Goal: Task Accomplishment & Management: Complete application form

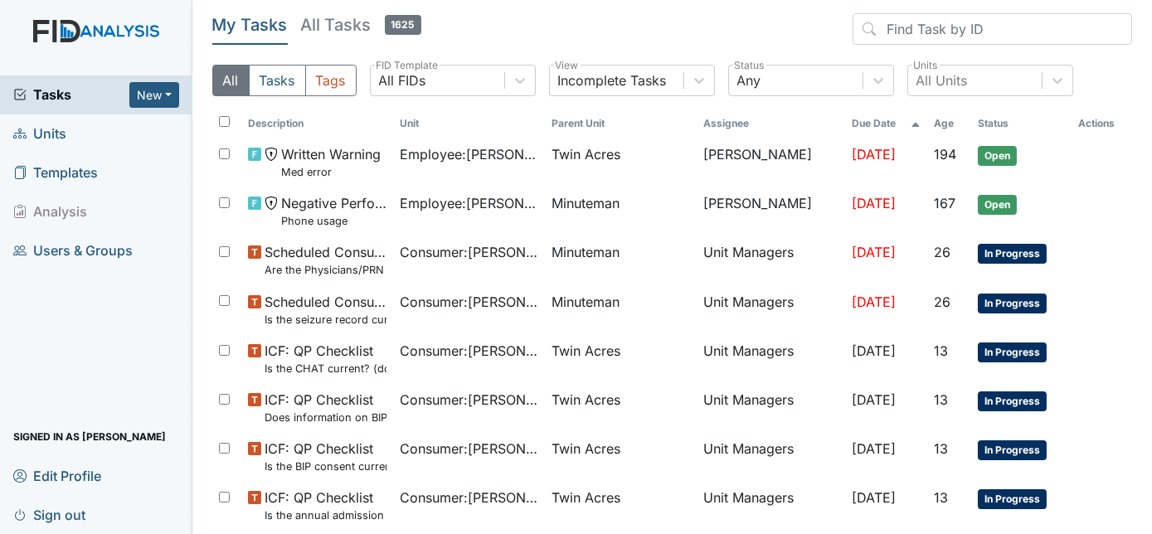
drag, startPoint x: 0, startPoint y: 0, endPoint x: 51, endPoint y: 137, distance: 145.8
click at [51, 137] on span "Units" at bounding box center [39, 134] width 53 height 26
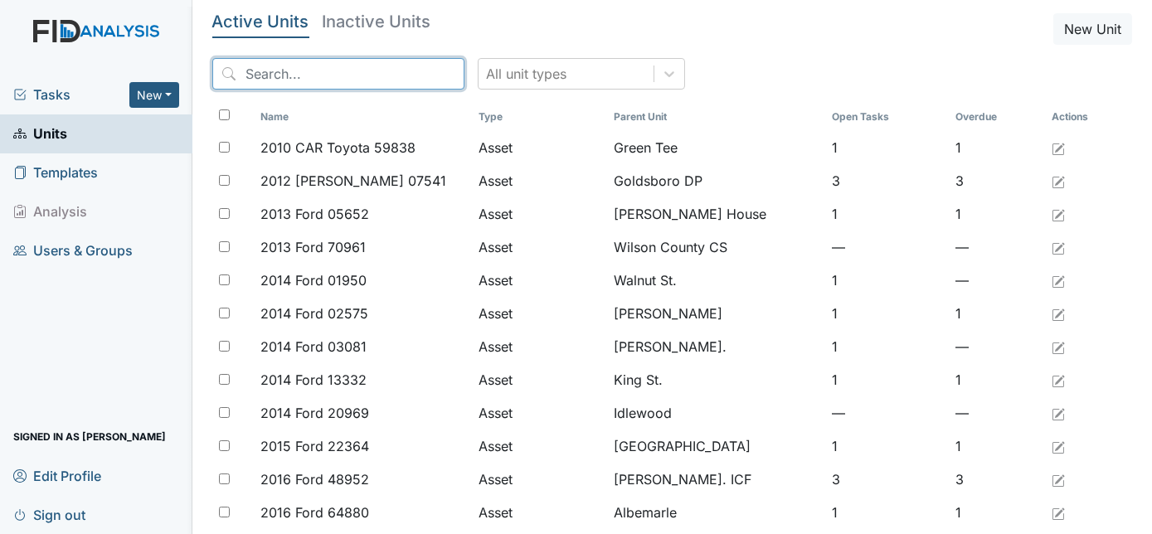
click at [280, 75] on input "search" at bounding box center [338, 74] width 252 height 32
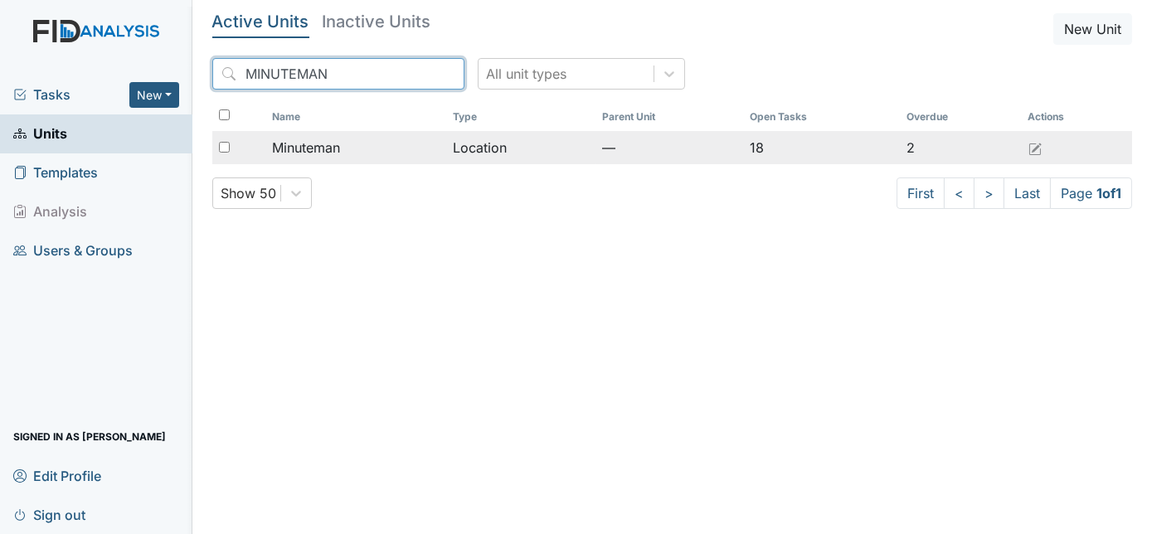
type input "MINUTEMAN"
click at [299, 150] on span "Minuteman" at bounding box center [306, 148] width 68 height 20
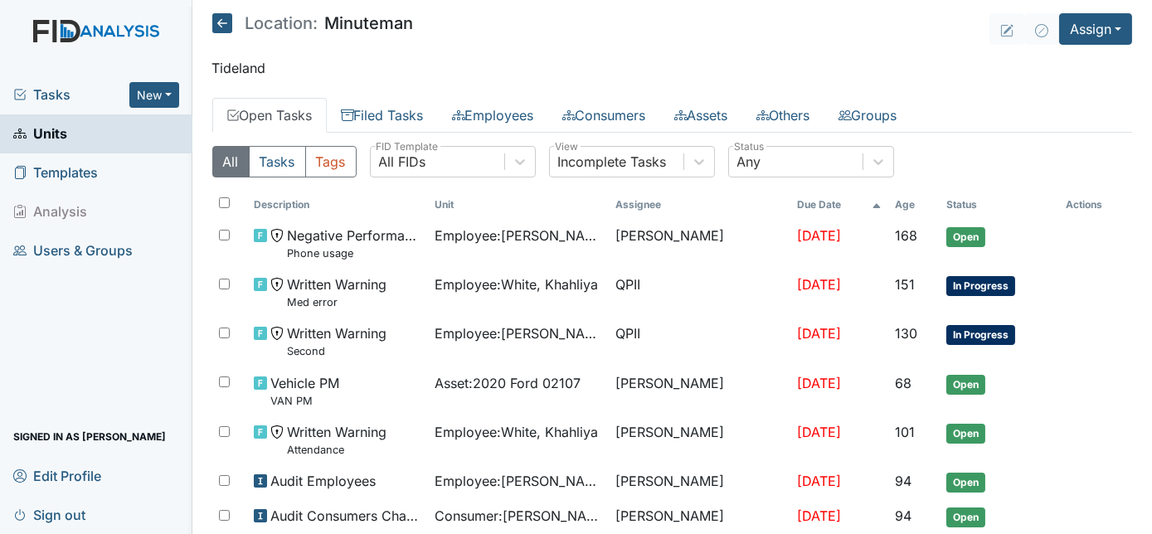
click at [543, 51] on main "Location: Minuteman Assign Assign Form Assign Inspection Assign Document Assign…" at bounding box center [672, 267] width 960 height 534
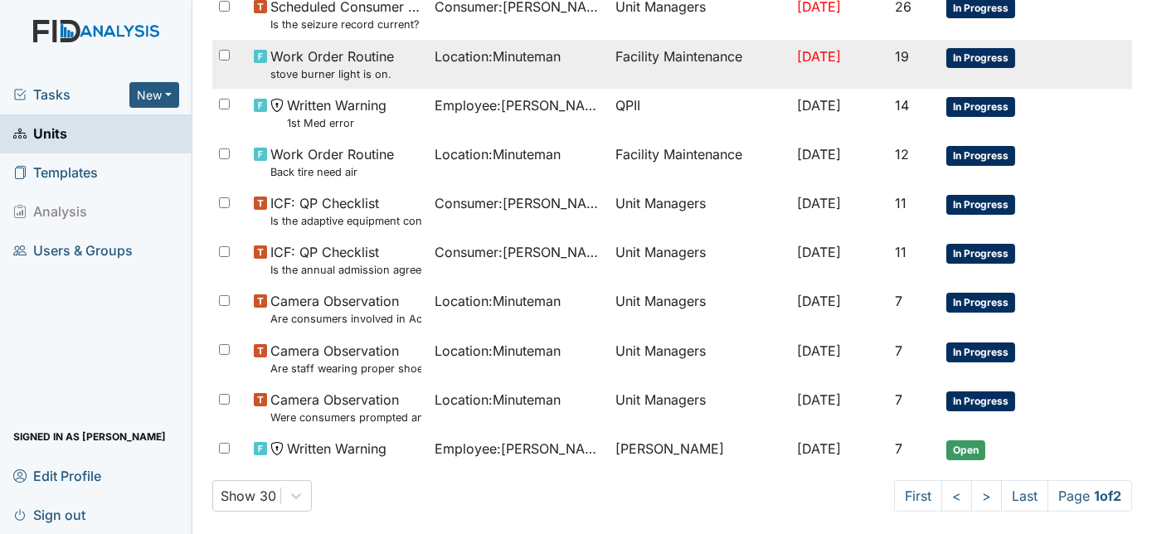
scroll to position [1032, 0]
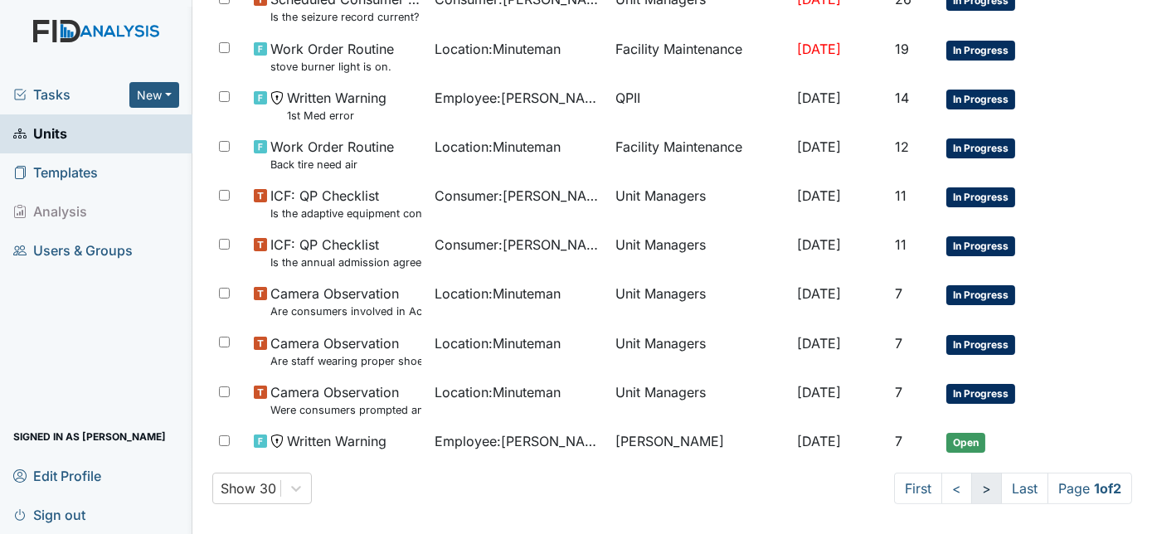
click at [971, 485] on link ">" at bounding box center [986, 489] width 31 height 32
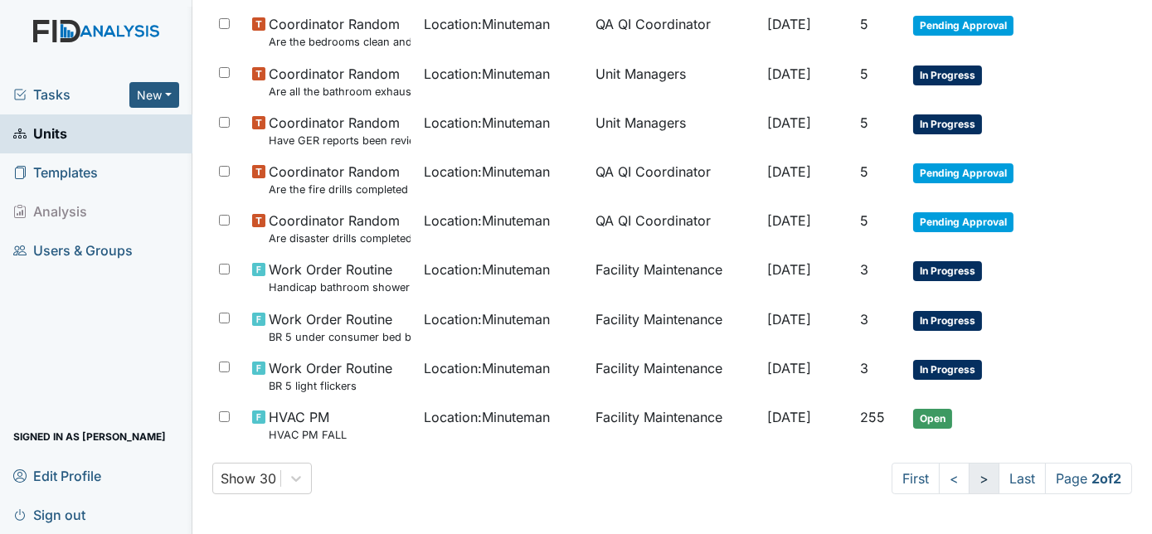
scroll to position [479, 0]
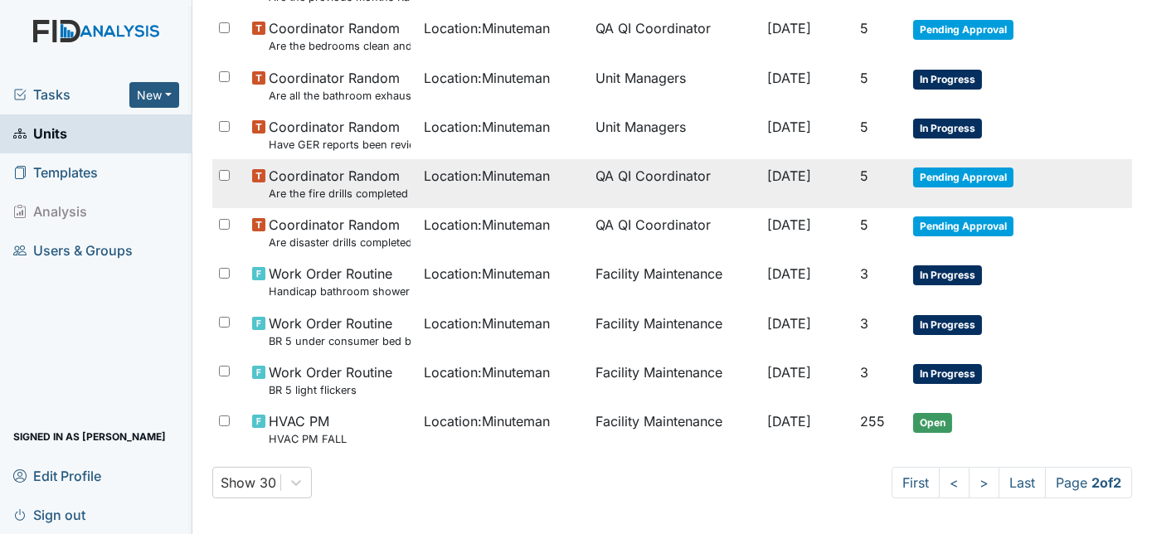
click at [664, 170] on td "QA QI Coordinator" at bounding box center [675, 183] width 172 height 49
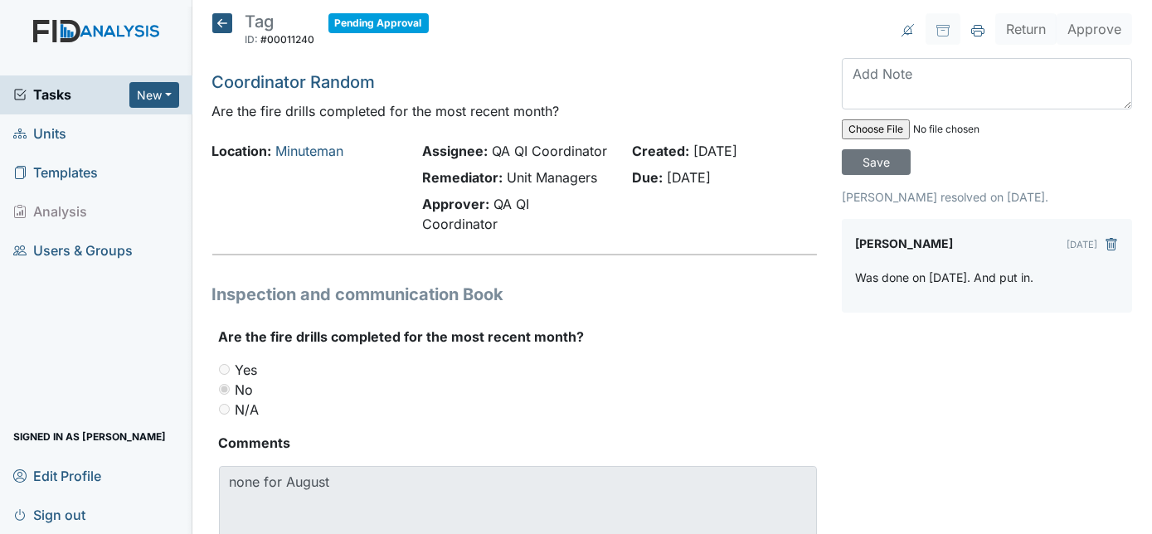
click at [230, 30] on icon at bounding box center [222, 23] width 20 height 20
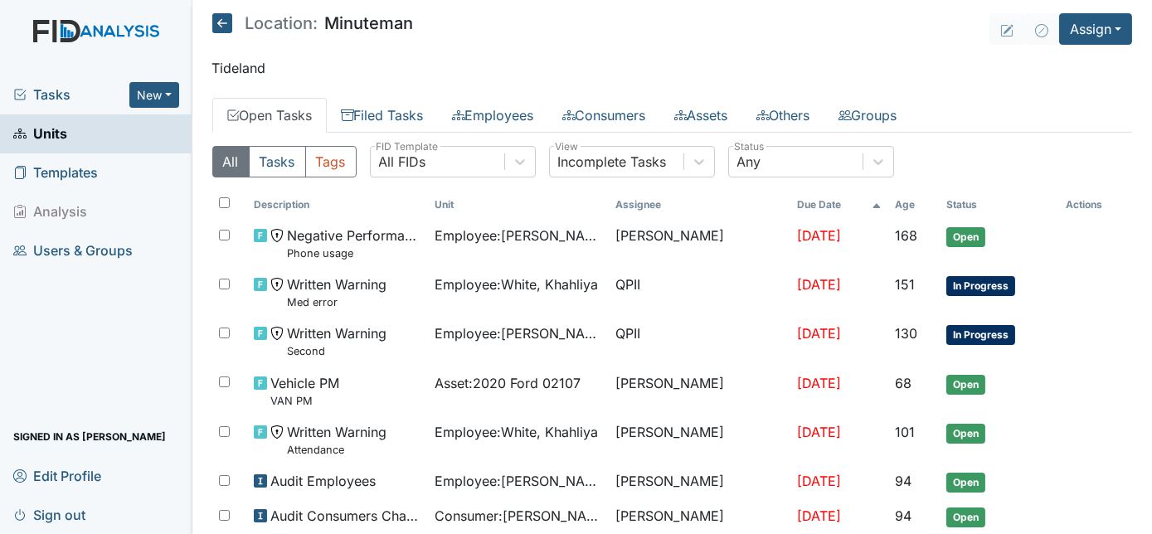
click at [62, 106] on div "Tasks New Form Inspection Document Bundle" at bounding box center [96, 94] width 192 height 39
click at [50, 95] on span "Tasks" at bounding box center [71, 95] width 116 height 20
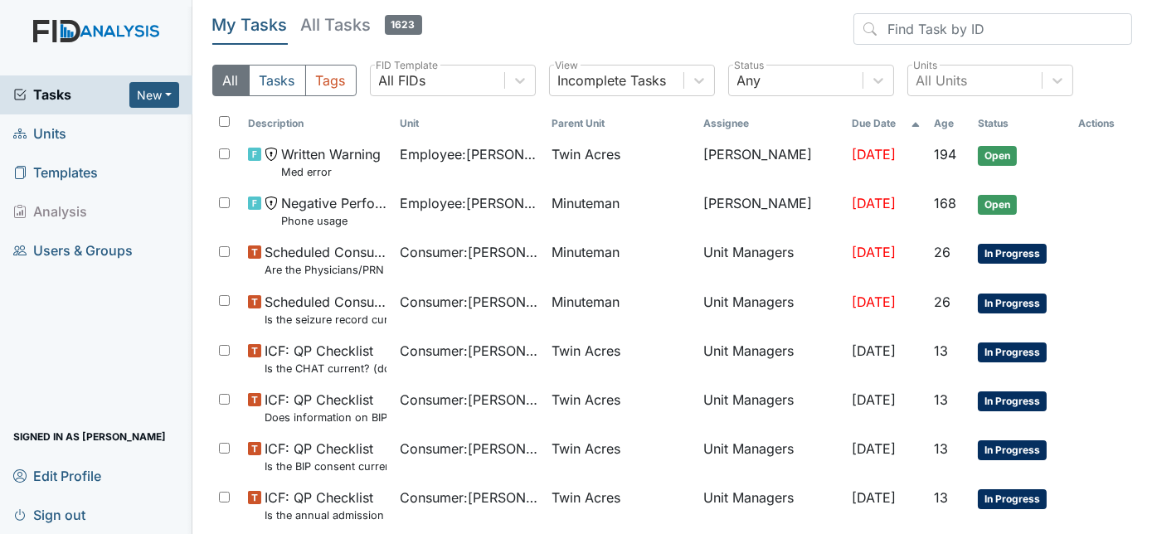
click at [61, 133] on span "Units" at bounding box center [39, 134] width 53 height 26
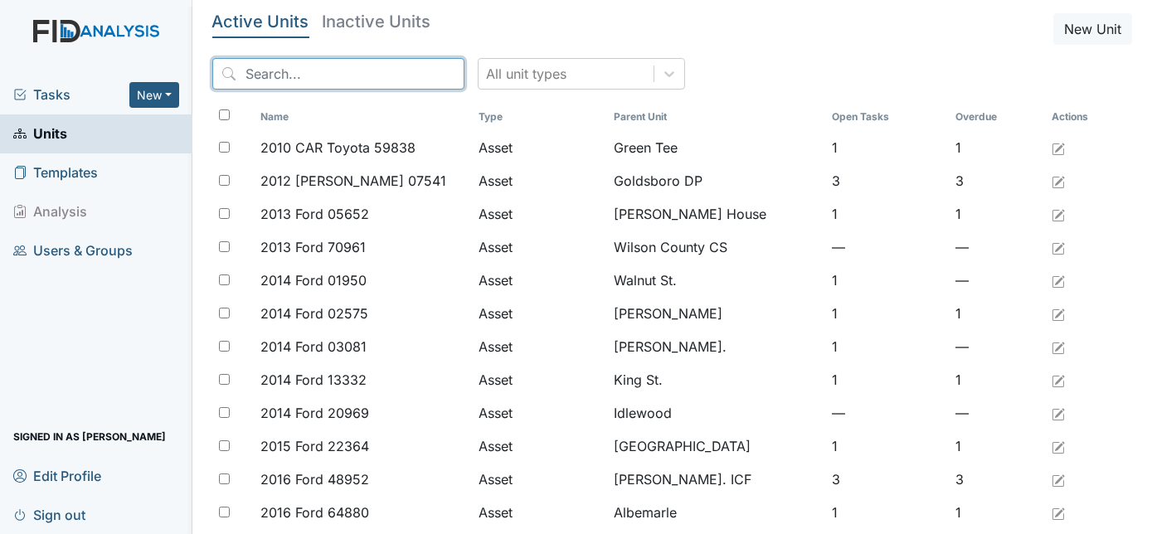
click at [285, 70] on input "search" at bounding box center [338, 74] width 252 height 32
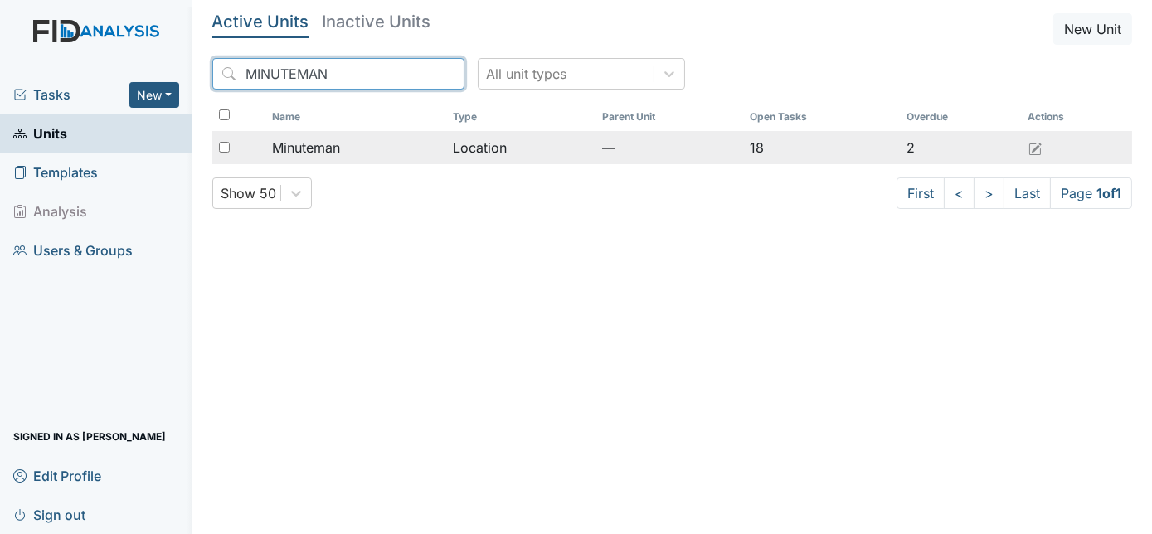
type input "MINUTEMAN"
click at [224, 146] on input "checkbox" at bounding box center [224, 147] width 11 height 11
checkbox input "true"
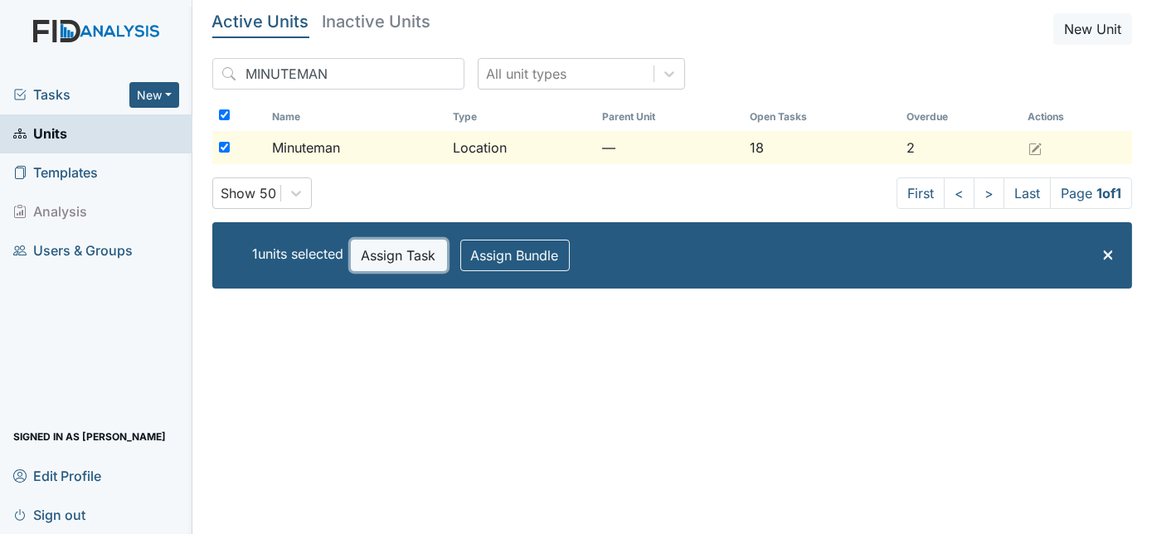
click at [395, 248] on button "Assign Task" at bounding box center [399, 256] width 96 height 32
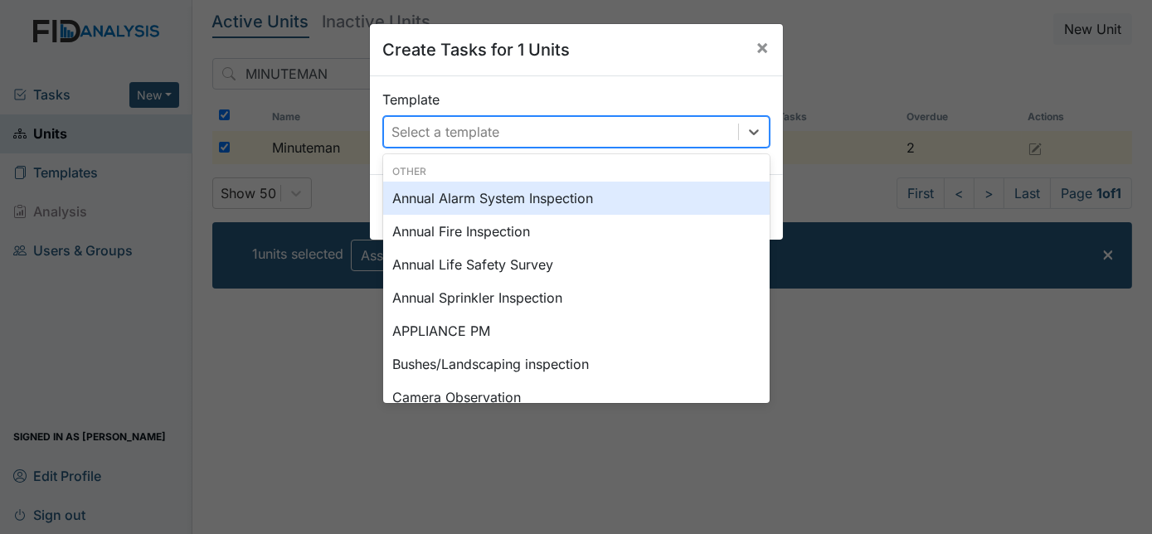
click at [407, 124] on div "Select a template" at bounding box center [446, 132] width 108 height 20
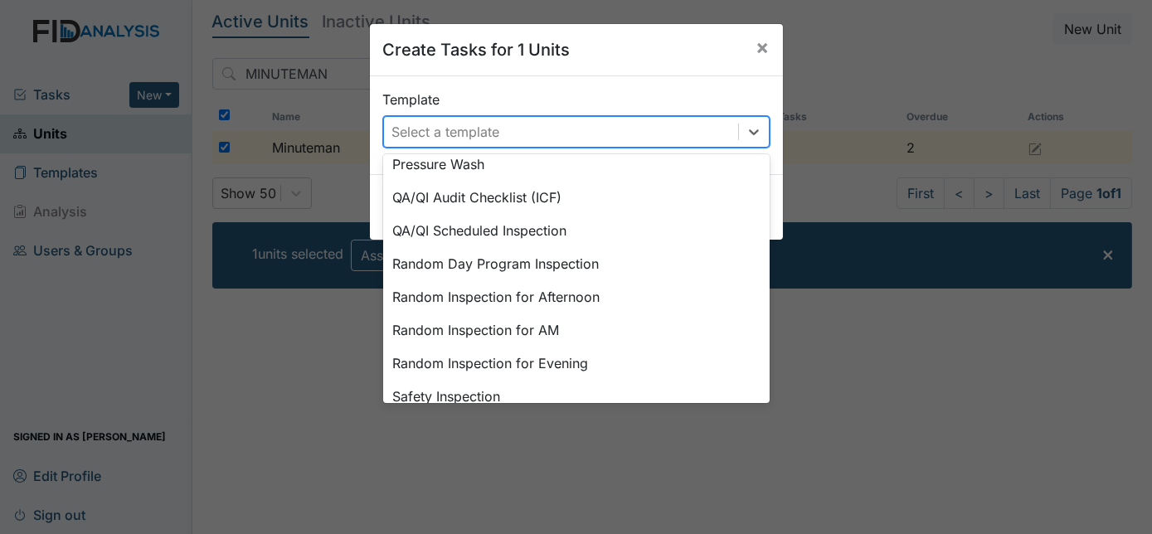
scroll to position [703, 0]
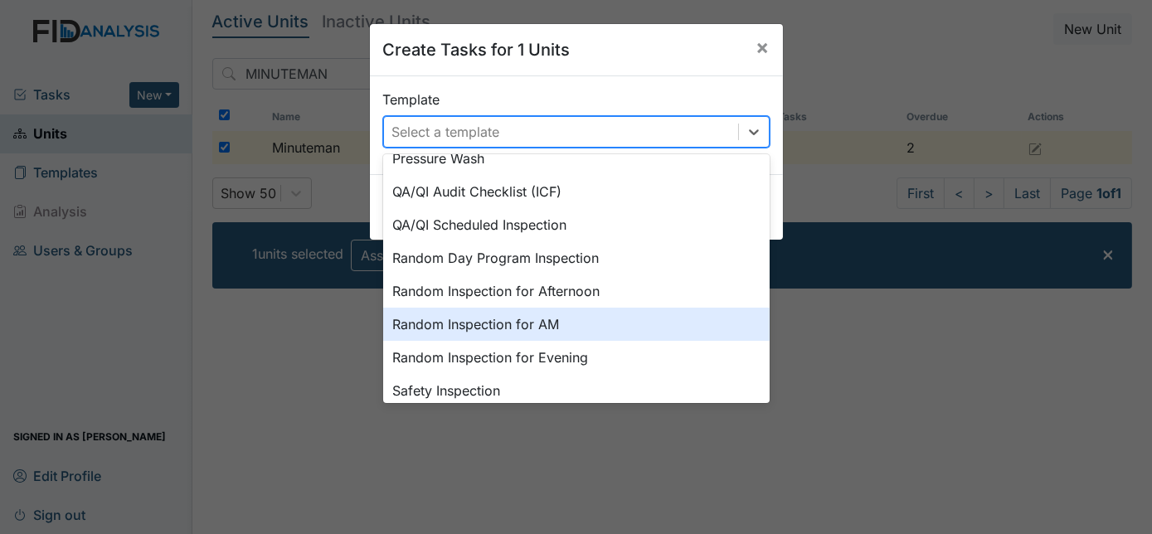
click at [604, 327] on div "Random Inspection for AM" at bounding box center [576, 324] width 386 height 33
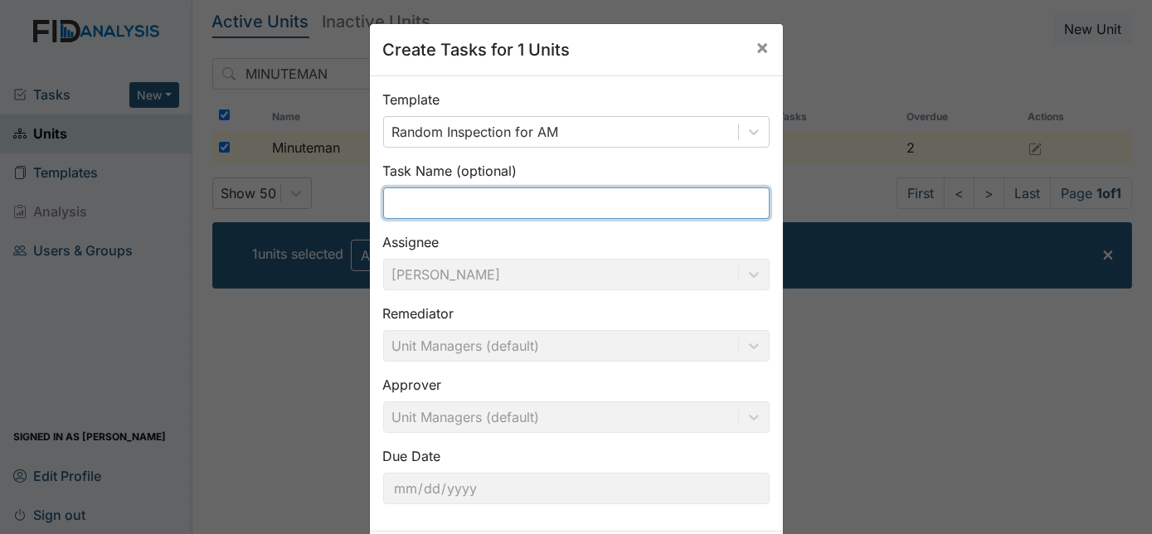
click at [474, 208] on input "text" at bounding box center [576, 203] width 386 height 32
type input "Am Random"
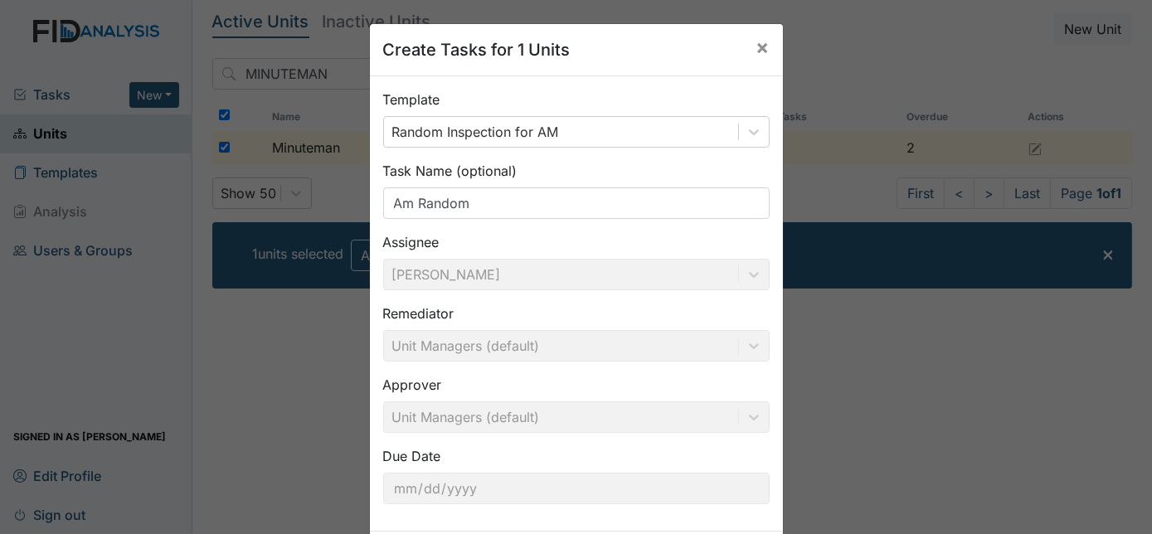
click at [669, 236] on div "Assignee Charnita McCall" at bounding box center [576, 261] width 386 height 58
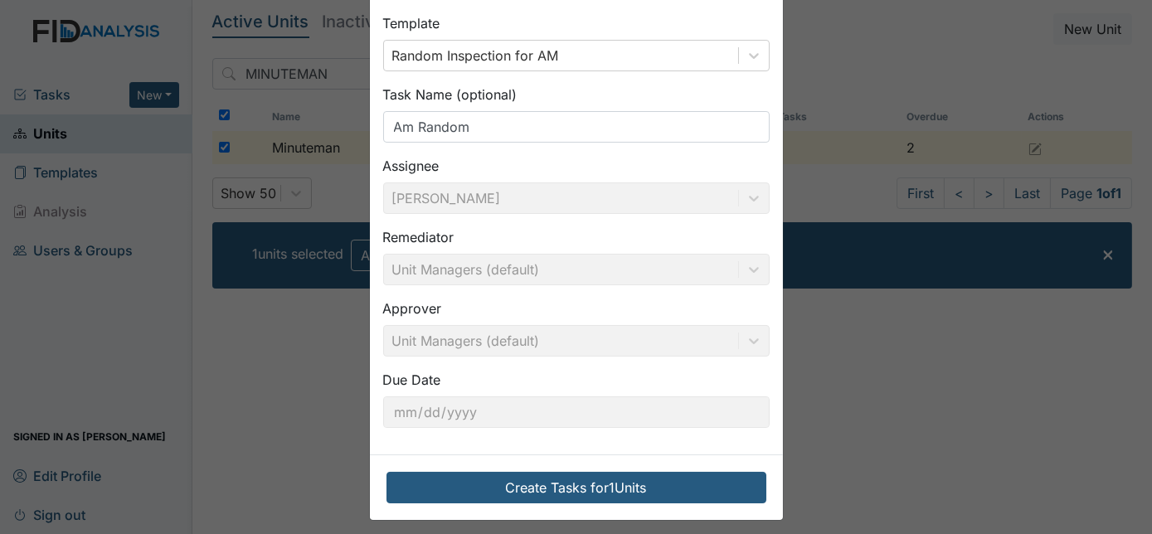
scroll to position [85, 0]
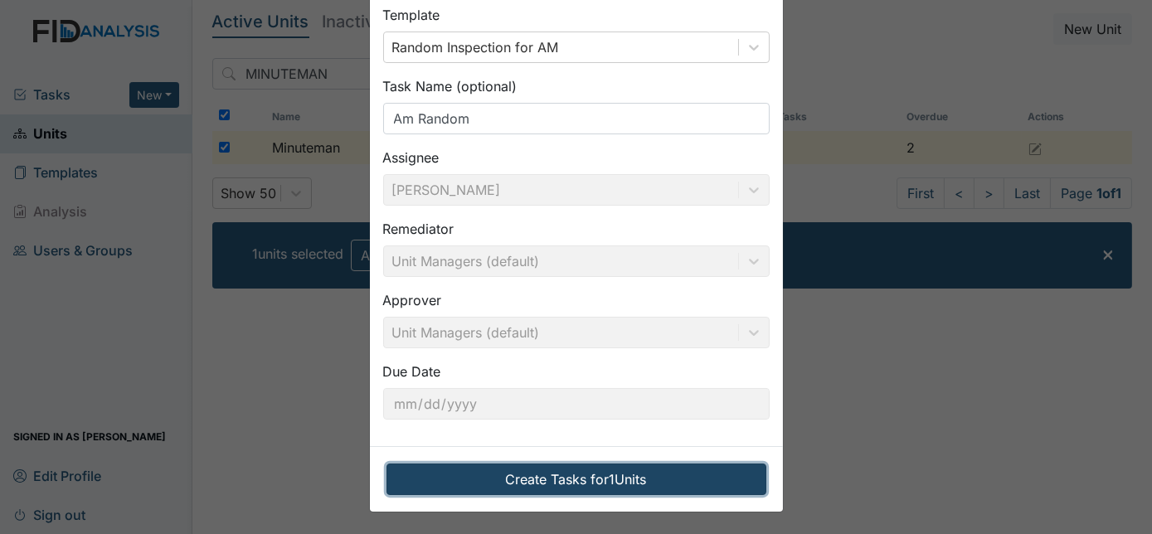
click at [594, 487] on button "Create Tasks for 1 Units" at bounding box center [576, 479] width 380 height 32
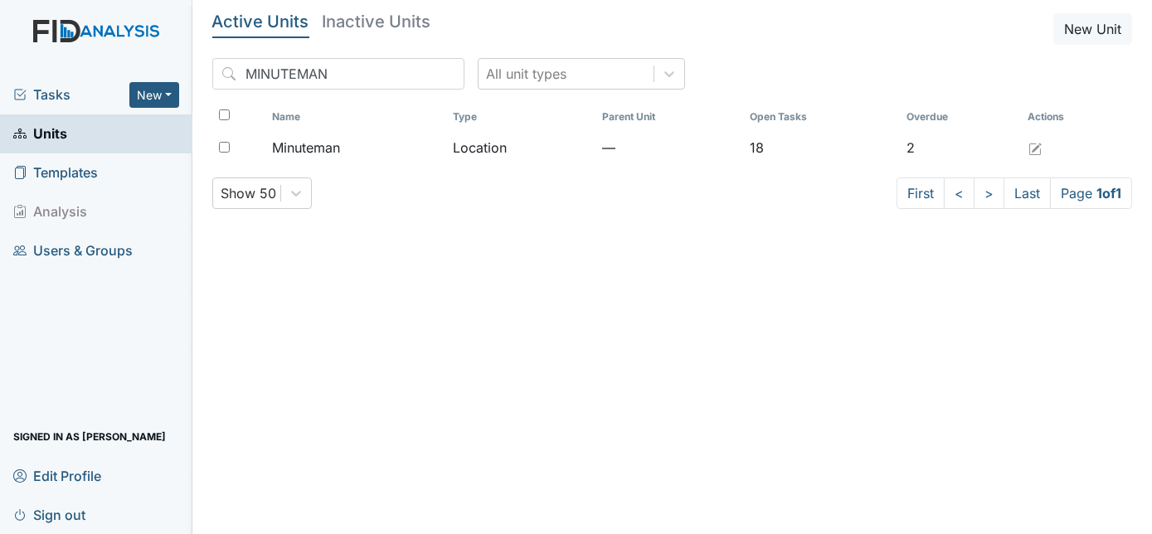
click at [59, 100] on span "Tasks" at bounding box center [71, 95] width 116 height 20
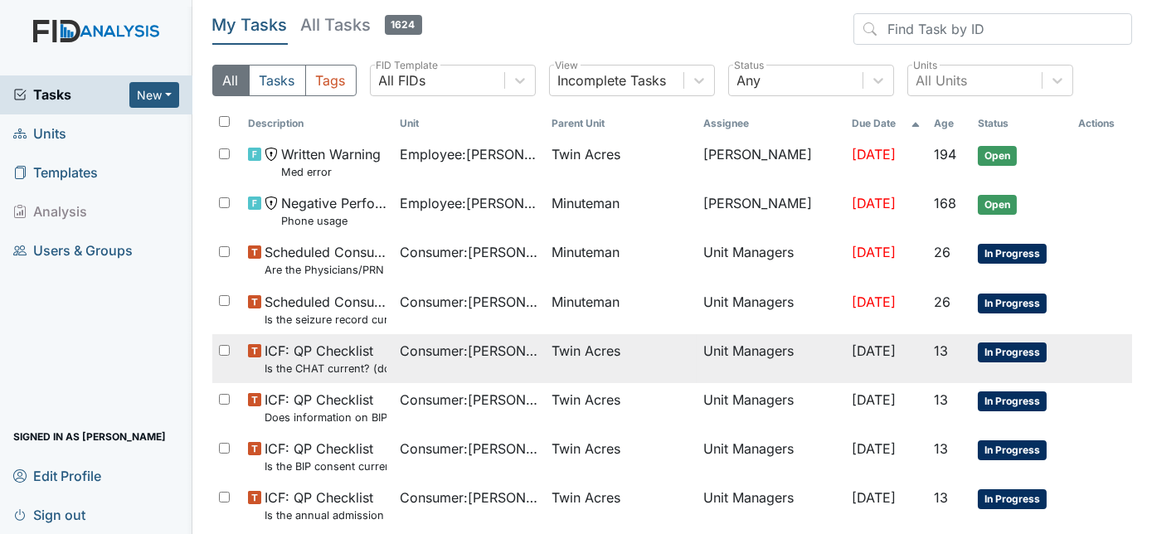
click at [913, 382] on td "[DATE]" at bounding box center [887, 358] width 82 height 49
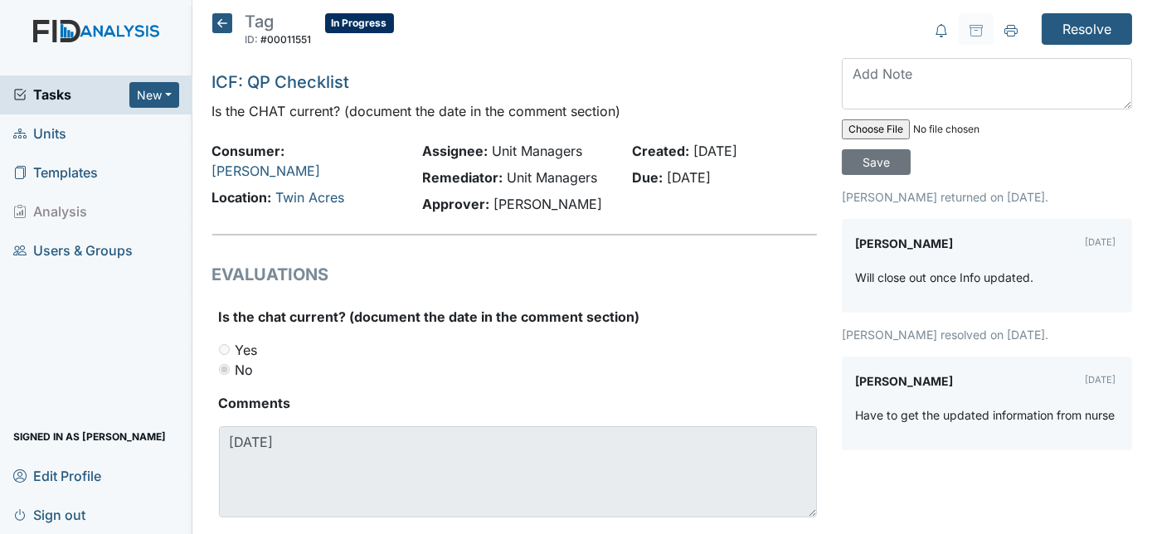
click at [223, 18] on icon at bounding box center [222, 23] width 20 height 20
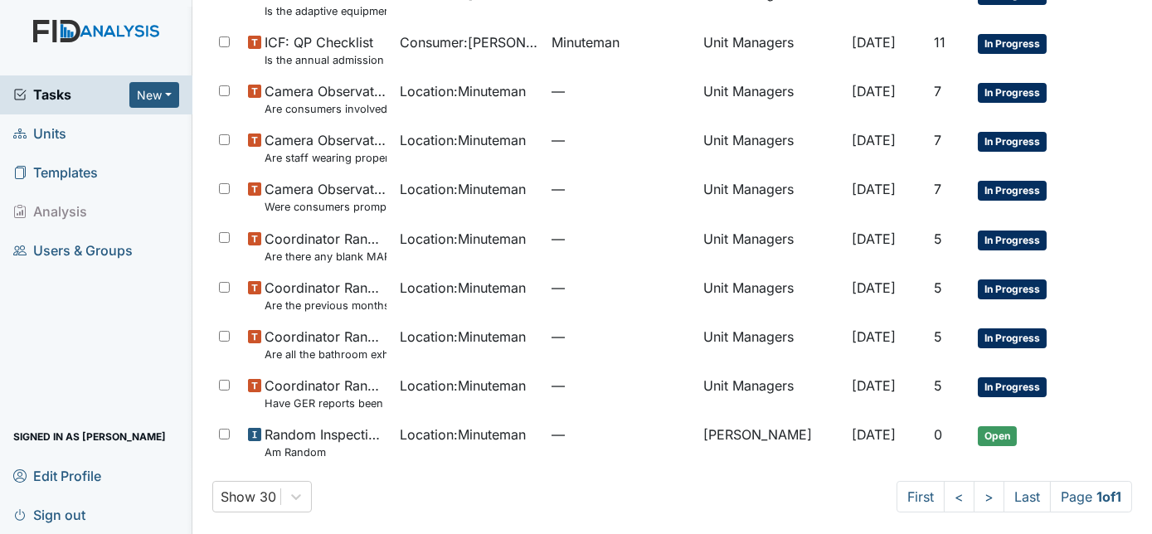
scroll to position [608, 0]
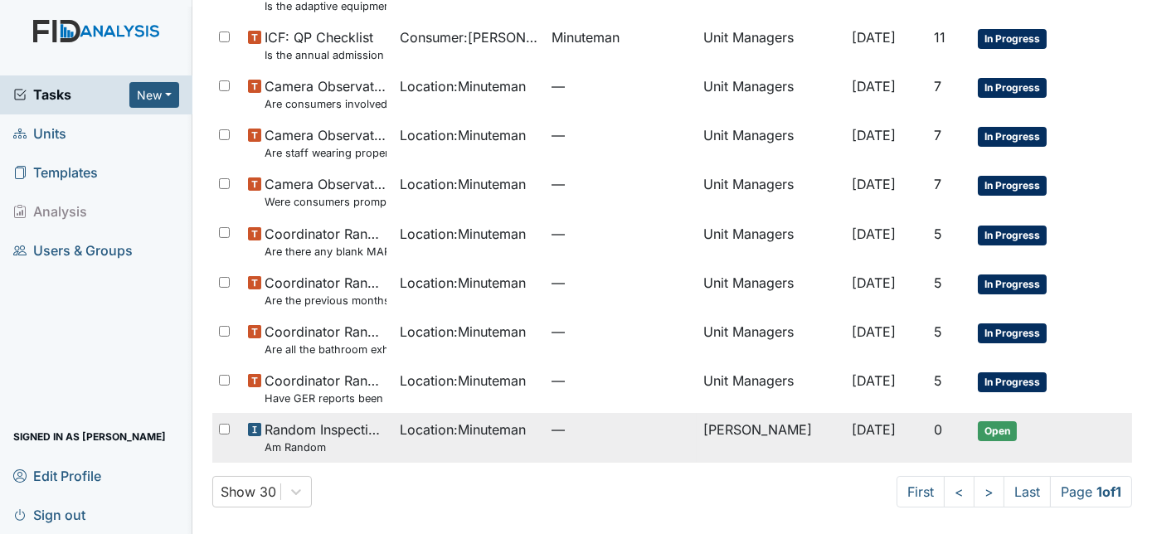
click at [723, 438] on td "Charnita McCall" at bounding box center [770, 437] width 148 height 49
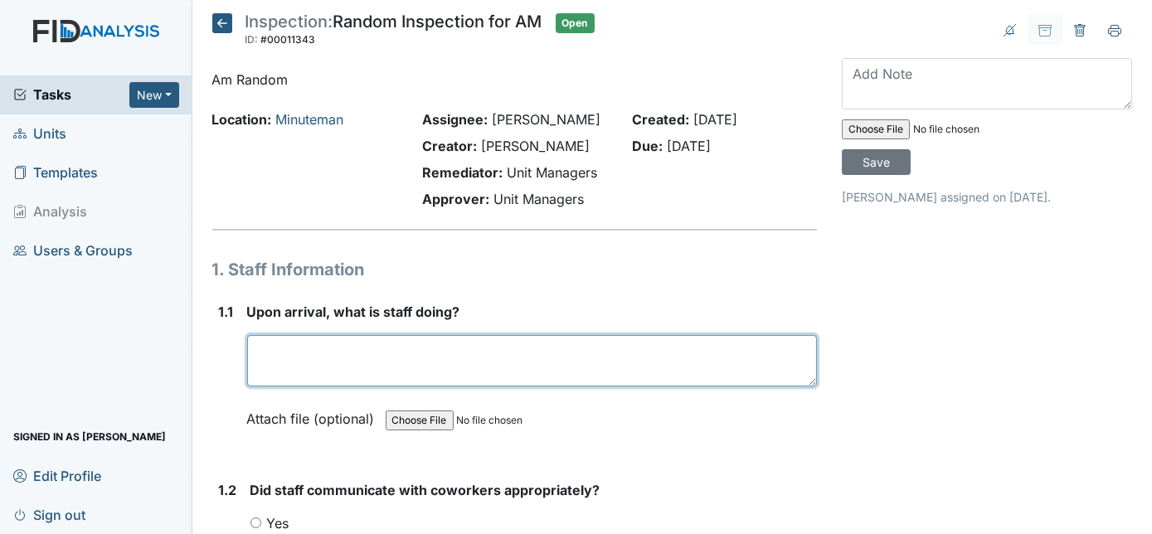
click at [320, 366] on textarea at bounding box center [532, 360] width 570 height 51
type textarea "GETTING CONSUMERS READY FOR THE DAY"
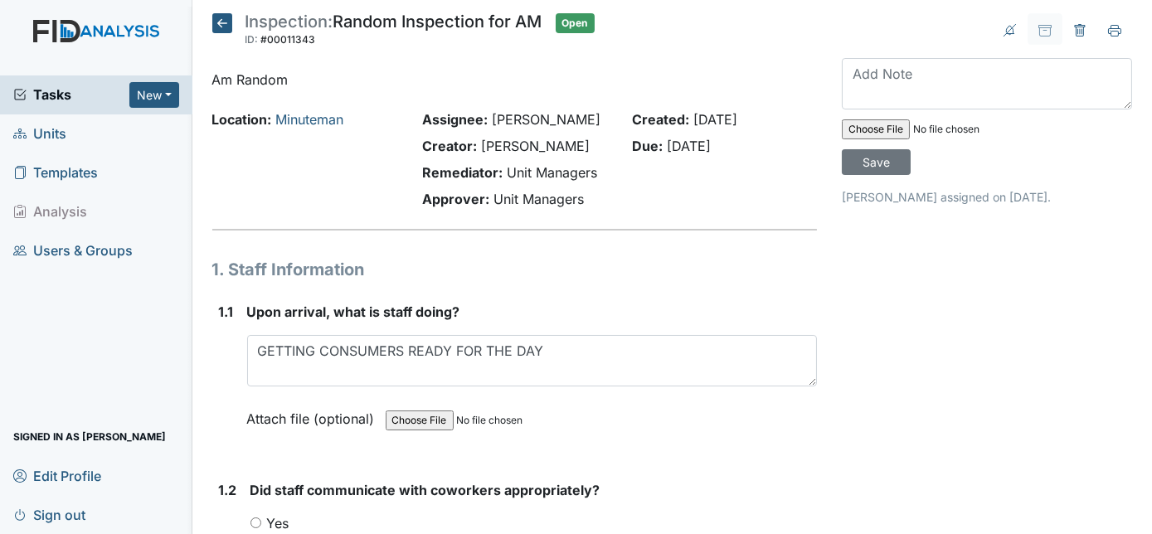
click at [225, 387] on div "1.1" at bounding box center [226, 378] width 15 height 152
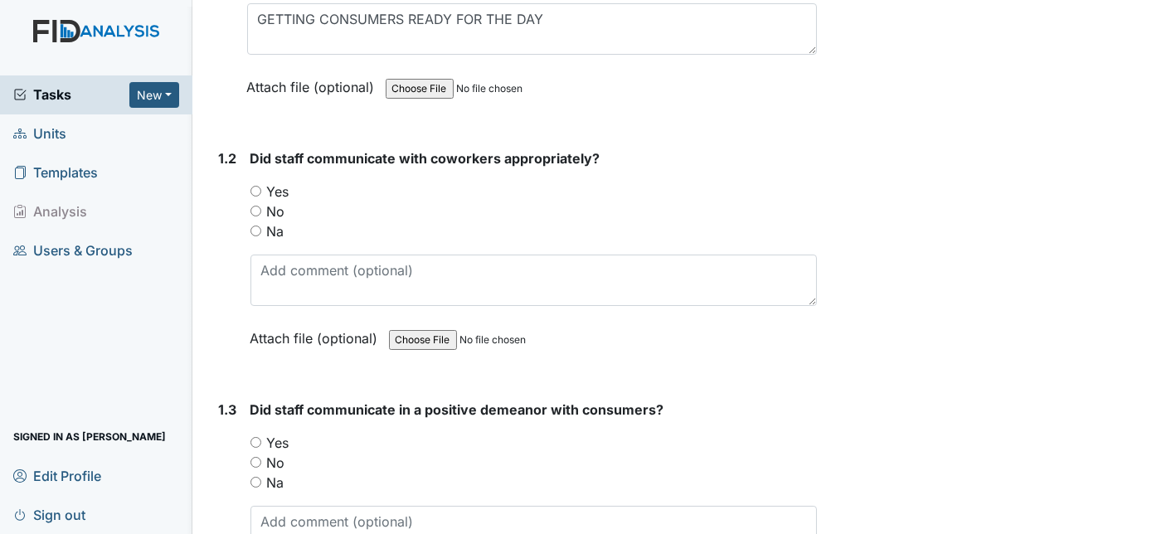
scroll to position [361, 0]
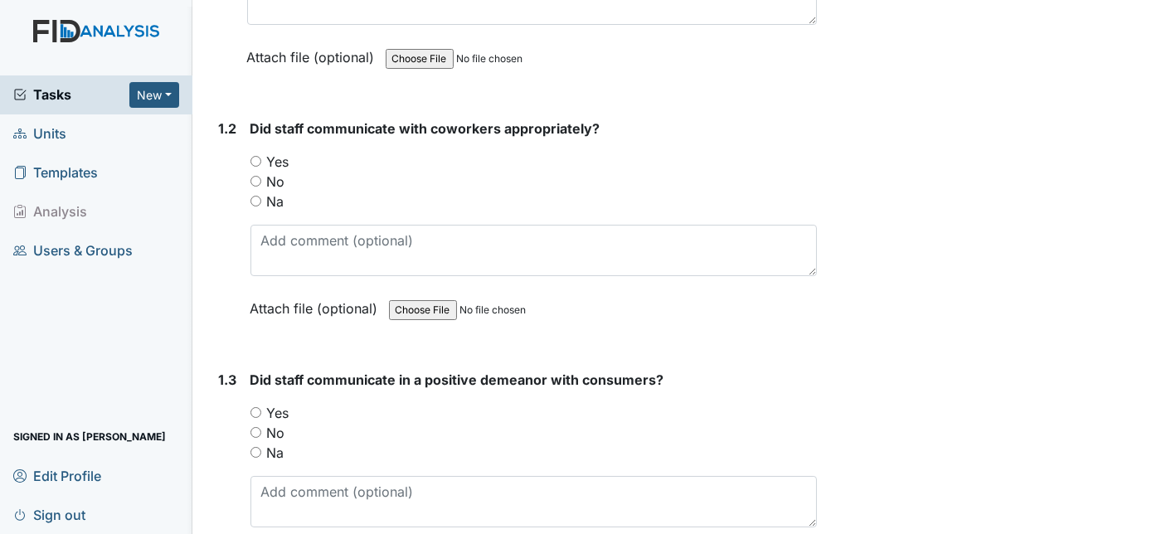
click at [256, 158] on input "Yes" at bounding box center [255, 161] width 11 height 11
radio input "true"
click at [221, 228] on div "1.2" at bounding box center [228, 231] width 18 height 225
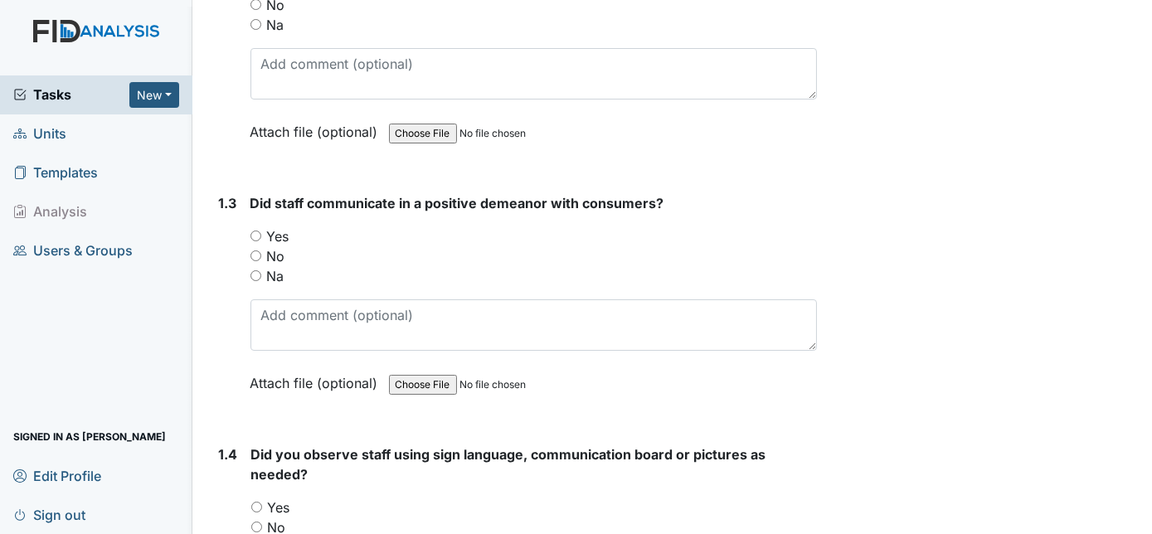
scroll to position [603, 0]
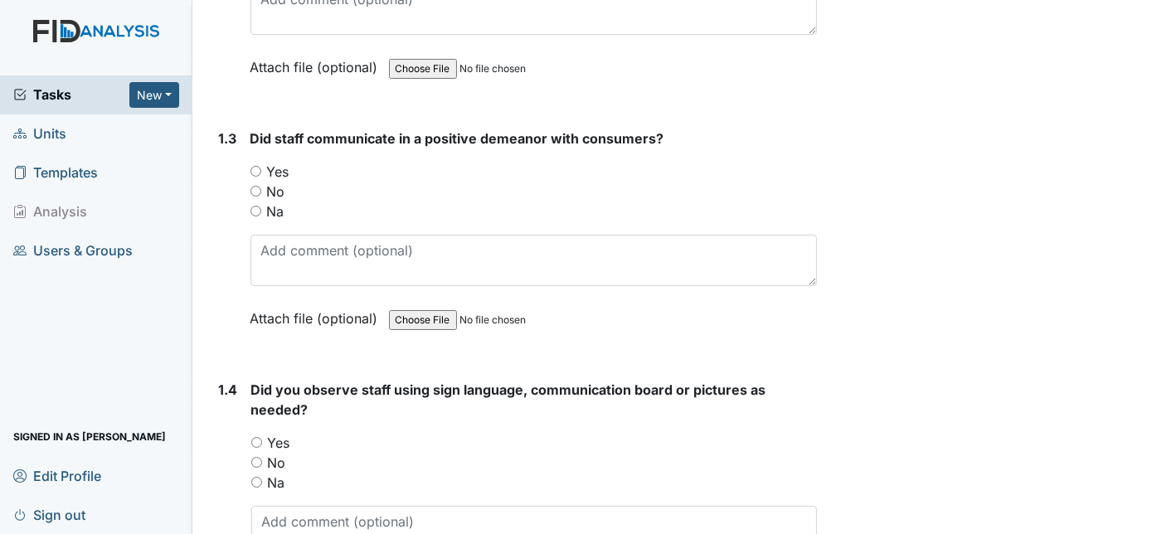
click at [255, 166] on input "Yes" at bounding box center [255, 171] width 11 height 11
radio input "true"
click at [221, 239] on div "1.3" at bounding box center [228, 240] width 18 height 225
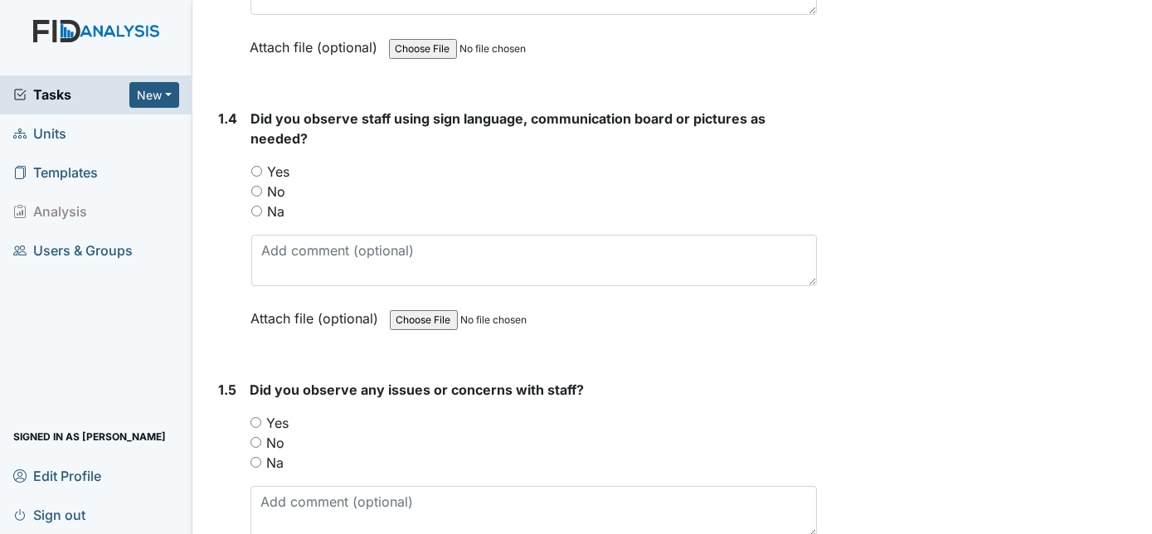
scroll to position [904, 0]
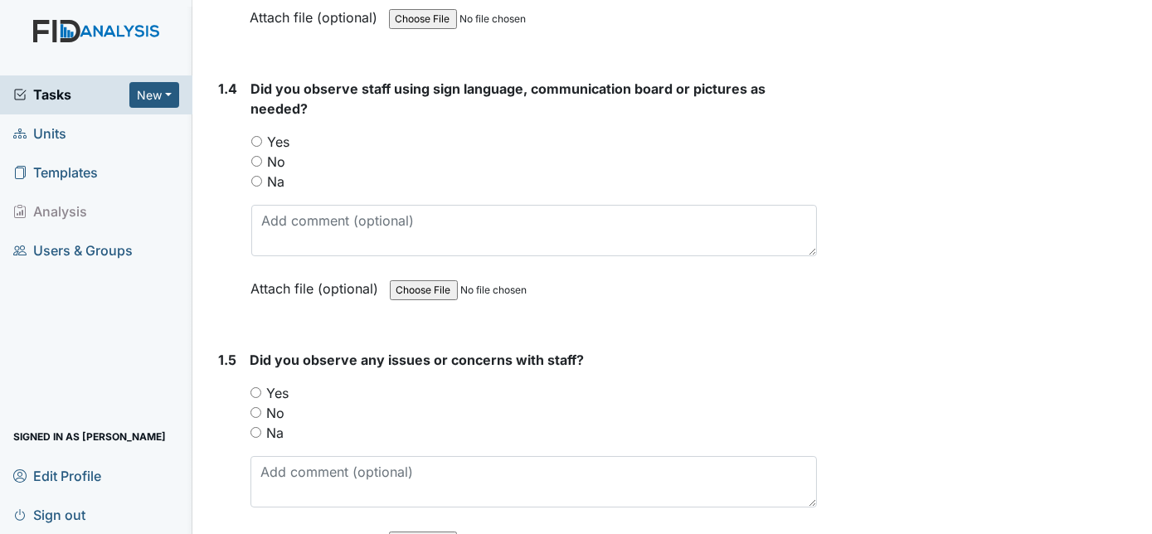
click at [254, 136] on input "Yes" at bounding box center [256, 141] width 11 height 11
radio input "true"
click at [253, 407] on input "No" at bounding box center [255, 412] width 11 height 11
radio input "true"
click at [212, 431] on div "1.5 Did you observe any issues or concerns with staff? You must select one of t…" at bounding box center [514, 462] width 605 height 225
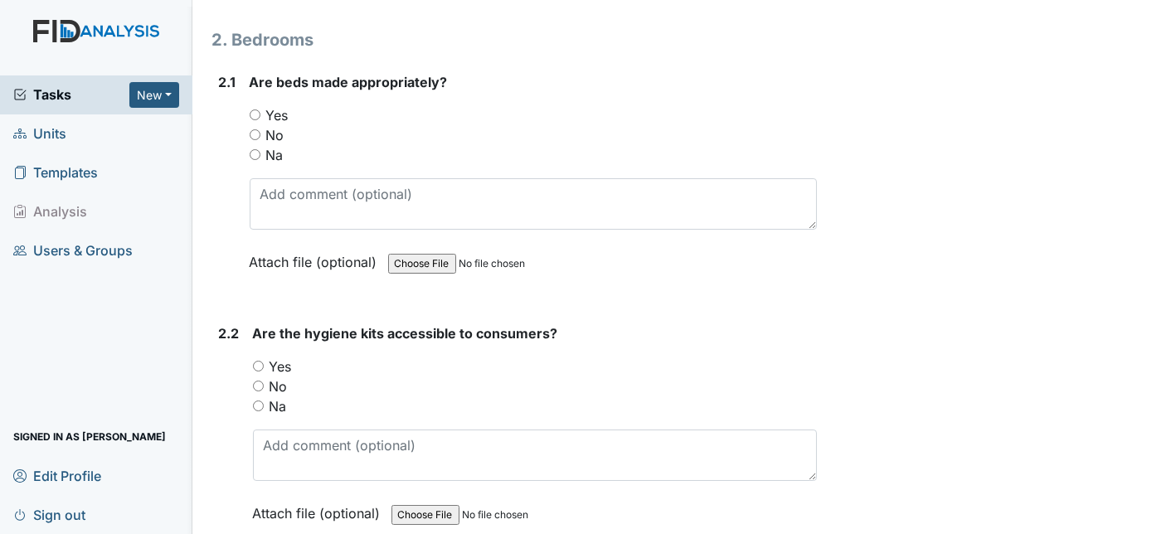
scroll to position [1688, 0]
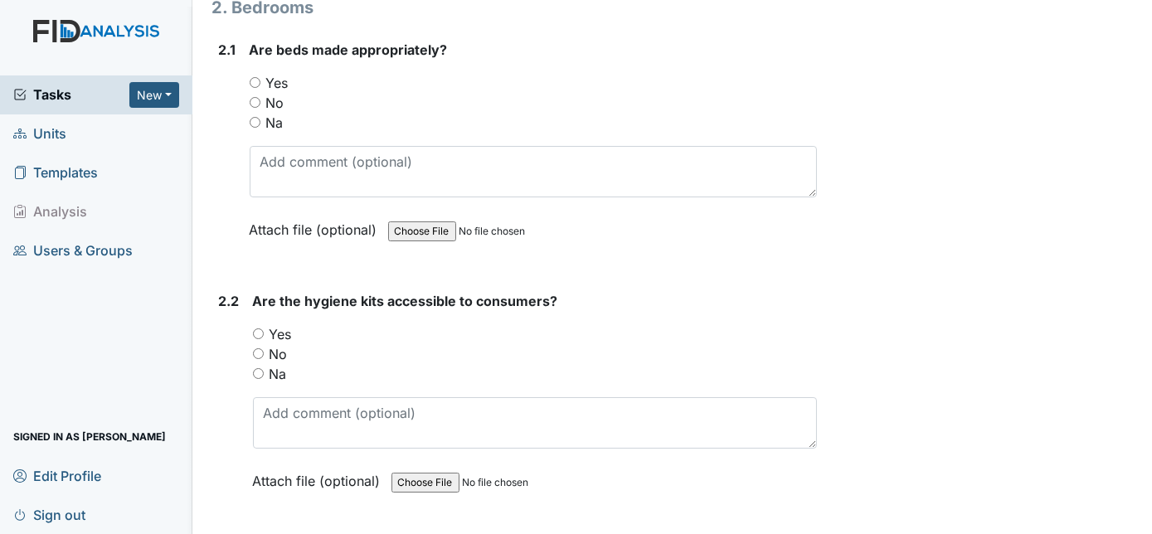
click at [254, 77] on input "Yes" at bounding box center [255, 82] width 11 height 11
radio input "true"
click at [254, 328] on input "Yes" at bounding box center [258, 333] width 11 height 11
radio input "true"
click at [216, 366] on div "2.2 Are the hygiene kits accessible to consumers? You must select one of the be…" at bounding box center [514, 403] width 605 height 225
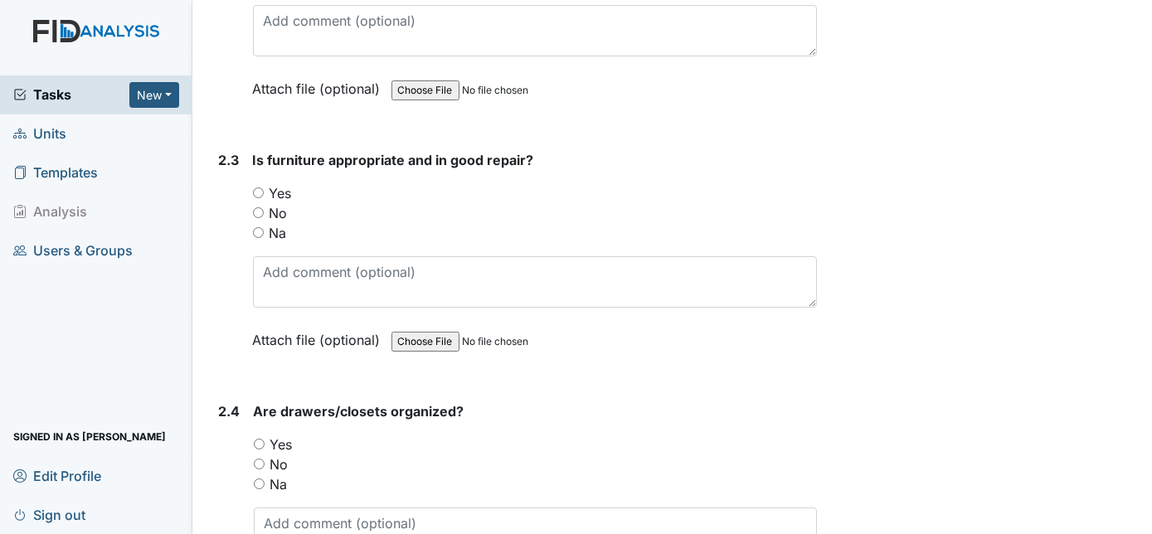
scroll to position [2110, 0]
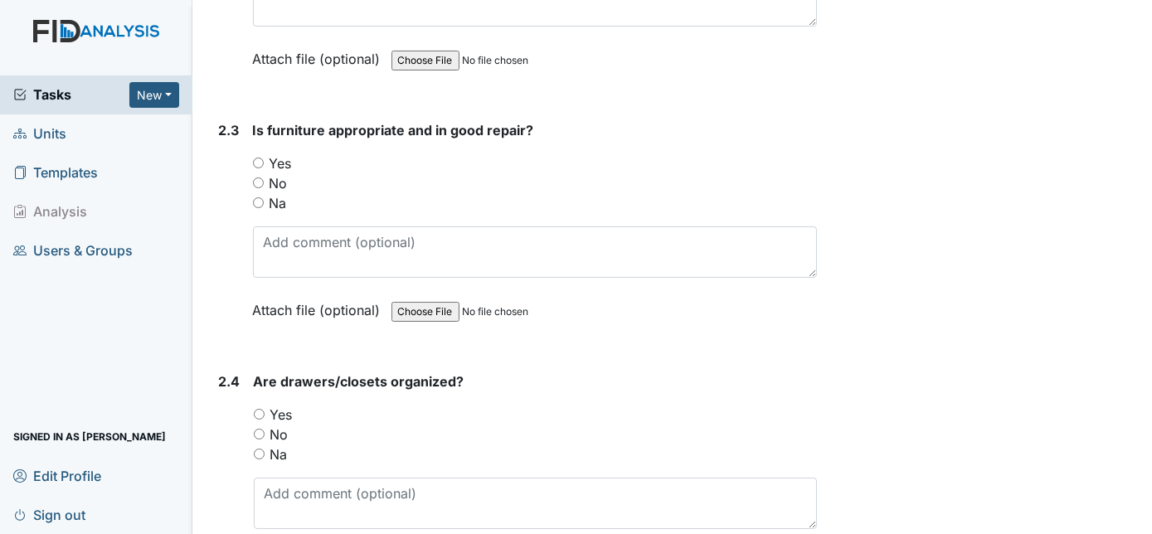
click at [259, 158] on input "Yes" at bounding box center [258, 163] width 11 height 11
radio input "true"
click at [261, 409] on input "Yes" at bounding box center [259, 414] width 11 height 11
radio input "true"
click at [235, 415] on div "2.4" at bounding box center [230, 483] width 22 height 225
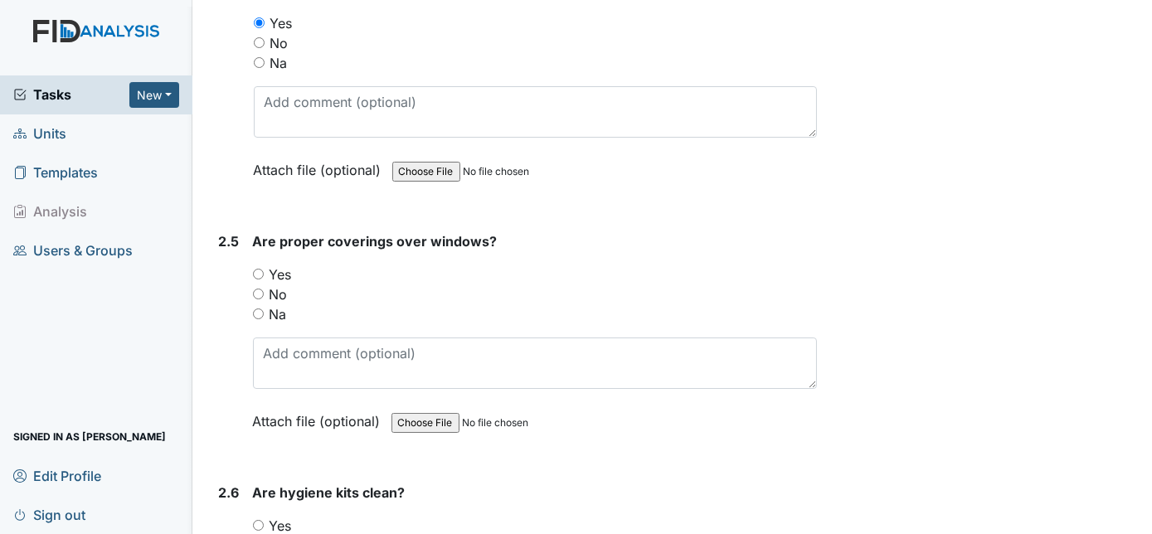
scroll to position [2562, 0]
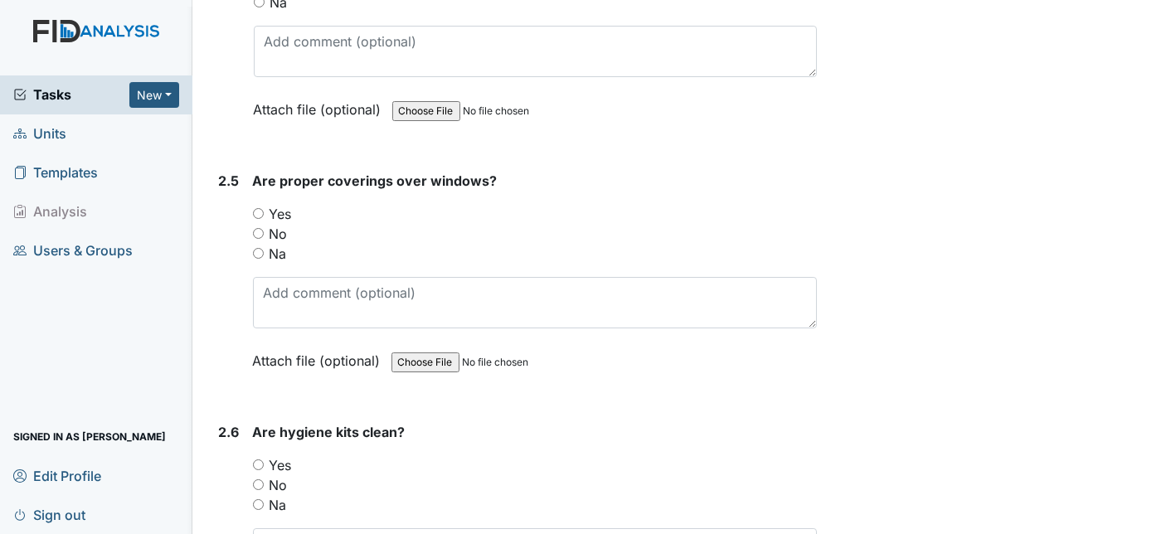
click at [256, 208] on input "Yes" at bounding box center [258, 213] width 11 height 11
radio input "true"
click at [222, 264] on div "2.5" at bounding box center [229, 283] width 21 height 225
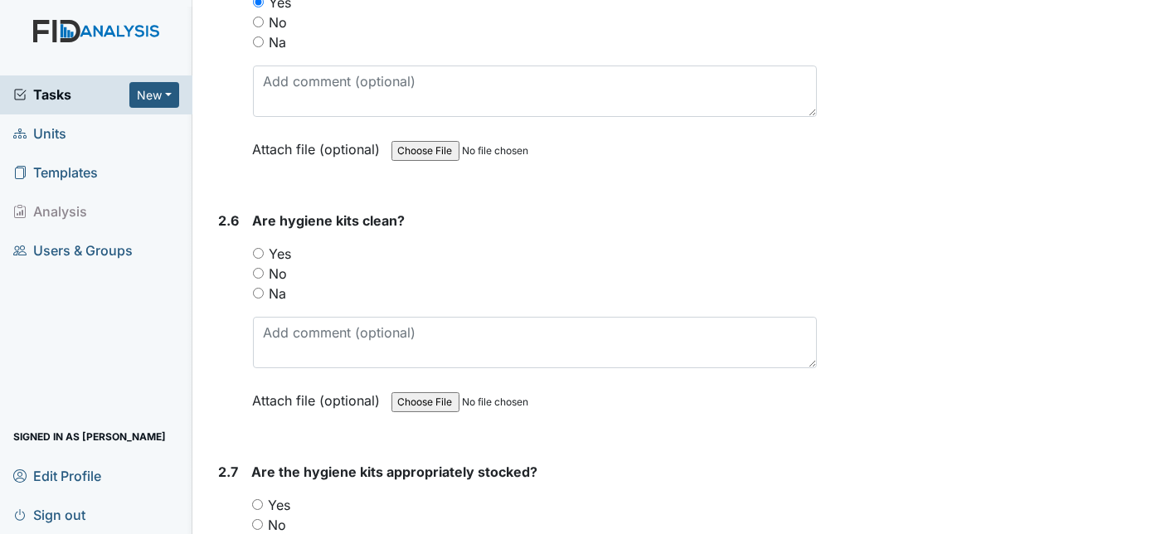
scroll to position [2803, 0]
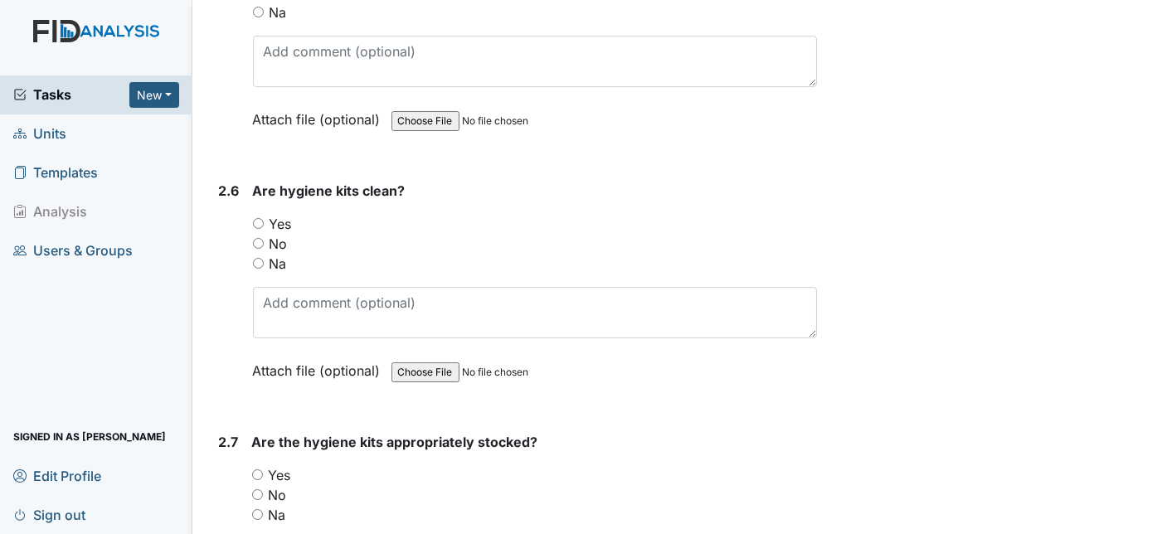
click at [257, 218] on input "Yes" at bounding box center [258, 223] width 11 height 11
radio input "true"
click at [256, 469] on input "Yes" at bounding box center [257, 474] width 11 height 11
radio input "true"
click at [226, 472] on div "2.7" at bounding box center [229, 544] width 20 height 225
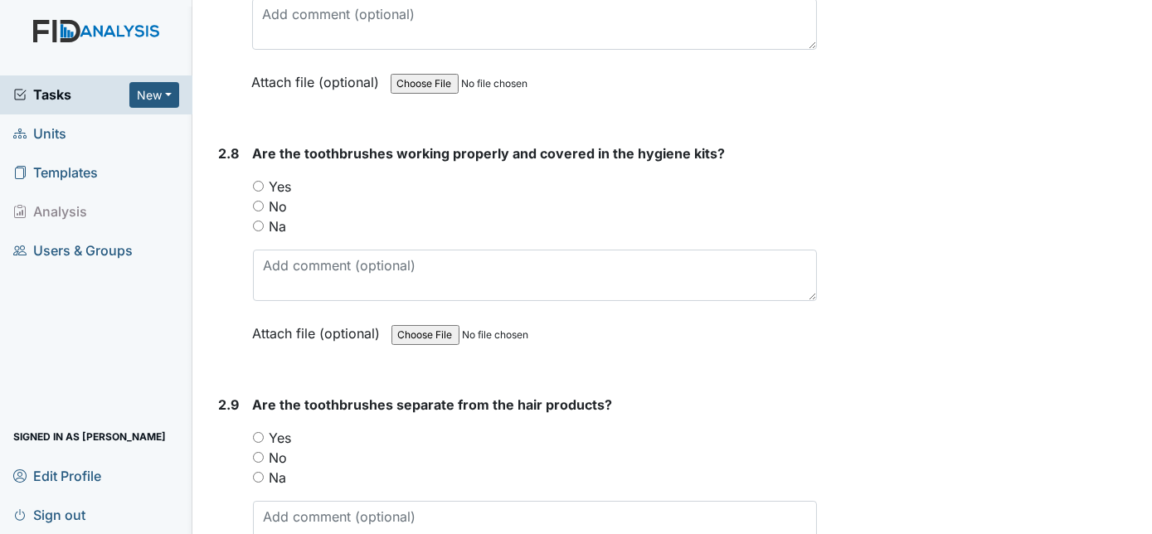
scroll to position [3346, 0]
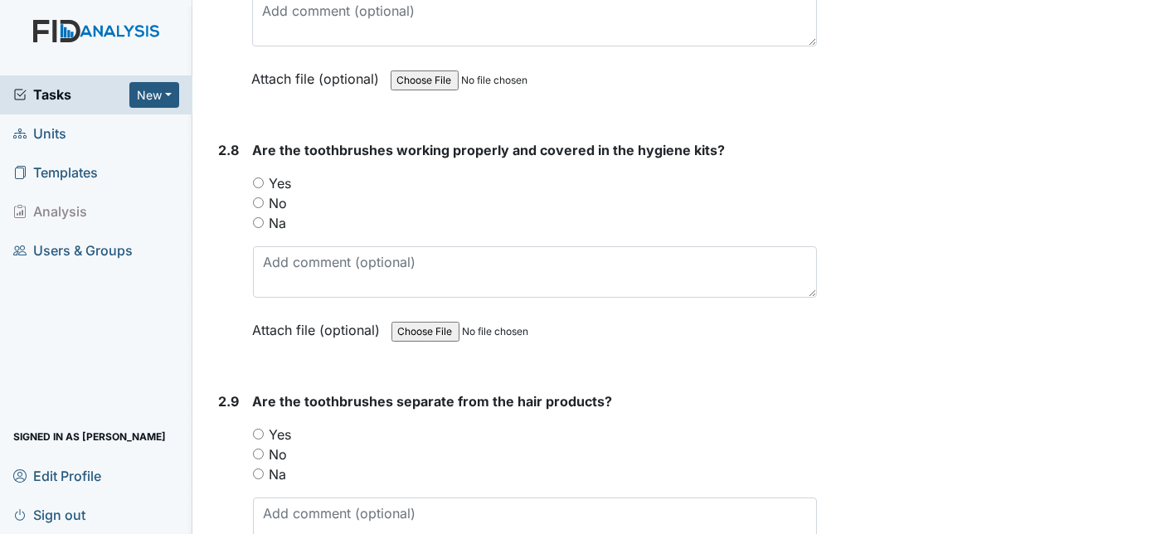
click at [256, 177] on input "Yes" at bounding box center [258, 182] width 11 height 11
radio input "true"
click at [227, 244] on div "2.8" at bounding box center [229, 252] width 21 height 225
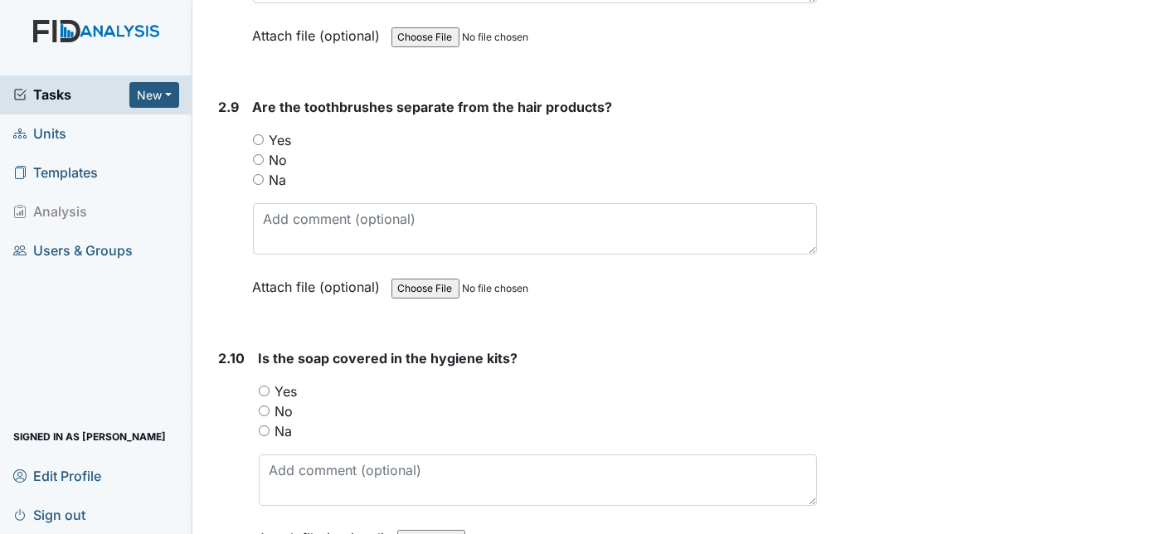
scroll to position [3648, 0]
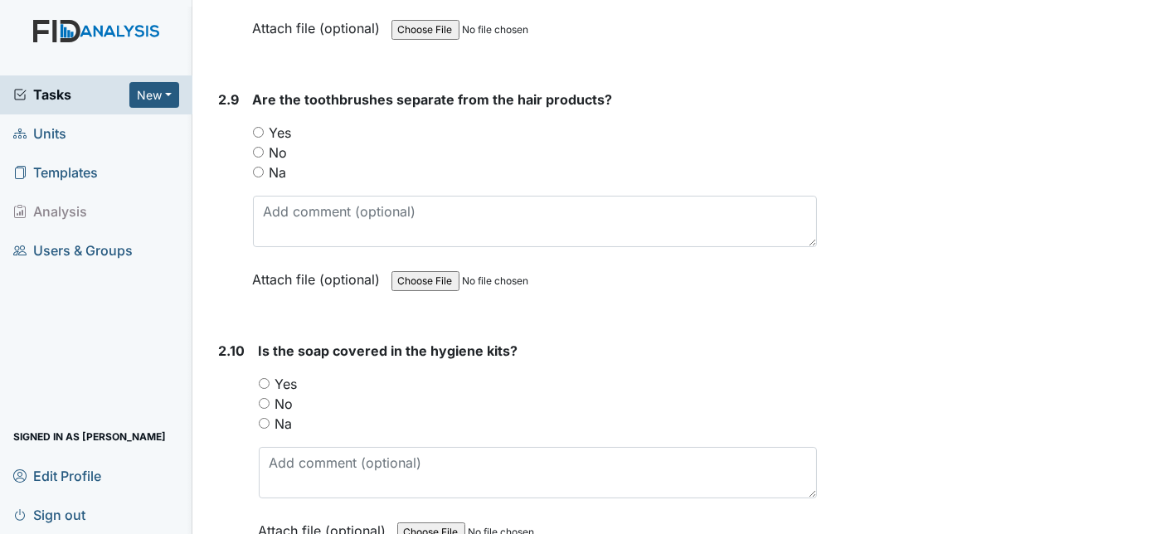
click at [255, 127] on input "Yes" at bounding box center [258, 132] width 11 height 11
radio input "true"
click at [214, 214] on div "2.9 Are the toothbrushes separate from the hair products? You must select one o…" at bounding box center [514, 202] width 605 height 225
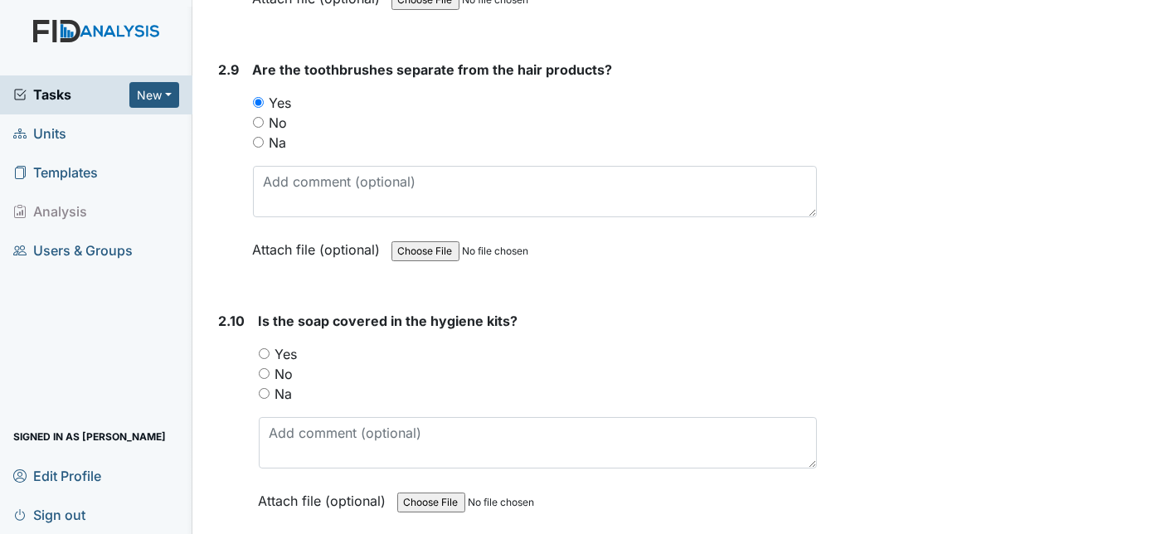
scroll to position [3768, 0]
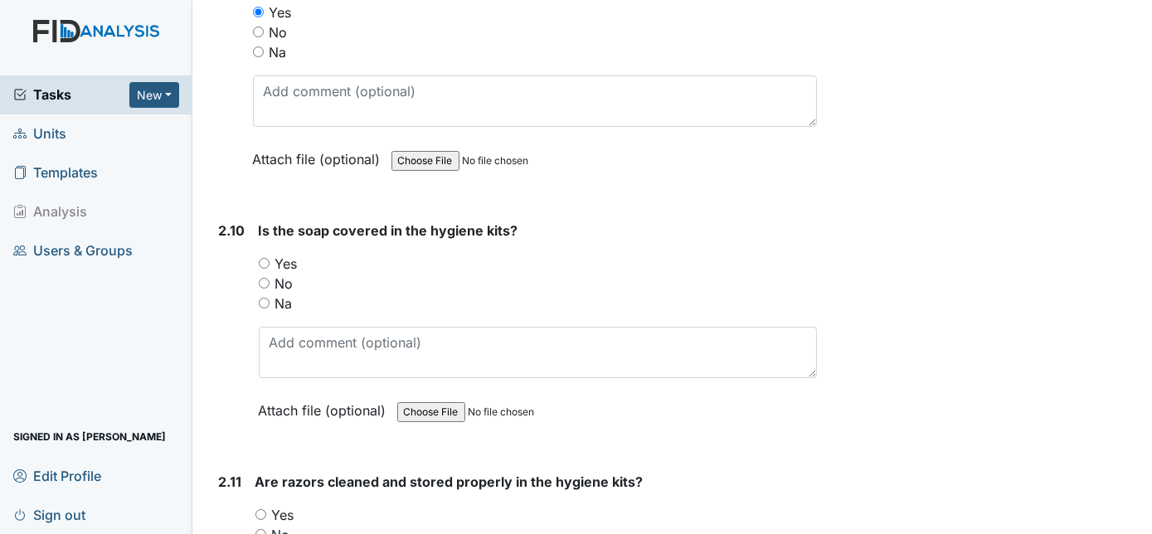
click at [262, 258] on input "Yes" at bounding box center [264, 263] width 11 height 11
radio input "true"
click at [224, 367] on div "2.10" at bounding box center [232, 333] width 27 height 225
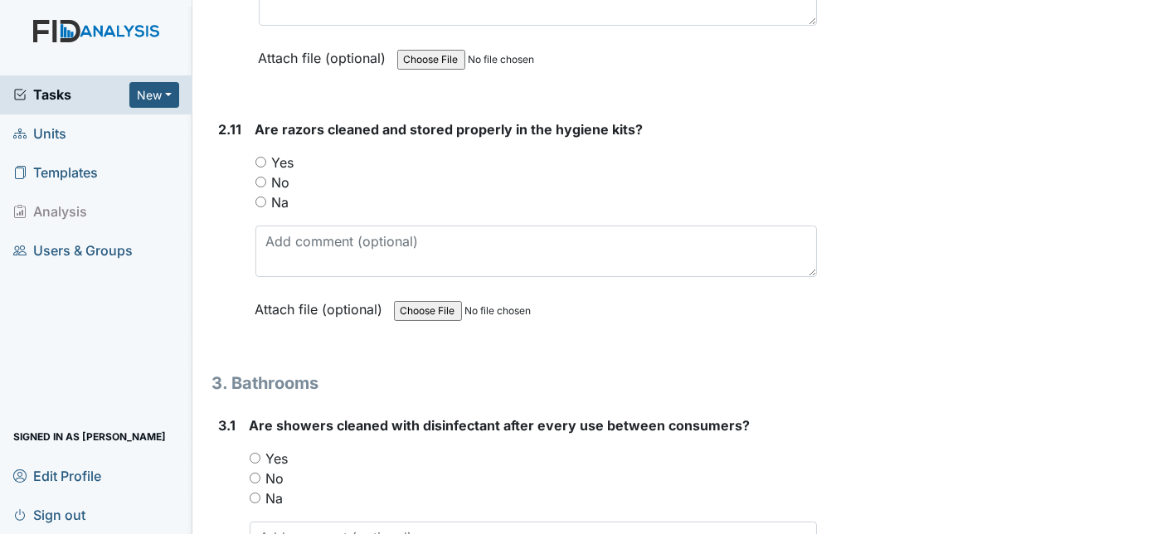
scroll to position [4129, 0]
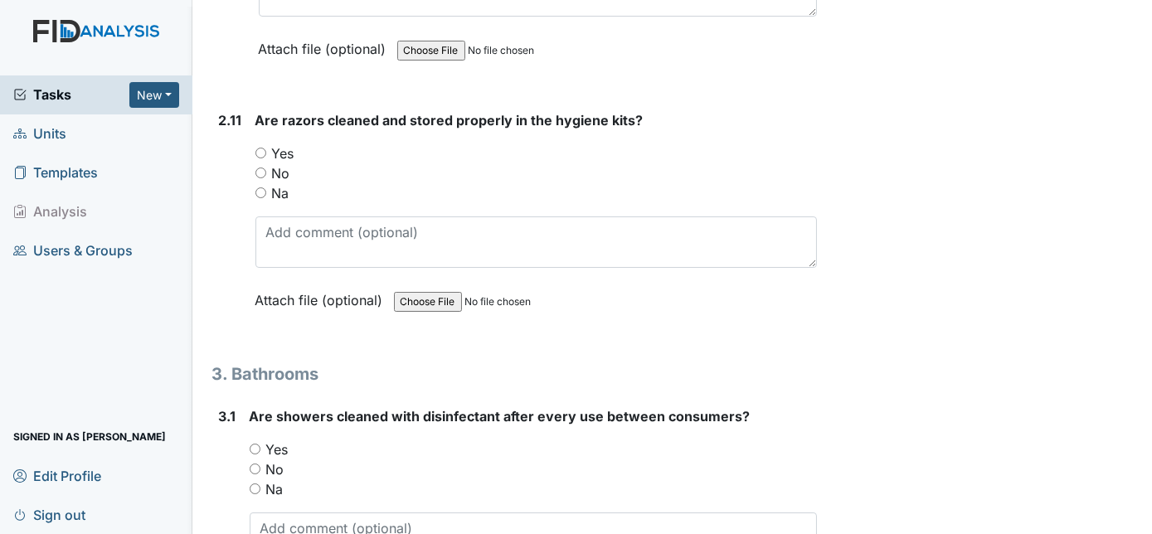
click at [260, 187] on input "Na" at bounding box center [260, 192] width 11 height 11
radio input "true"
click at [230, 224] on div "2.11" at bounding box center [230, 222] width 23 height 225
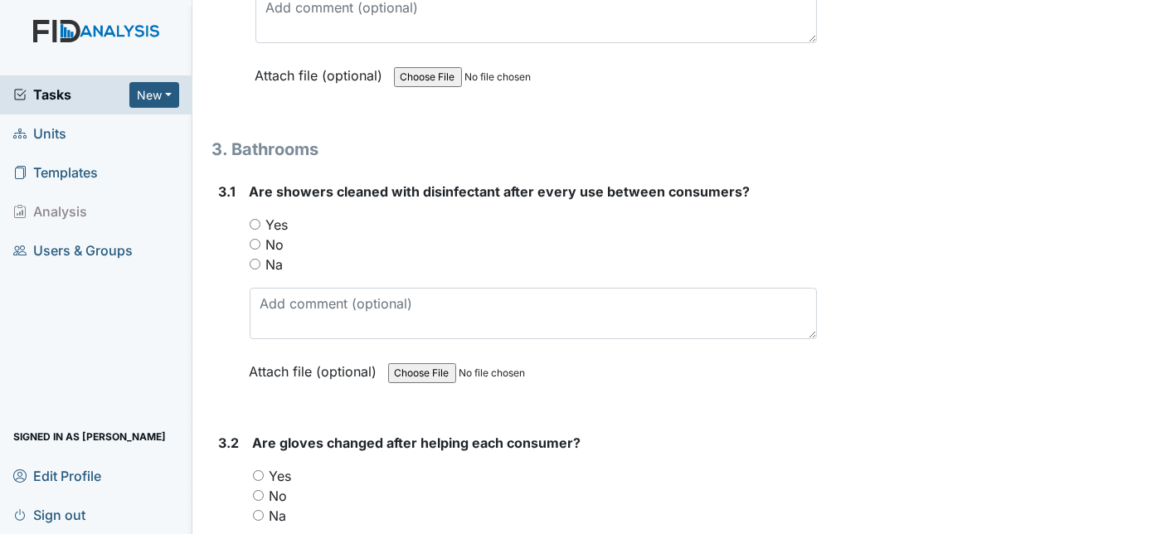
scroll to position [4492, 0]
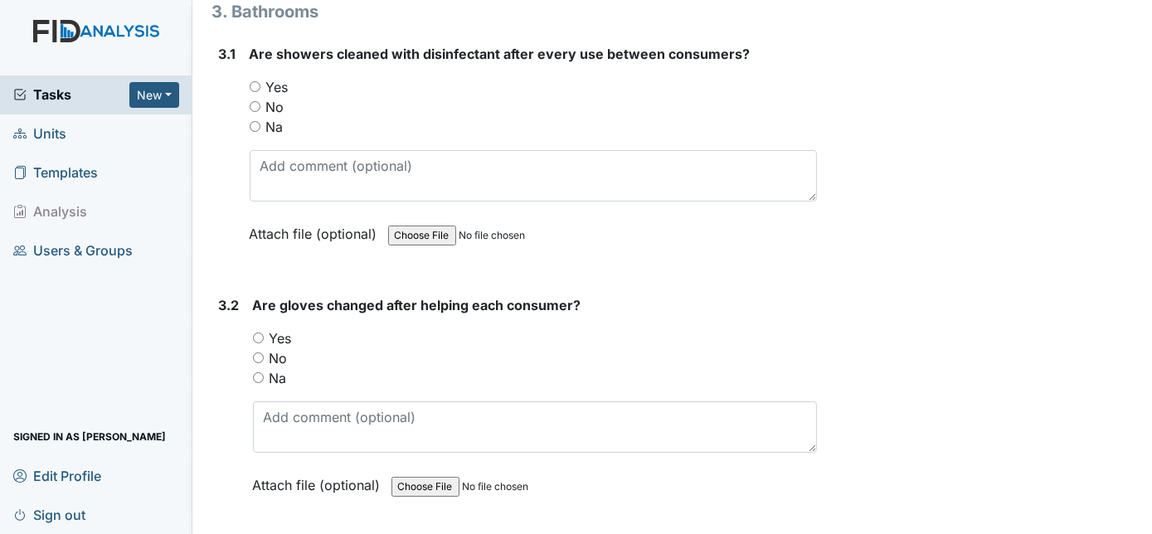
click at [253, 81] on input "Yes" at bounding box center [255, 86] width 11 height 11
radio input "true"
click at [216, 172] on div "3.1 Are showers cleaned with disinfectant after every use between consumers? Yo…" at bounding box center [514, 156] width 605 height 225
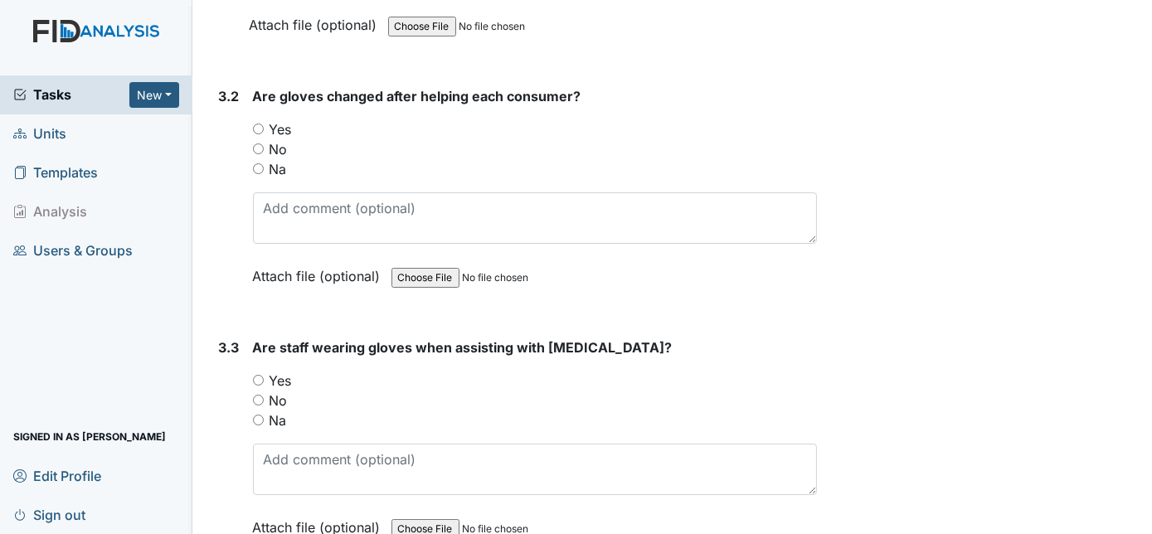
scroll to position [4733, 0]
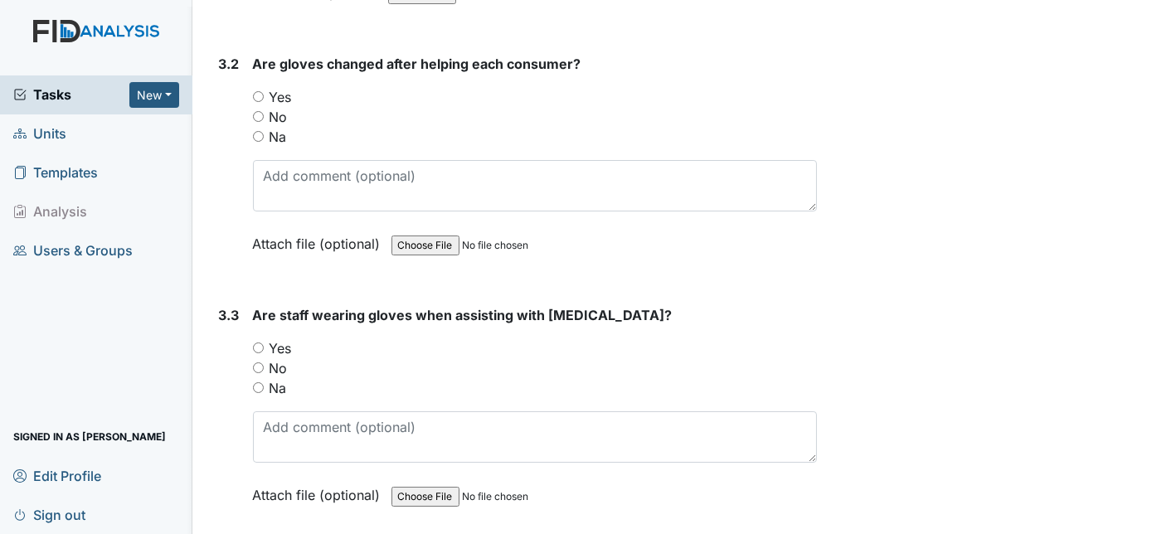
click at [259, 91] on input "Yes" at bounding box center [258, 96] width 11 height 11
radio input "true"
click at [234, 114] on div "3.2" at bounding box center [229, 166] width 21 height 225
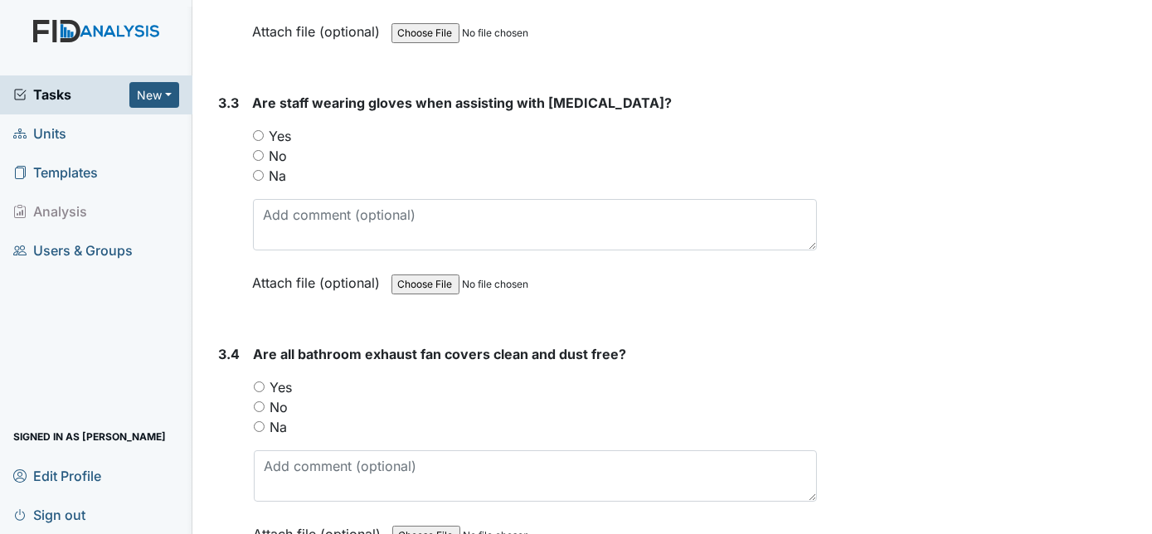
scroll to position [4974, 0]
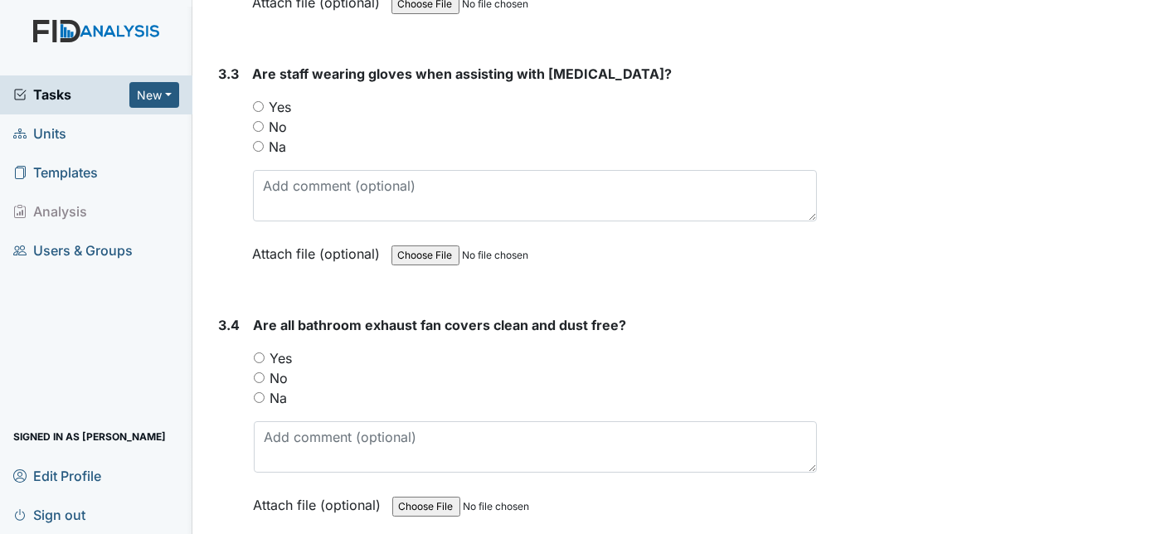
click at [258, 101] on input "Yes" at bounding box center [258, 106] width 11 height 11
radio input "true"
click at [225, 135] on div "3.3" at bounding box center [229, 176] width 21 height 225
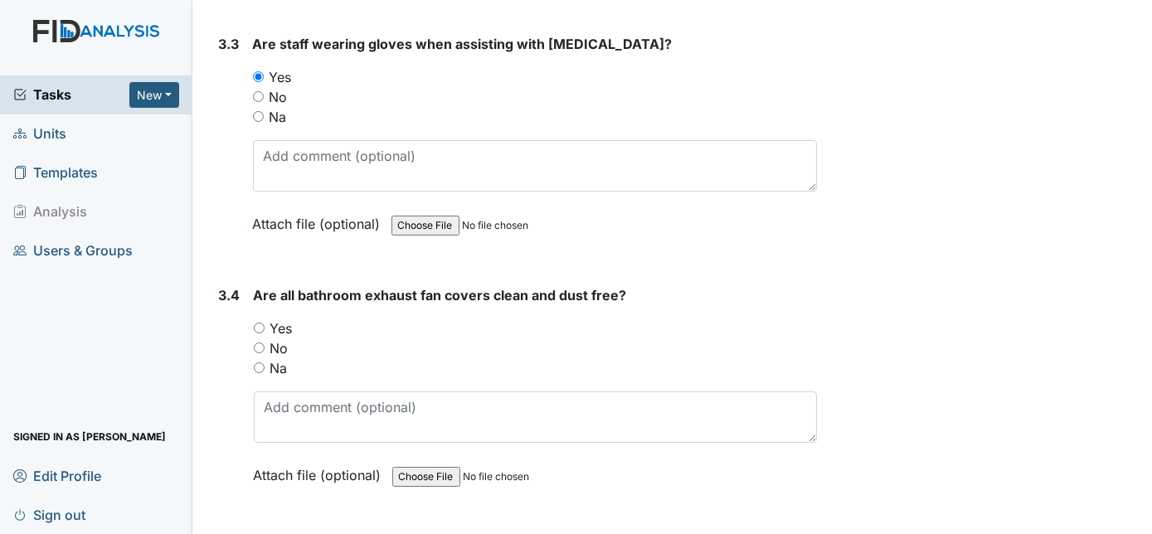
scroll to position [5034, 0]
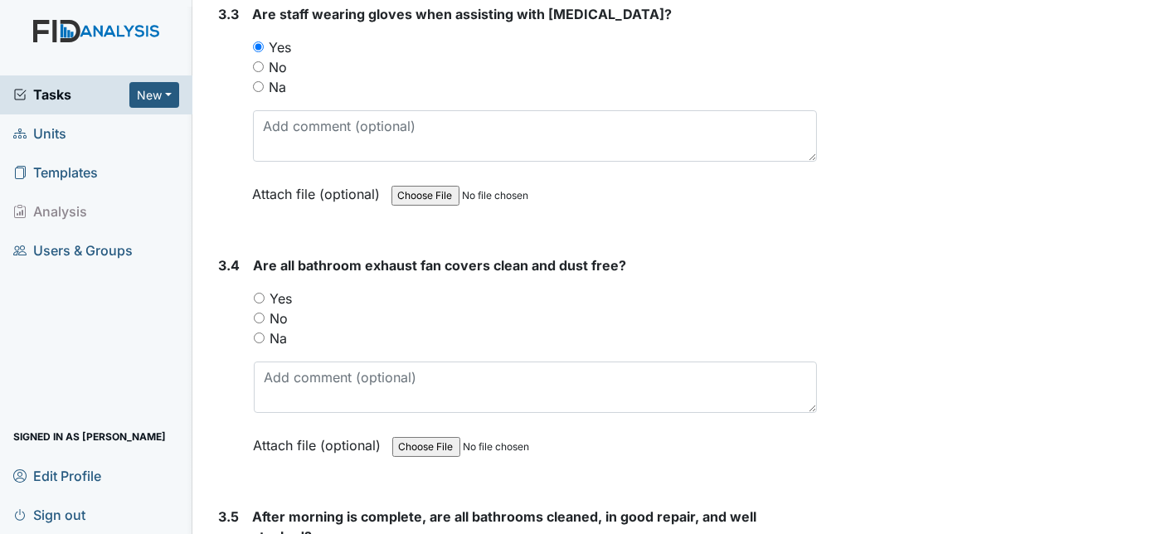
click at [260, 293] on input "Yes" at bounding box center [259, 298] width 11 height 11
radio input "true"
click at [214, 325] on div "3.4 Are all bathroom exhaust fan covers clean and dust free? You must select on…" at bounding box center [514, 367] width 605 height 225
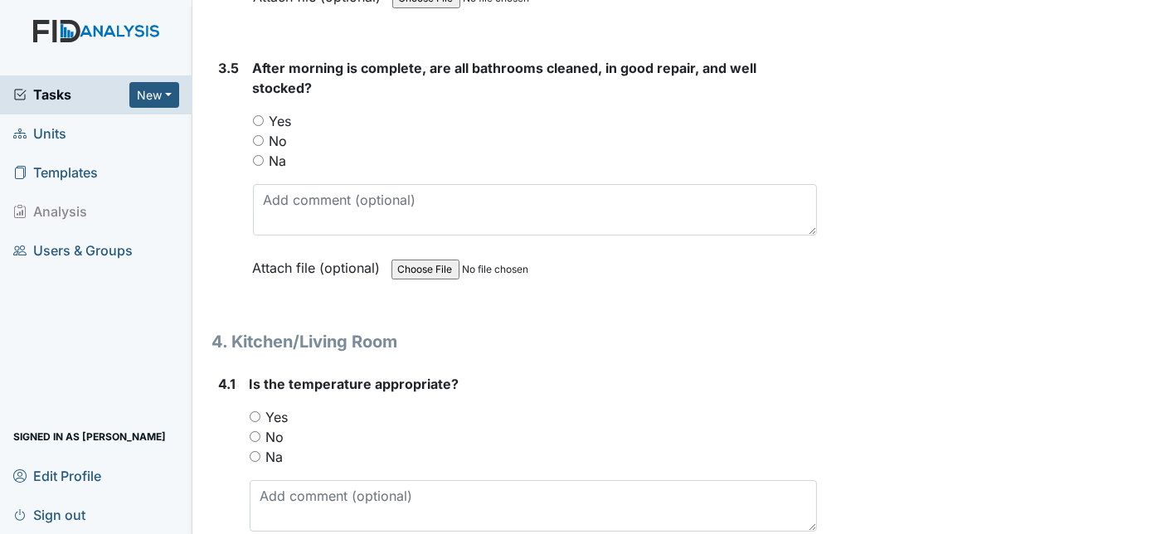
scroll to position [5486, 0]
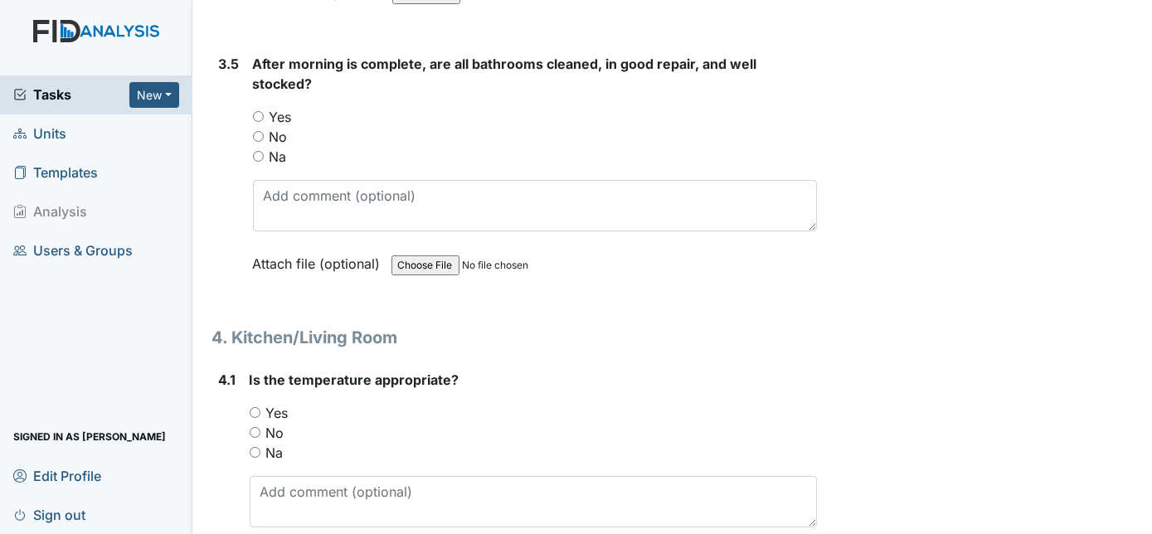
click at [256, 111] on input "Yes" at bounding box center [258, 116] width 11 height 11
radio input "true"
click at [235, 183] on div "3.5" at bounding box center [229, 176] width 21 height 245
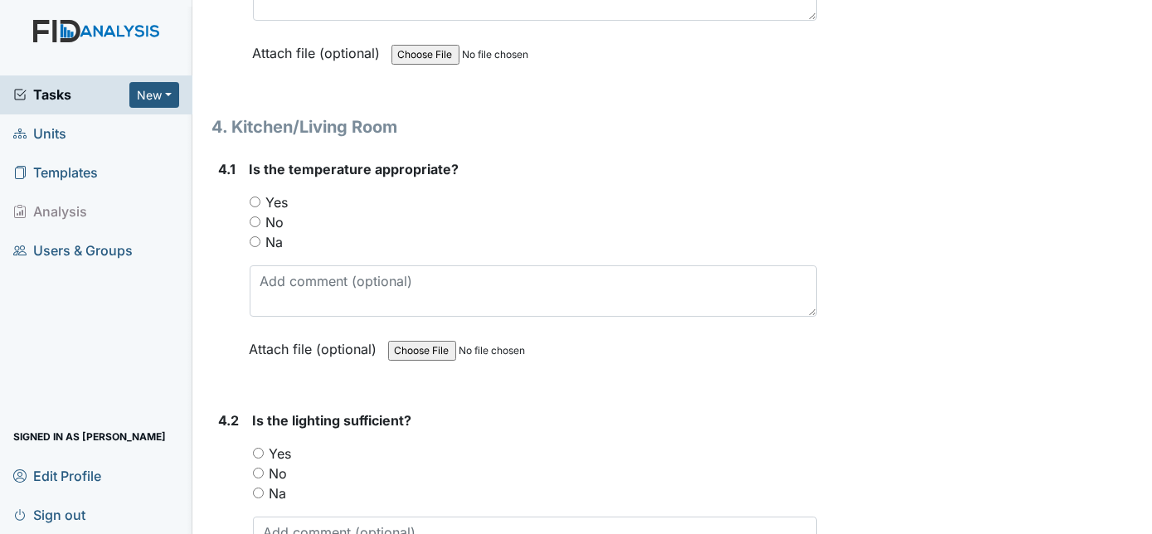
scroll to position [5728, 0]
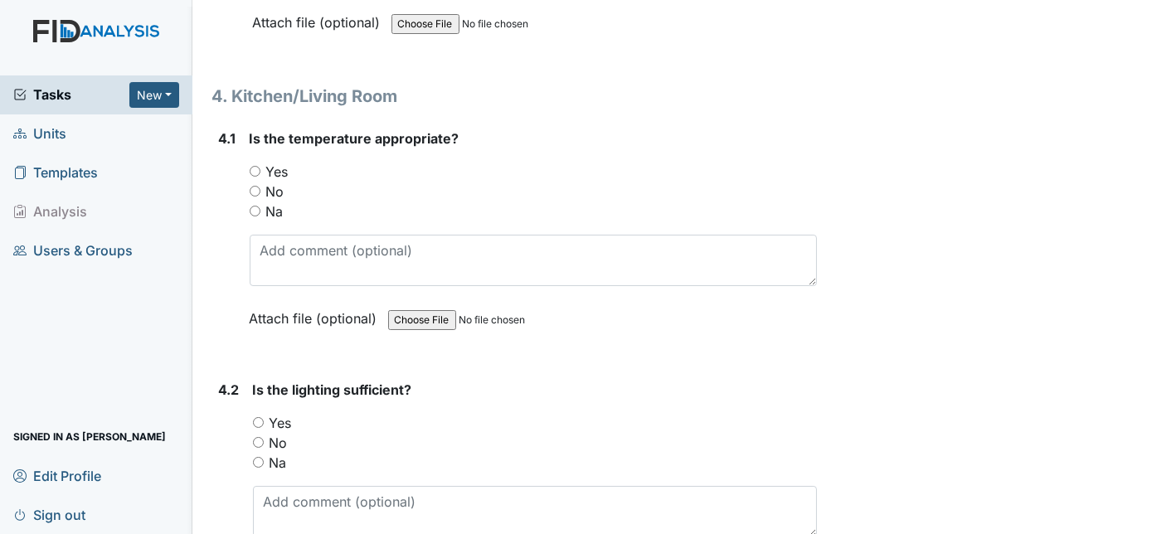
click at [255, 166] on input "Yes" at bounding box center [255, 171] width 11 height 11
radio input "true"
click at [258, 437] on input "No" at bounding box center [258, 442] width 11 height 11
radio input "true"
click at [288, 497] on textarea at bounding box center [535, 511] width 565 height 51
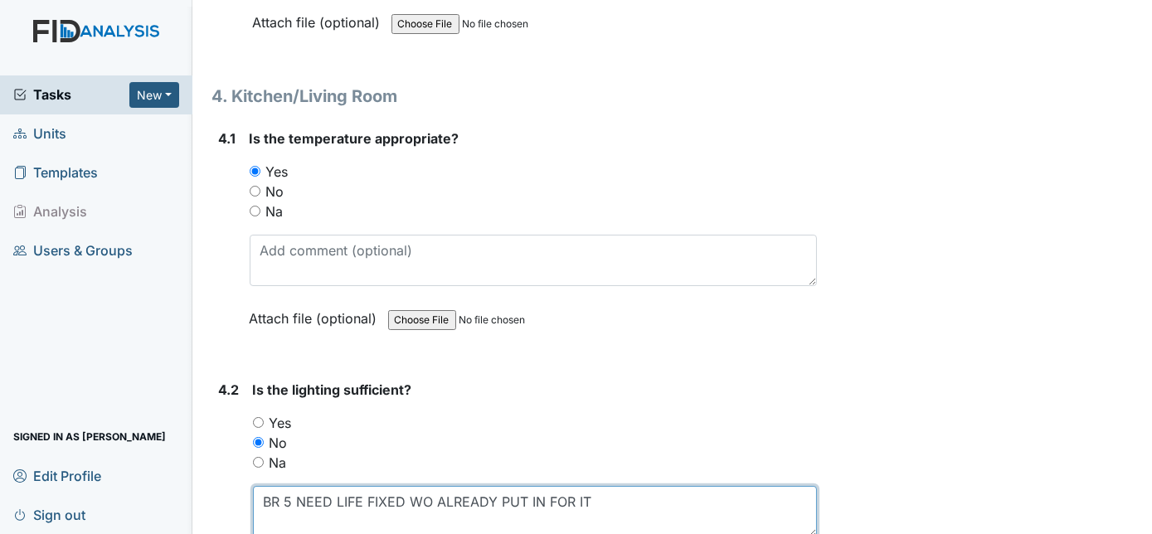
type textarea "BR 5 NEED LIFE FIXED WO ALREADY PUT IN FOR IT"
click at [437, 453] on div "Na" at bounding box center [535, 463] width 565 height 20
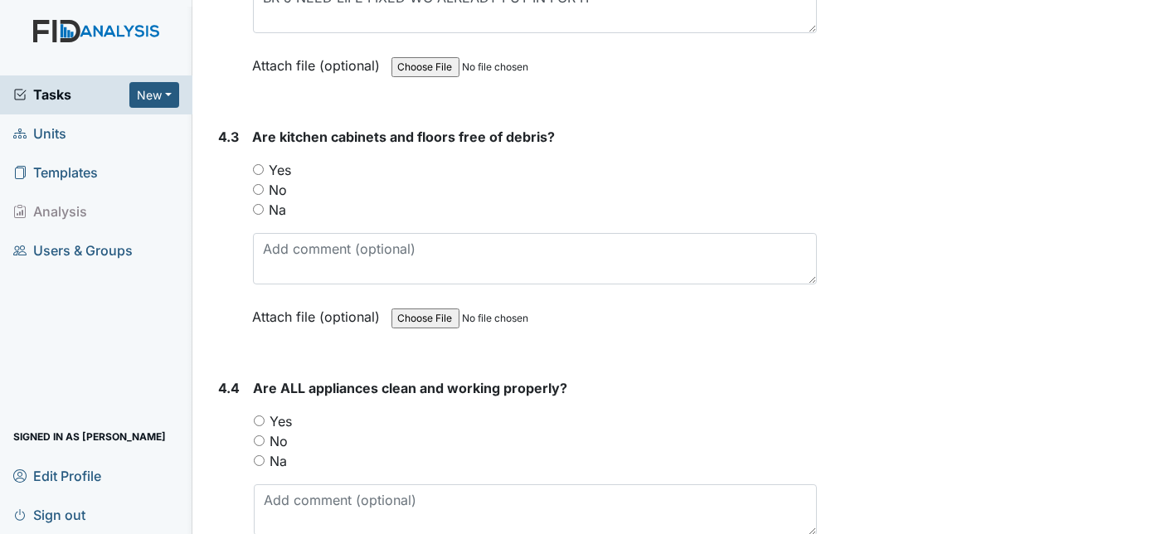
scroll to position [6240, 0]
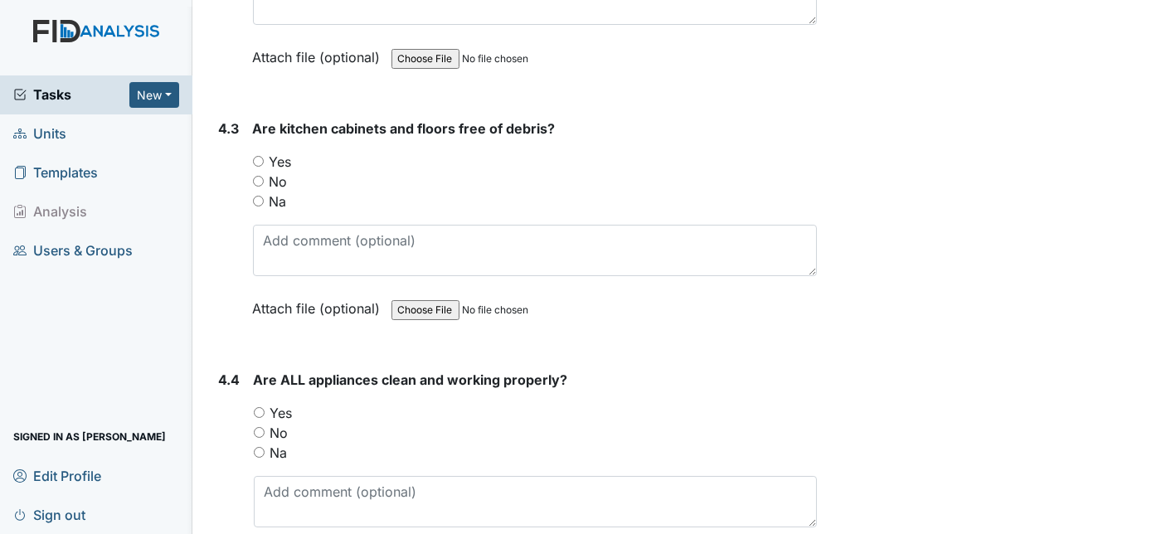
click at [263, 156] on input "Yes" at bounding box center [258, 161] width 11 height 11
radio input "true"
click at [260, 407] on input "Yes" at bounding box center [259, 412] width 11 height 11
radio input "true"
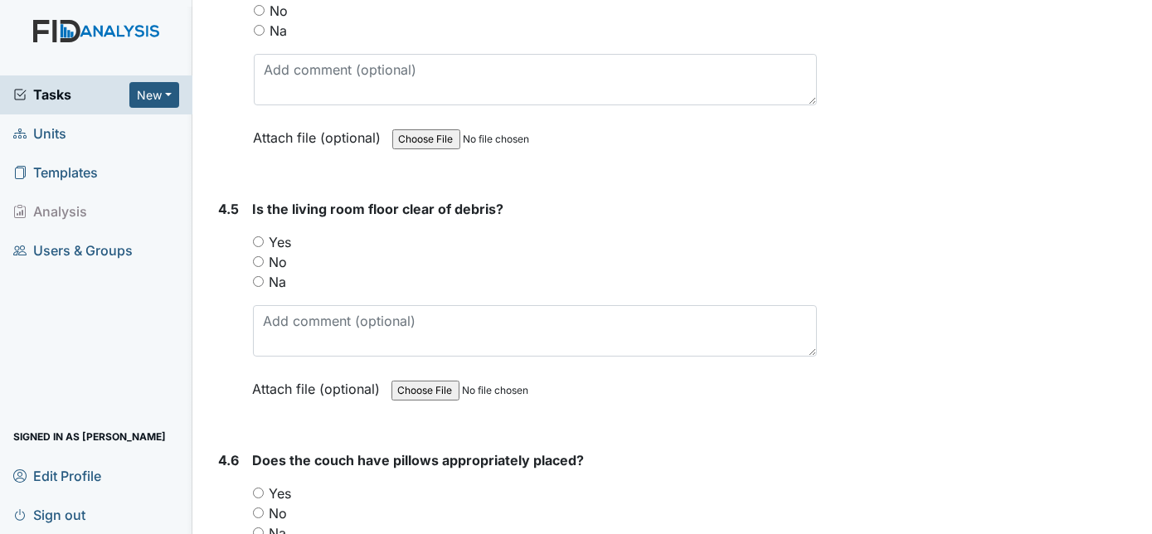
scroll to position [6692, 0]
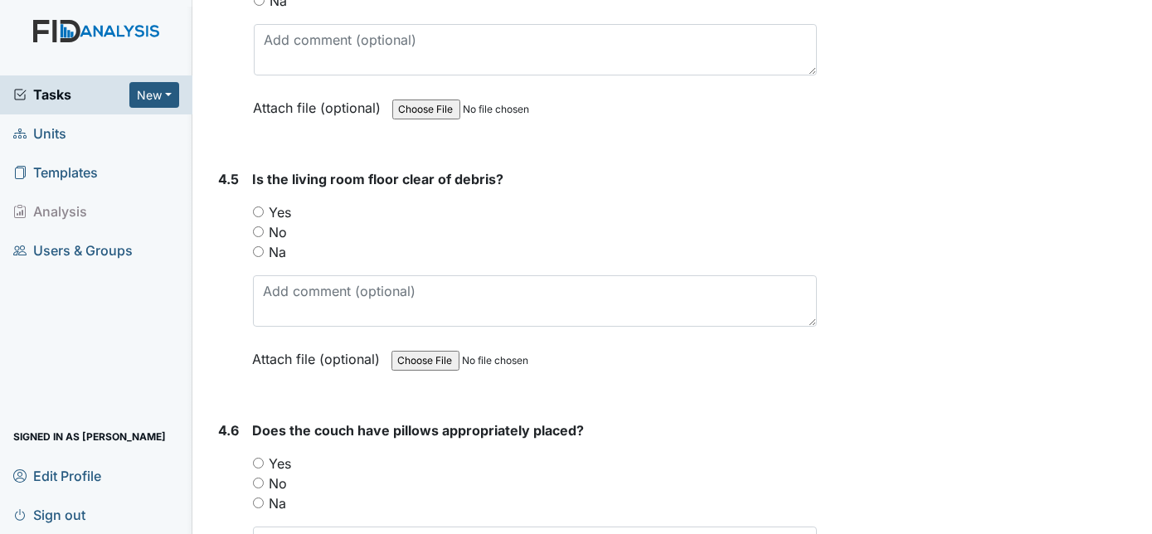
click at [259, 206] on input "Yes" at bounding box center [258, 211] width 11 height 11
radio input "true"
click at [258, 458] on input "Yes" at bounding box center [258, 463] width 11 height 11
radio input "true"
click at [225, 460] on div "4.6" at bounding box center [229, 532] width 21 height 225
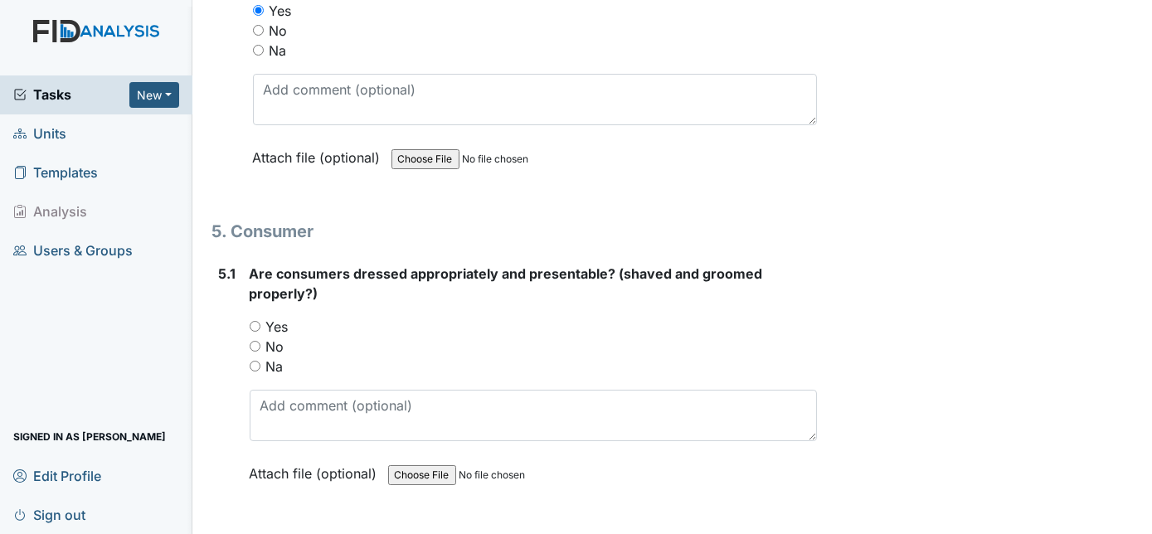
scroll to position [7174, 0]
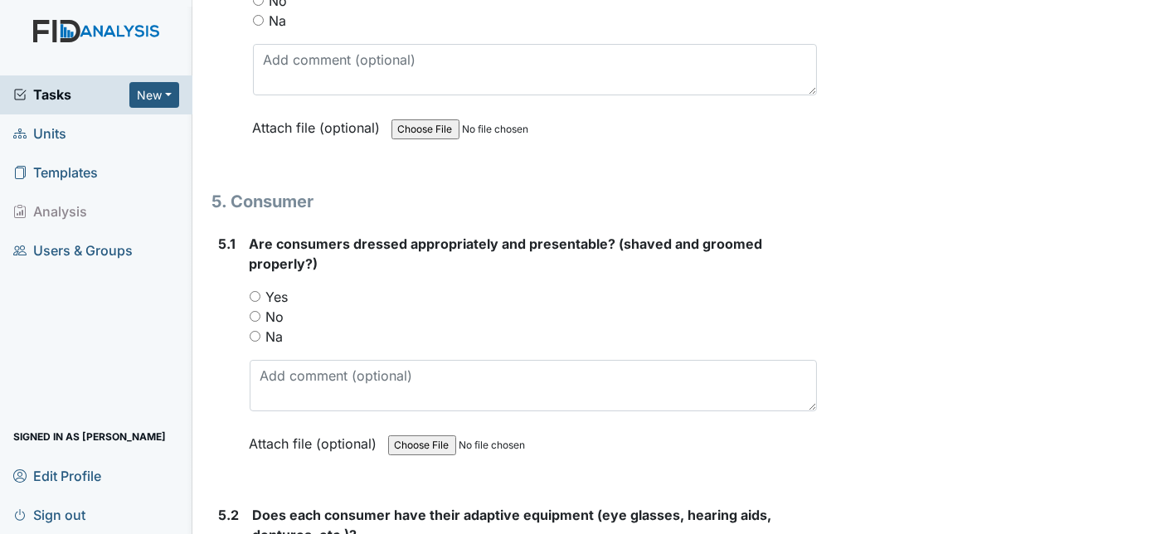
click at [251, 291] on input "Yes" at bounding box center [255, 296] width 11 height 11
radio input "true"
click at [227, 308] on div "5.1" at bounding box center [227, 356] width 17 height 245
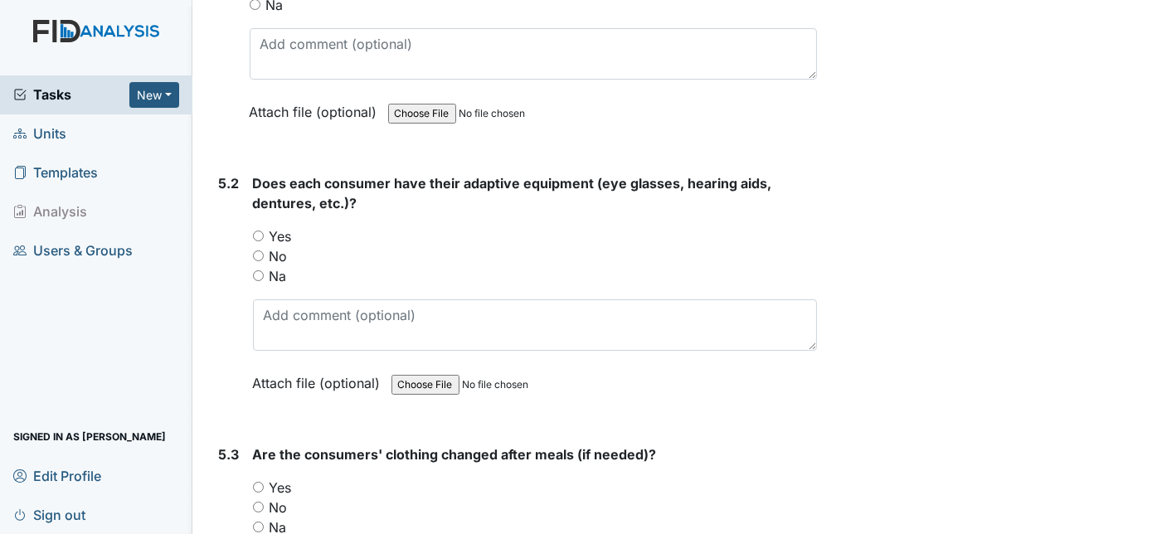
scroll to position [7536, 0]
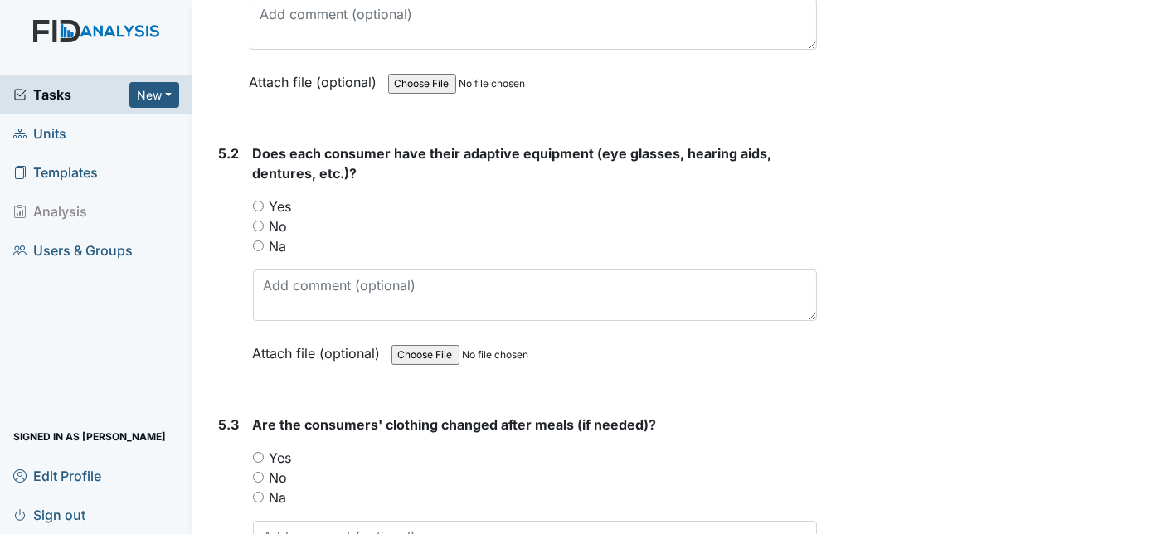
click at [259, 201] on input "Yes" at bounding box center [258, 206] width 11 height 11
radio input "true"
click at [223, 229] on div "5.2" at bounding box center [229, 265] width 21 height 245
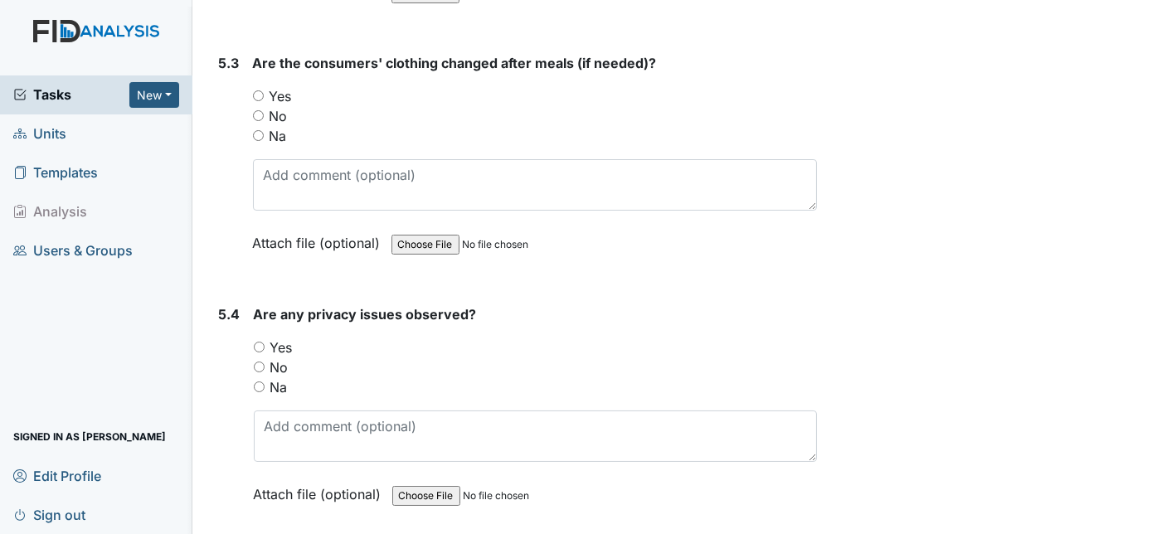
scroll to position [7898, 0]
click at [259, 90] on input "Yes" at bounding box center [258, 95] width 11 height 11
radio input "true"
click at [221, 151] on div "5.3" at bounding box center [229, 164] width 21 height 225
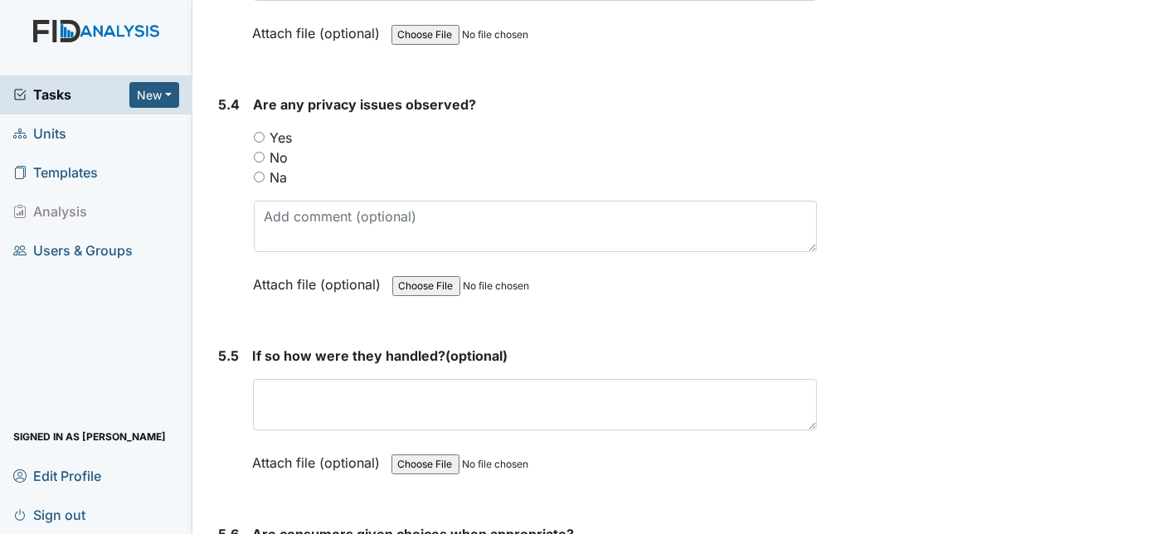
scroll to position [8109, 0]
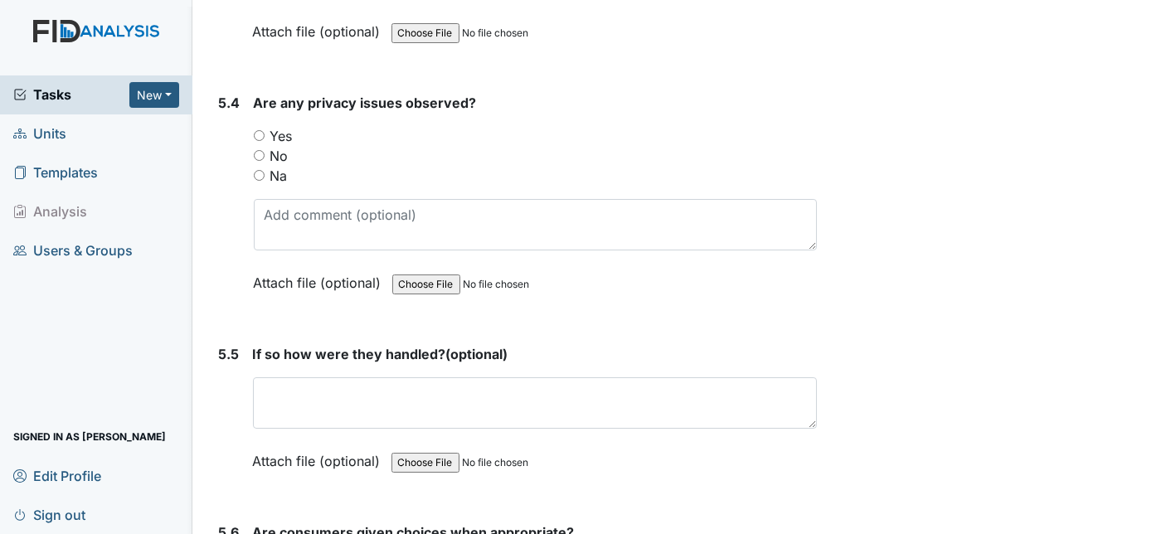
click at [261, 150] on input "No" at bounding box center [259, 155] width 11 height 11
radio input "true"
click at [237, 196] on div "5.4" at bounding box center [230, 205] width 22 height 225
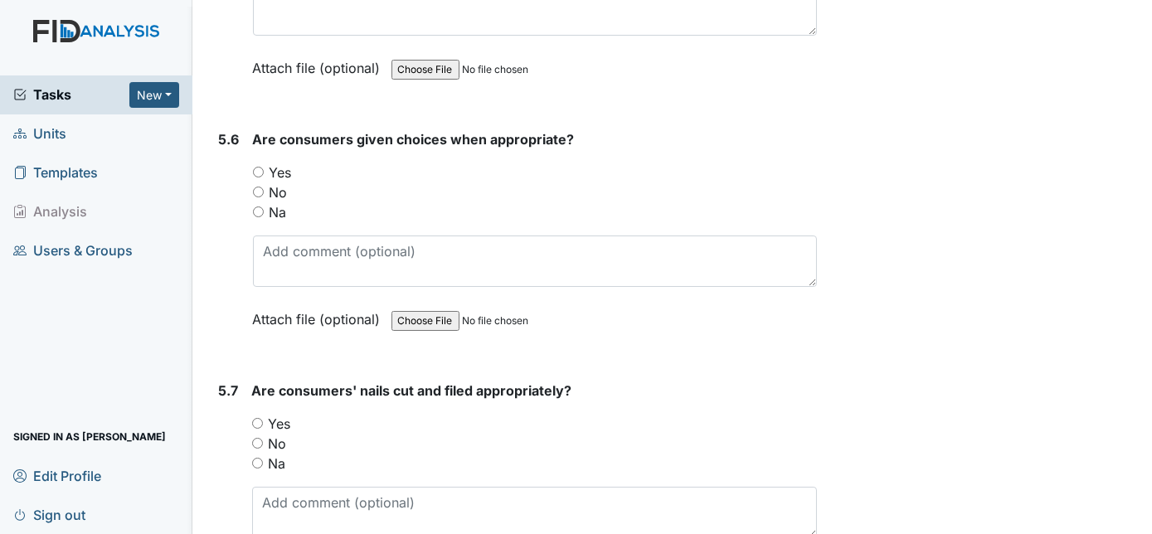
scroll to position [8531, 0]
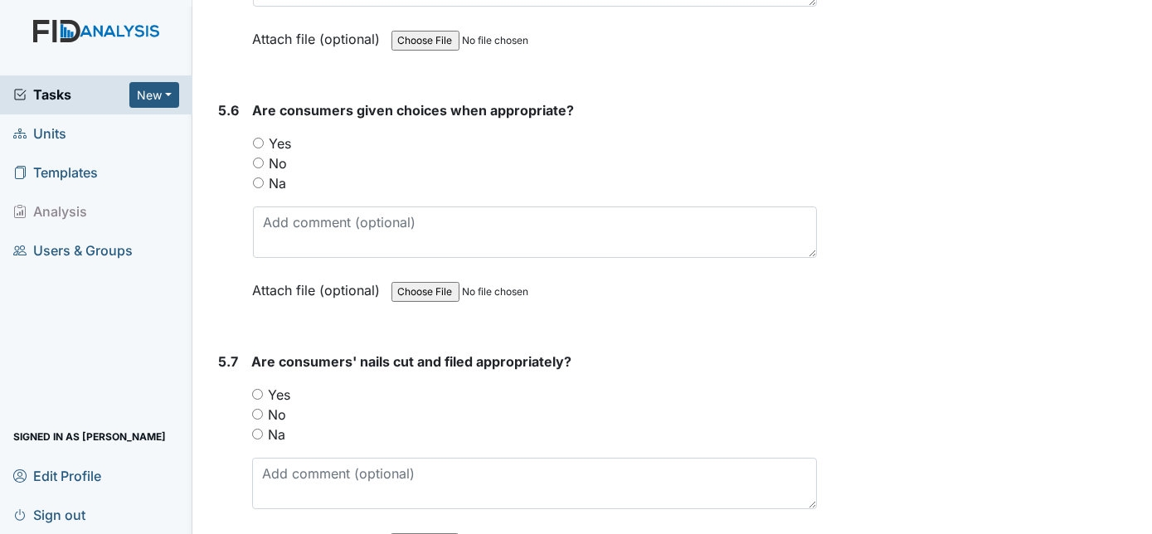
click at [255, 138] on input "Yes" at bounding box center [258, 143] width 11 height 11
radio input "true"
click at [235, 352] on div "5.7" at bounding box center [229, 464] width 20 height 225
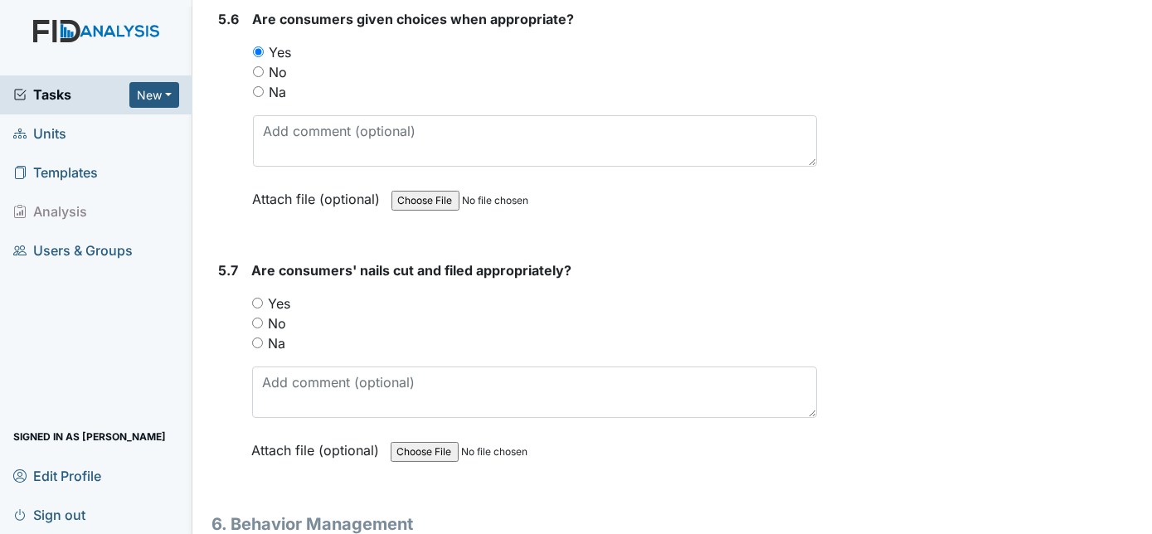
scroll to position [8652, 0]
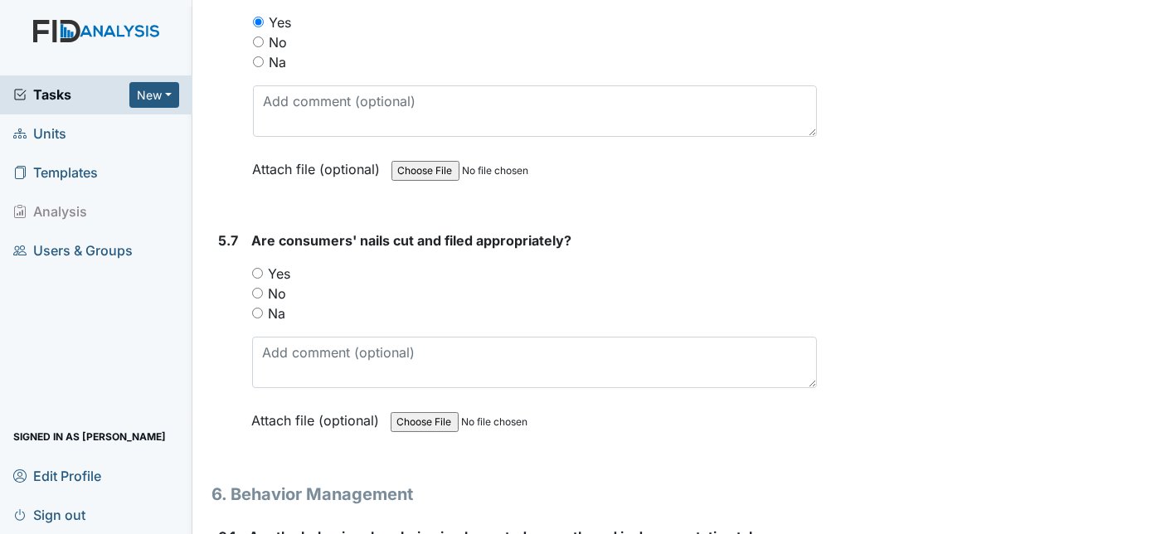
click at [257, 268] on input "Yes" at bounding box center [257, 273] width 11 height 11
radio input "true"
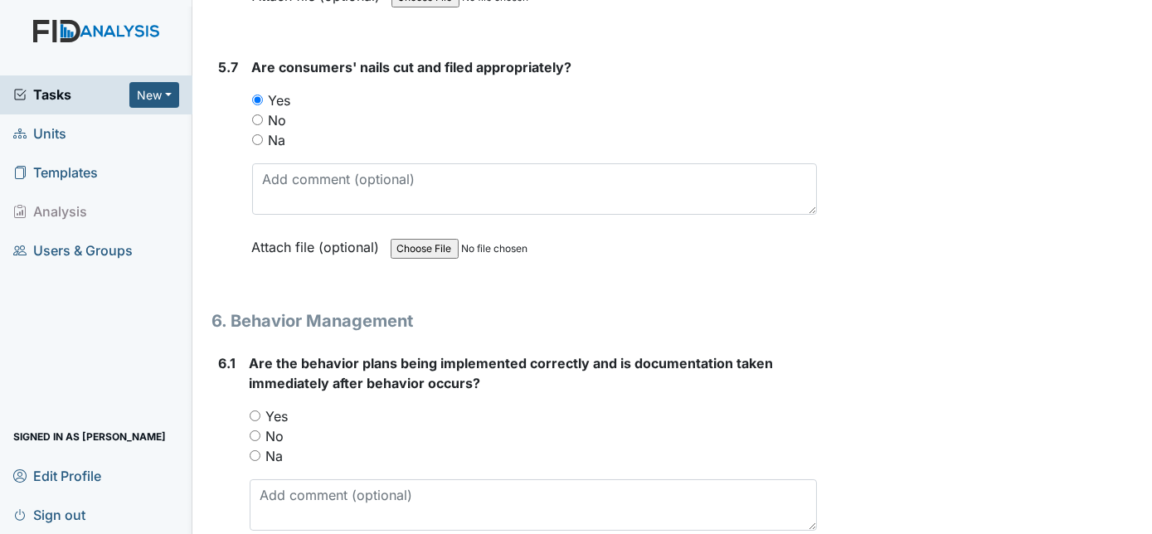
scroll to position [9013, 0]
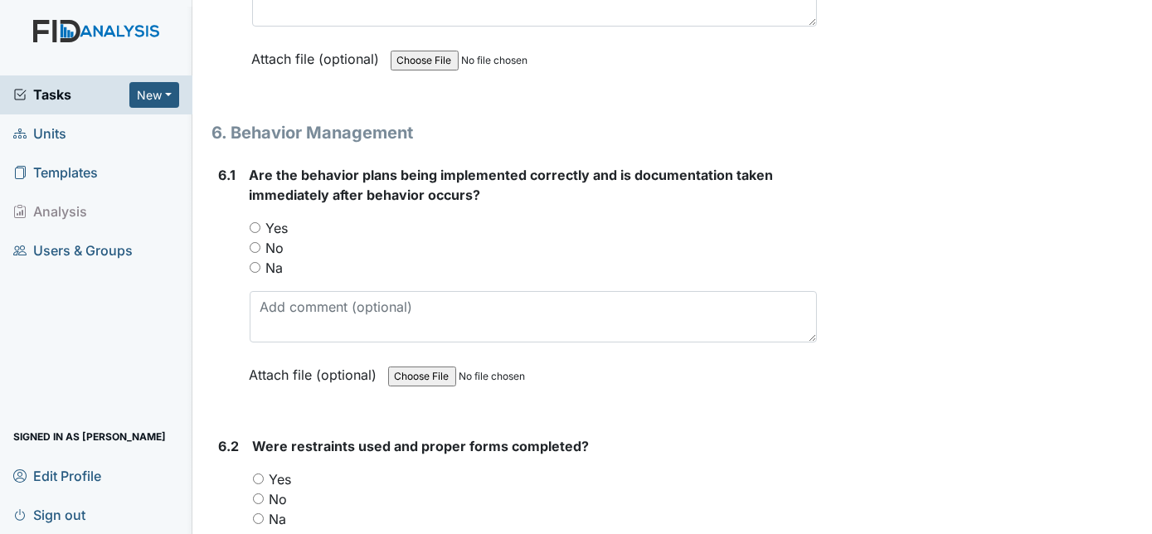
click at [256, 513] on input "Na" at bounding box center [258, 518] width 11 height 11
radio input "true"
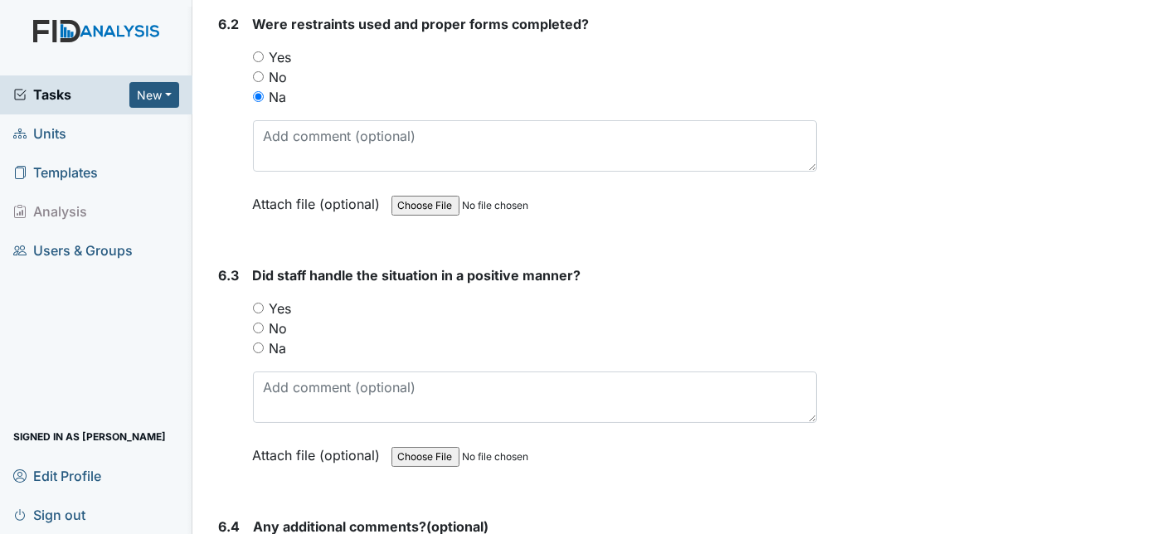
scroll to position [9466, 0]
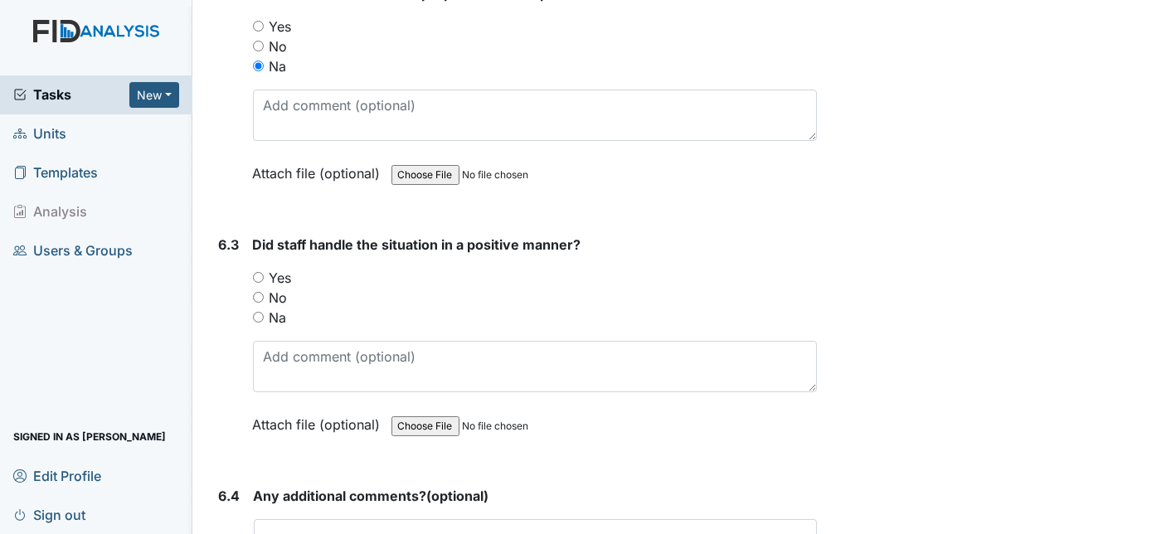
click at [256, 312] on input "Na" at bounding box center [258, 317] width 11 height 11
radio input "true"
click at [219, 290] on div "6.3" at bounding box center [229, 347] width 21 height 225
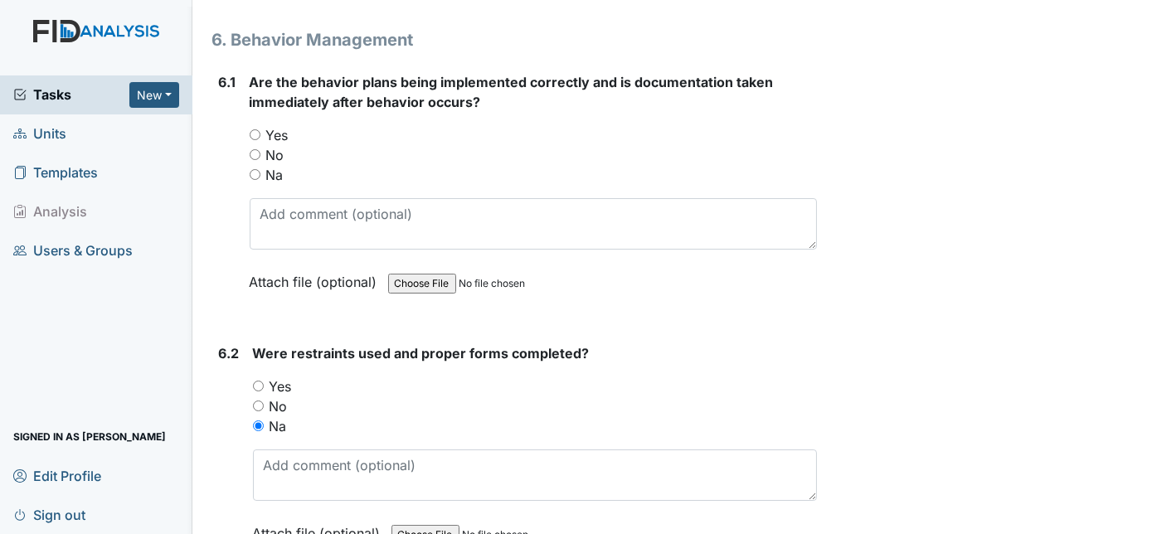
scroll to position [9103, 0]
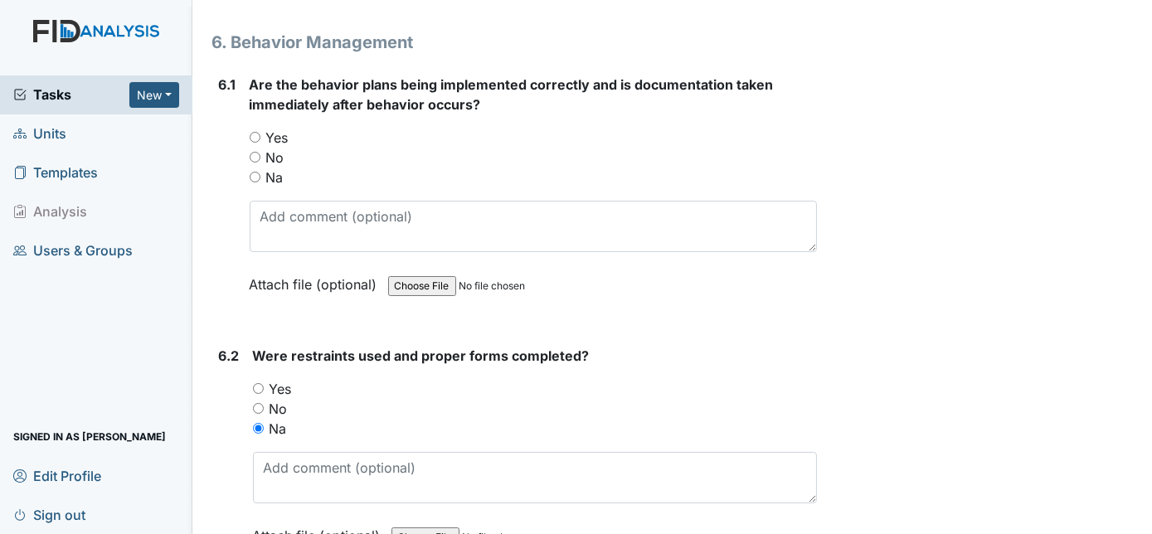
click at [257, 172] on input "Na" at bounding box center [255, 177] width 11 height 11
radio input "true"
click at [233, 355] on div "6.2" at bounding box center [229, 458] width 21 height 225
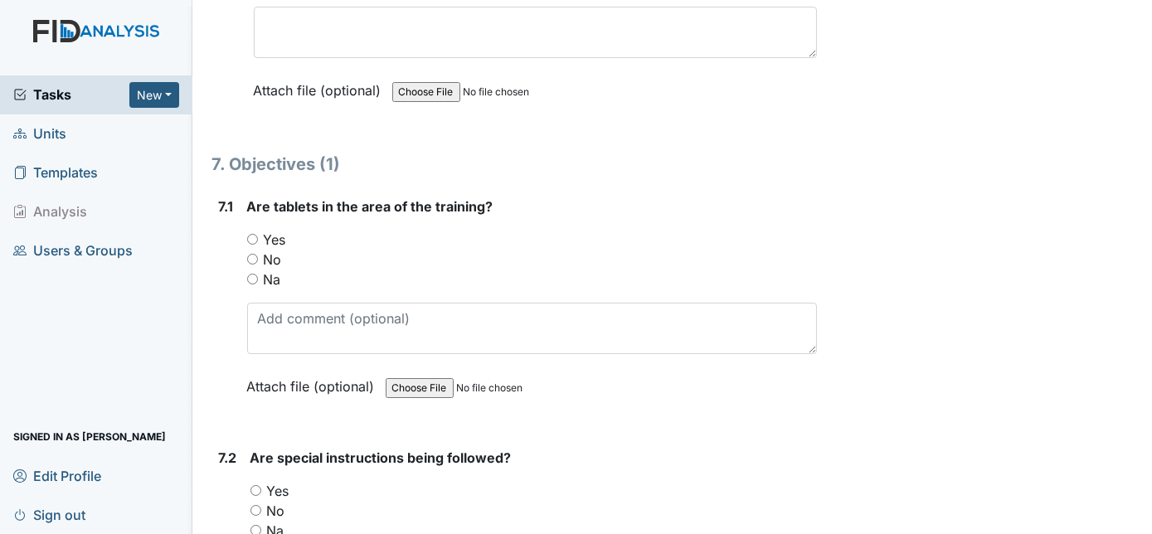
scroll to position [10068, 0]
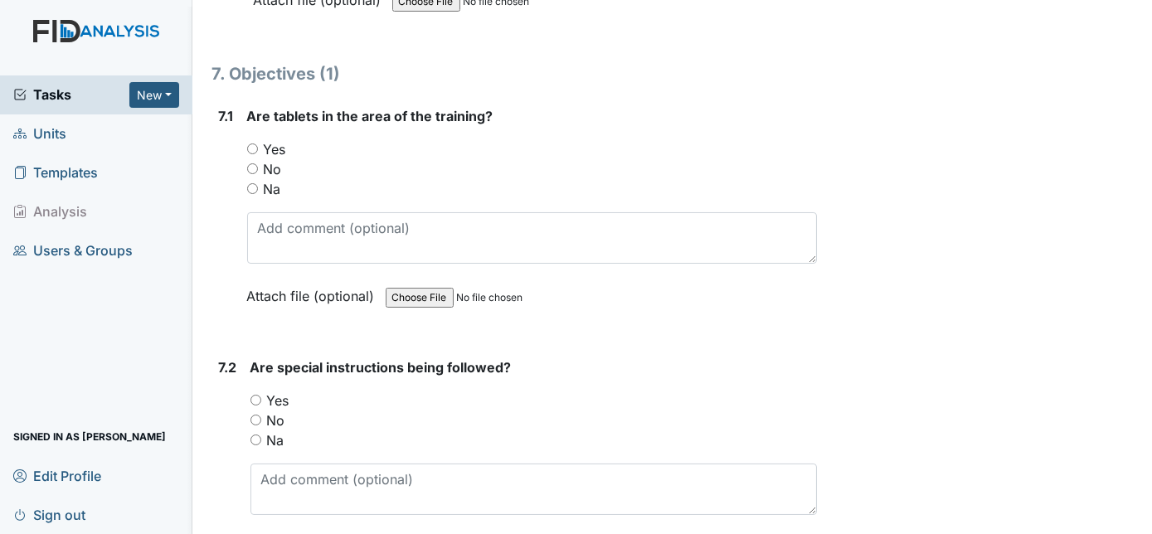
click at [250, 143] on input "Yes" at bounding box center [252, 148] width 11 height 11
radio input "true"
click at [254, 395] on input "Yes" at bounding box center [255, 400] width 11 height 11
radio input "true"
click at [222, 392] on div "7.2" at bounding box center [228, 469] width 18 height 225
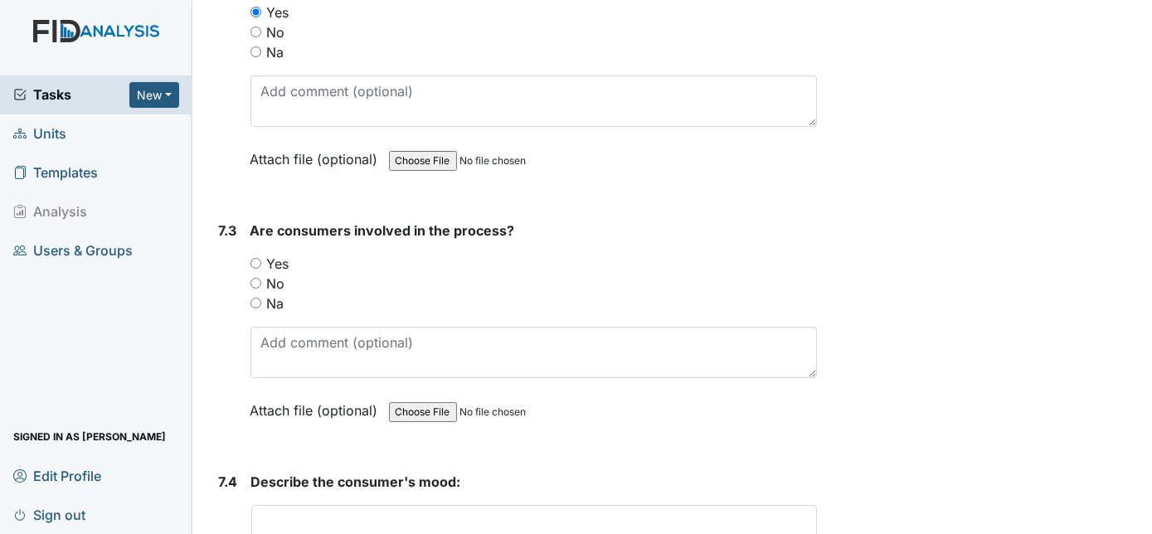
scroll to position [10520, 0]
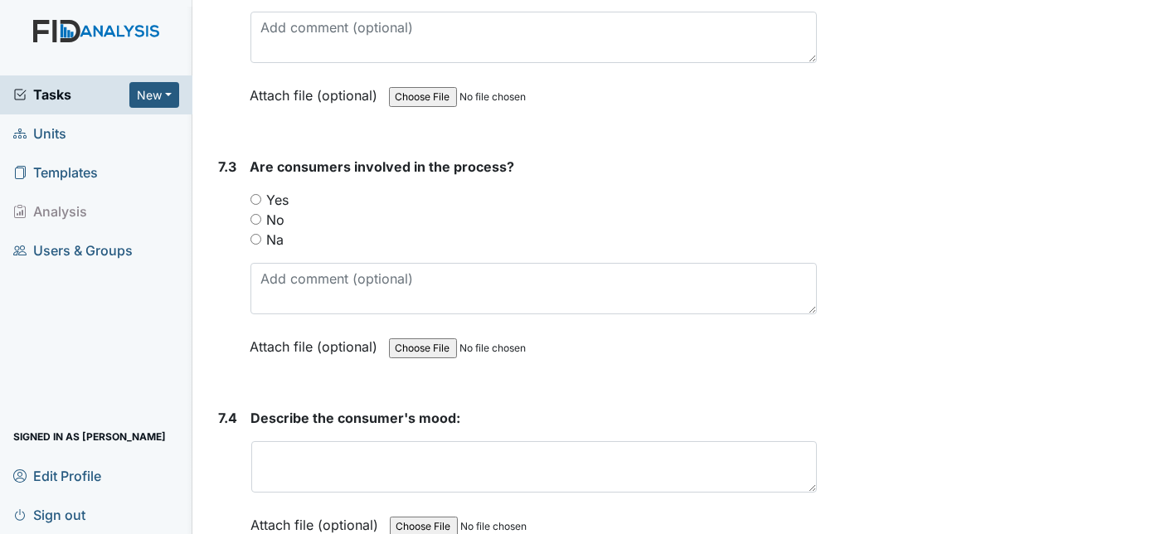
click at [255, 194] on input "Yes" at bounding box center [255, 199] width 11 height 11
radio input "true"
click at [225, 229] on div "7.3" at bounding box center [228, 269] width 18 height 225
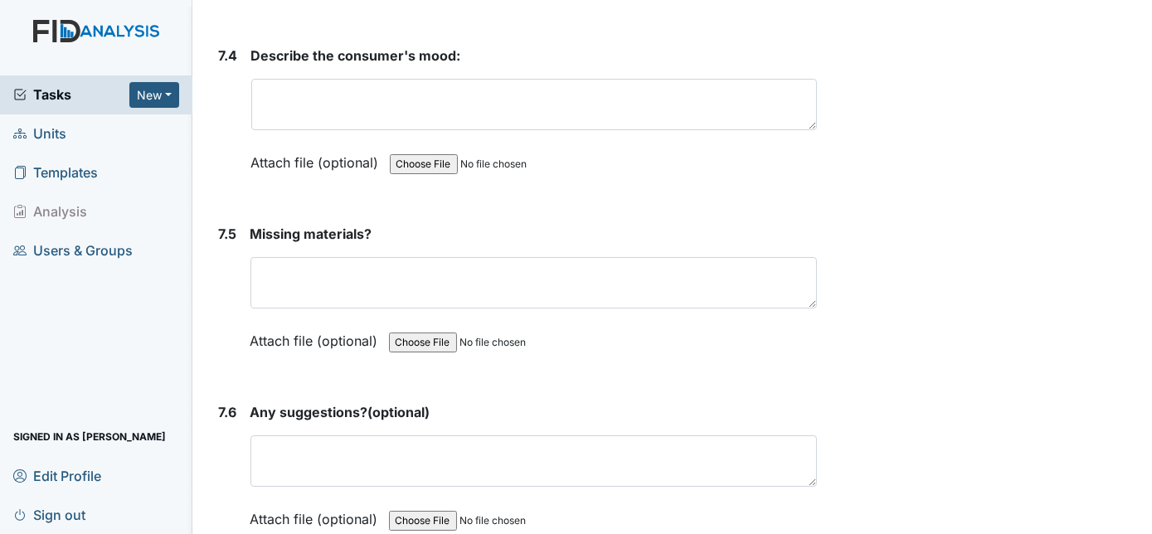
scroll to position [10852, 0]
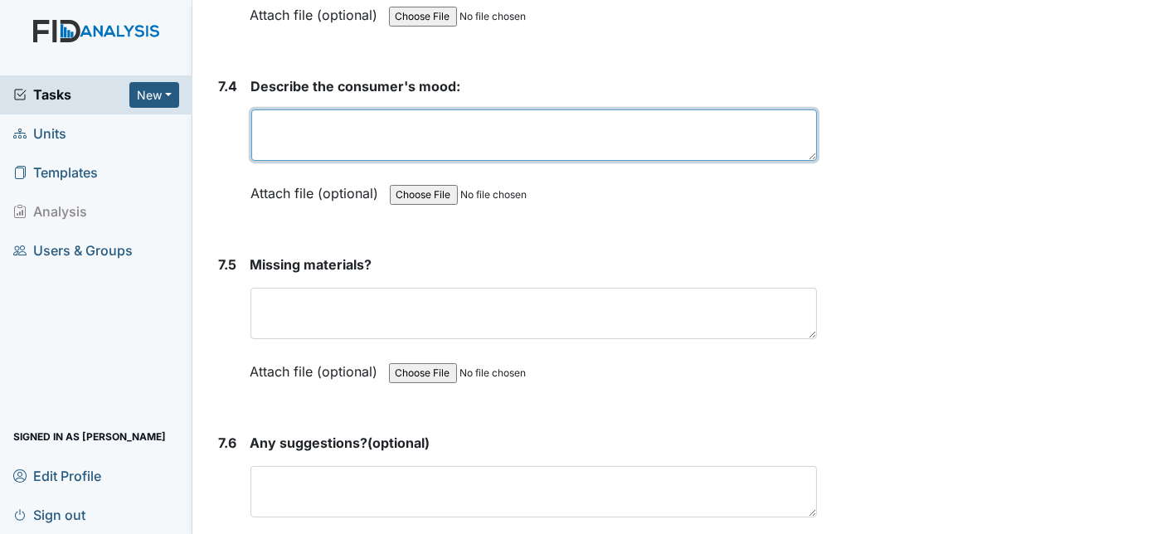
click at [366, 109] on textarea at bounding box center [534, 134] width 566 height 51
type textarea "Good mood"
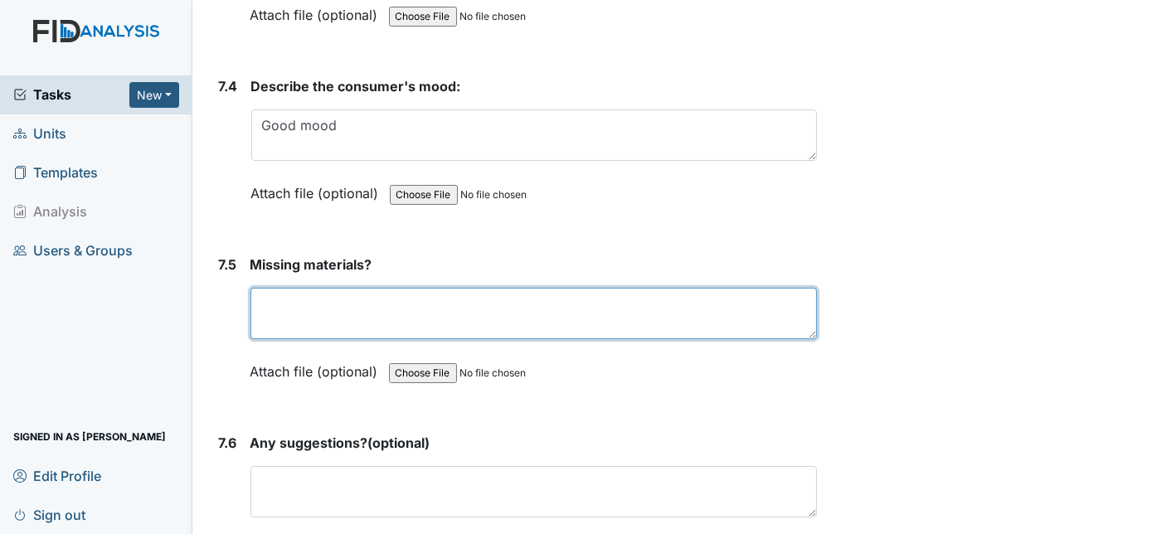
click at [419, 288] on textarea at bounding box center [533, 313] width 567 height 51
type textarea "m"
type textarea "no"
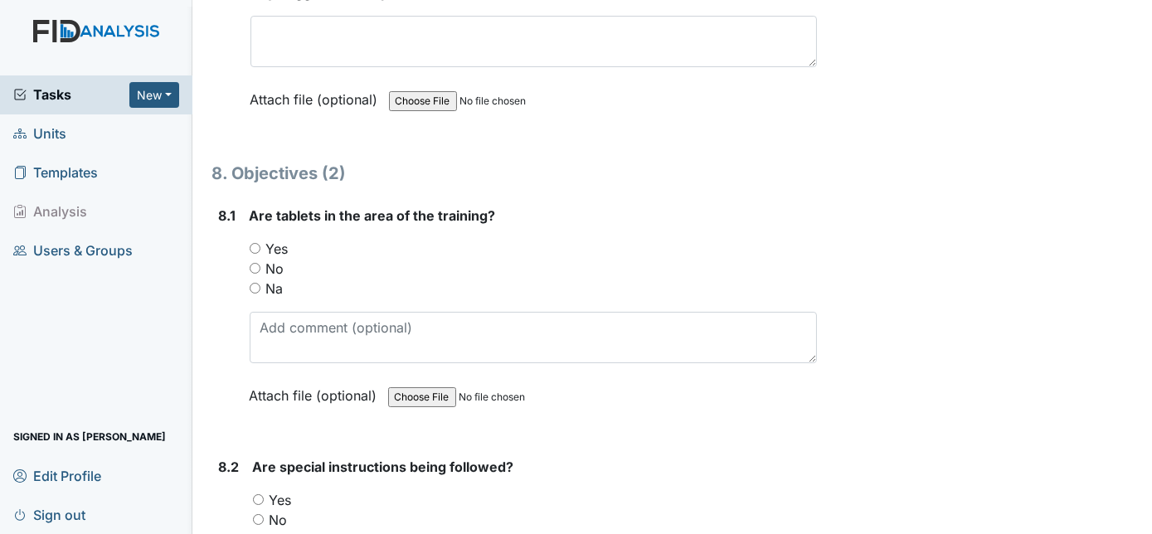
scroll to position [11304, 0]
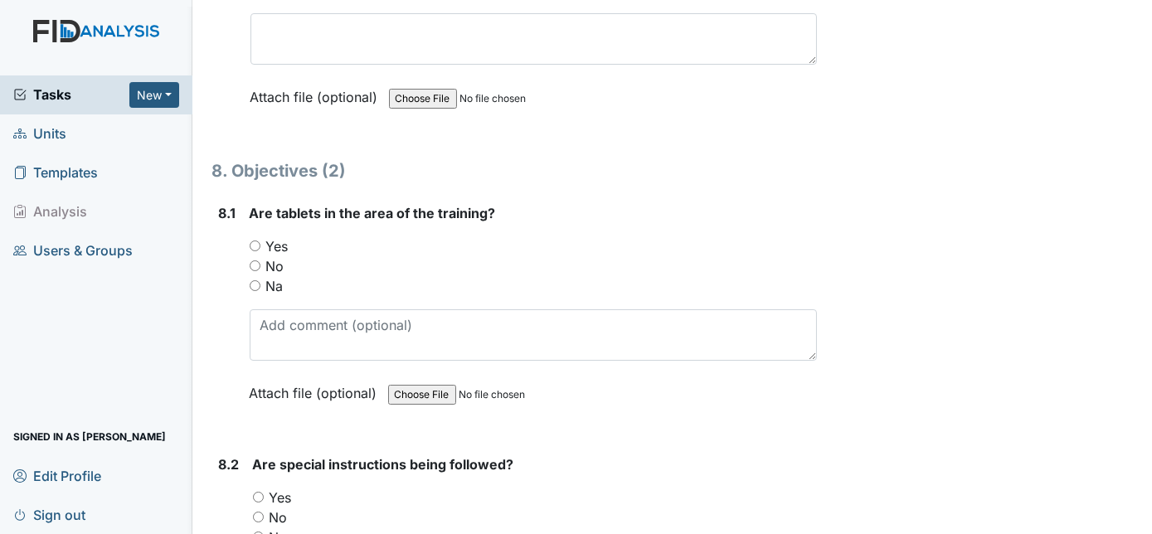
click at [251, 240] on input "Yes" at bounding box center [255, 245] width 11 height 11
radio input "true"
click at [256, 492] on input "Yes" at bounding box center [258, 497] width 11 height 11
radio input "true"
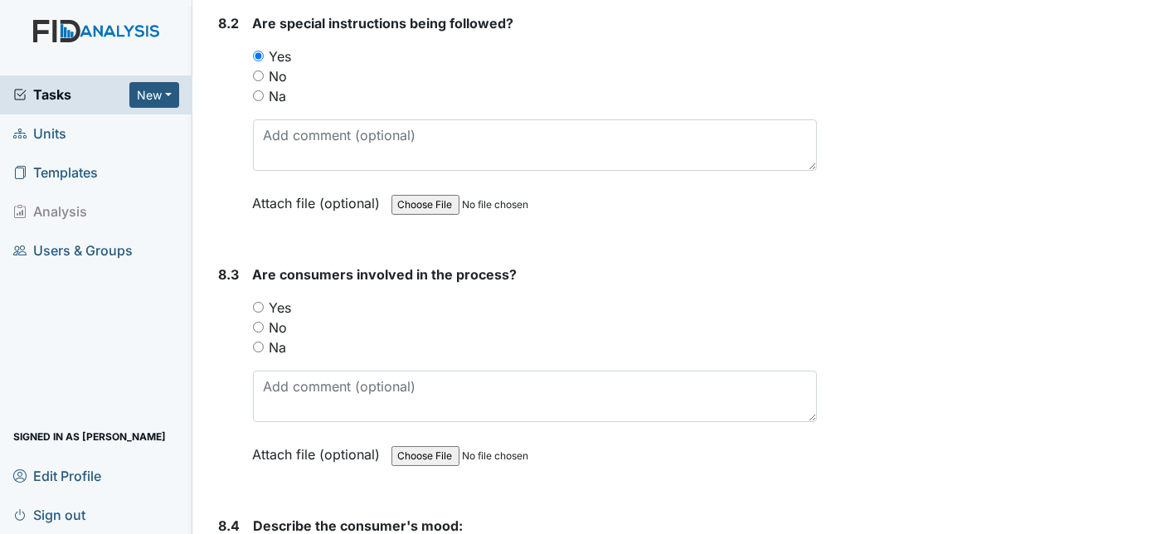
scroll to position [11847, 0]
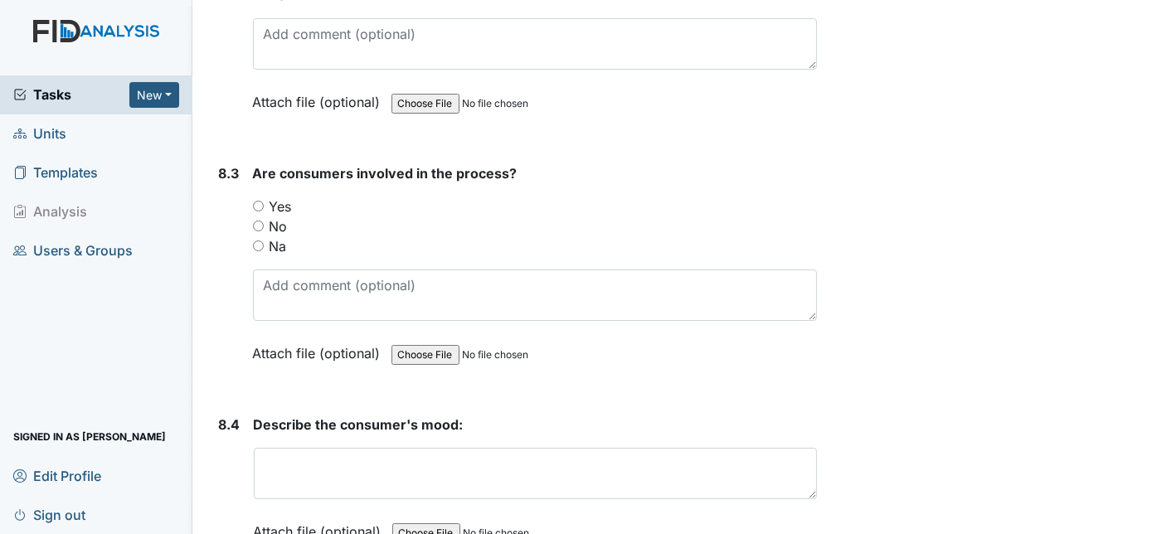
click at [256, 201] on input "Yes" at bounding box center [258, 206] width 11 height 11
radio input "true"
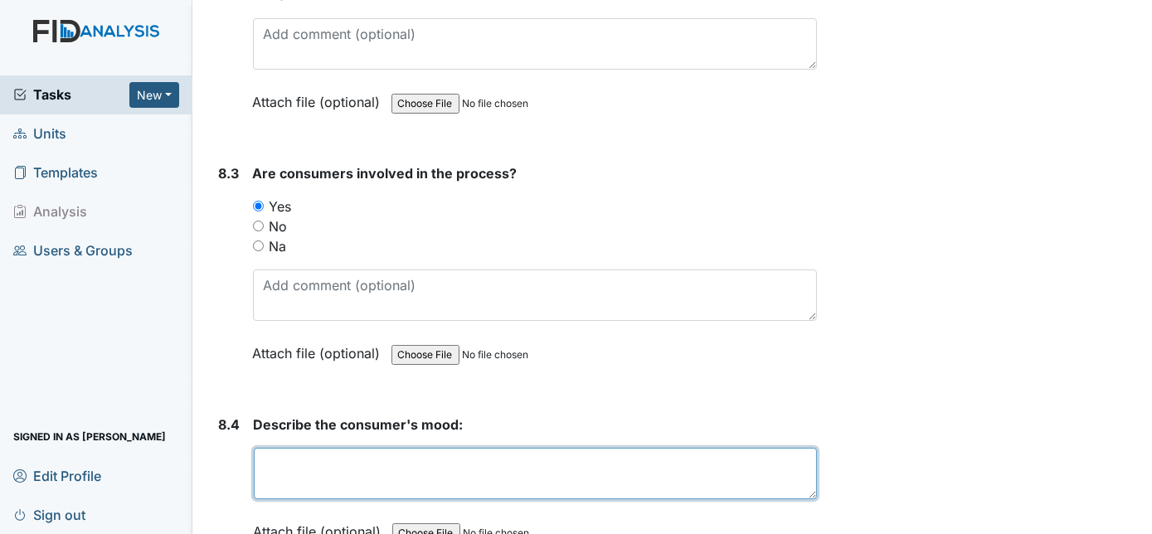
click at [309, 448] on textarea at bounding box center [536, 473] width 564 height 51
type textarea "good mood"
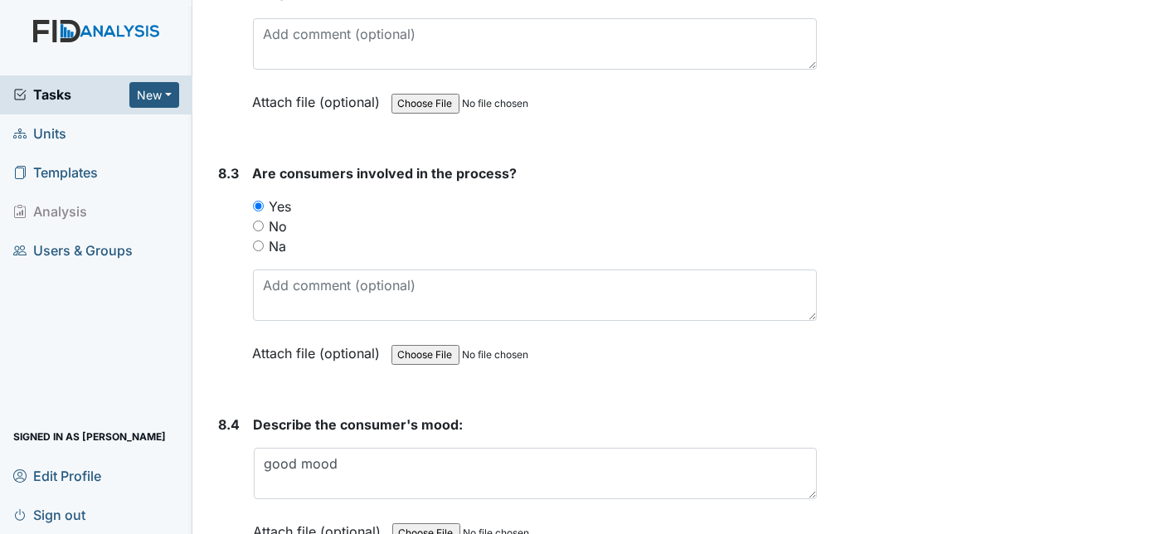
click at [365, 440] on div "Describe the consumer's mood: good mood This field is required. Attach file (op…" at bounding box center [536, 484] width 564 height 138
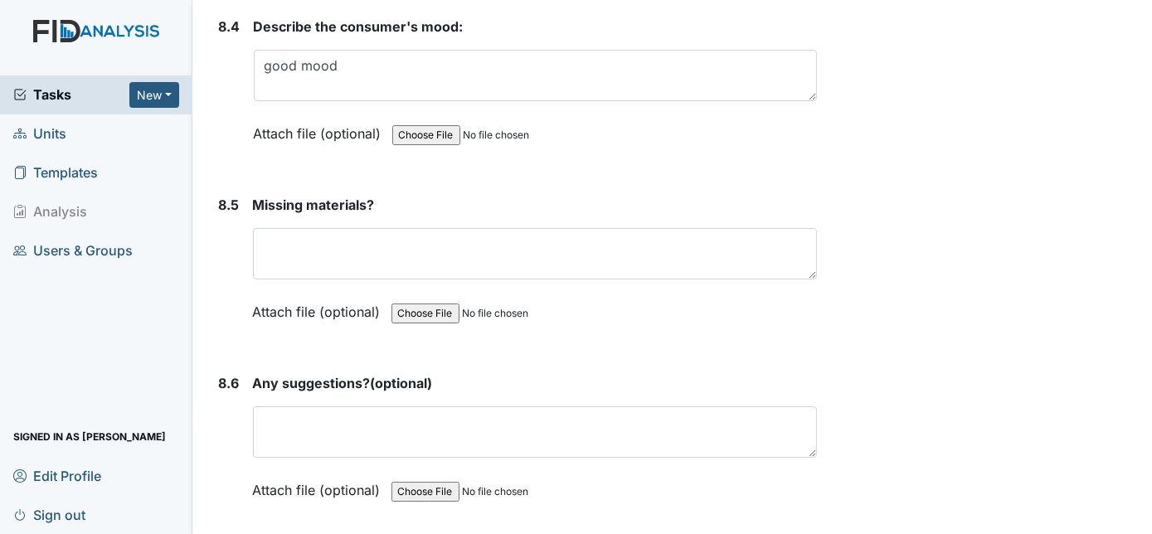
scroll to position [12269, 0]
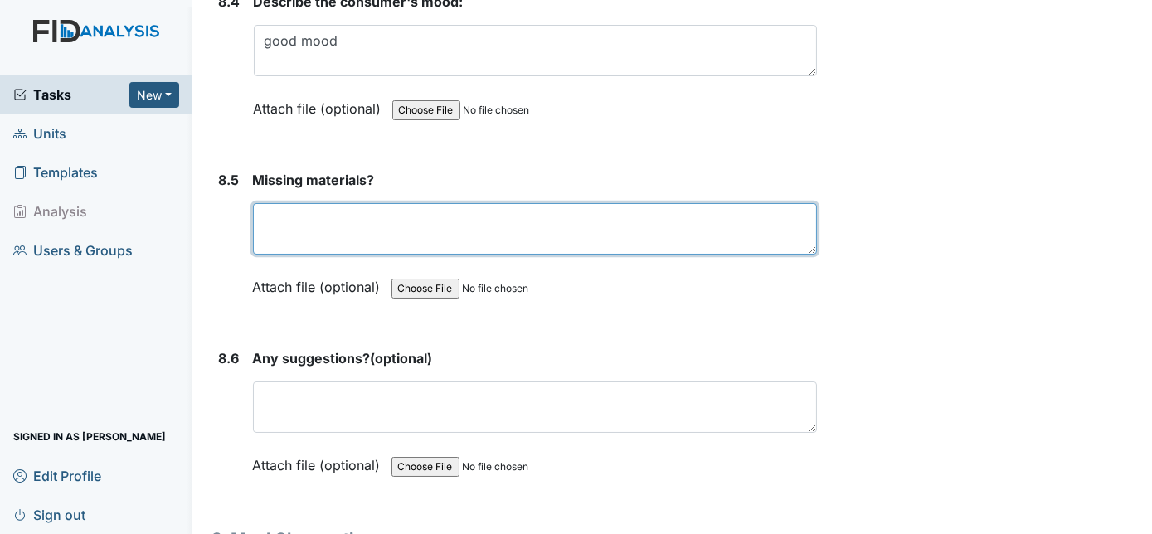
click at [316, 203] on textarea at bounding box center [535, 228] width 565 height 51
type textarea "no"
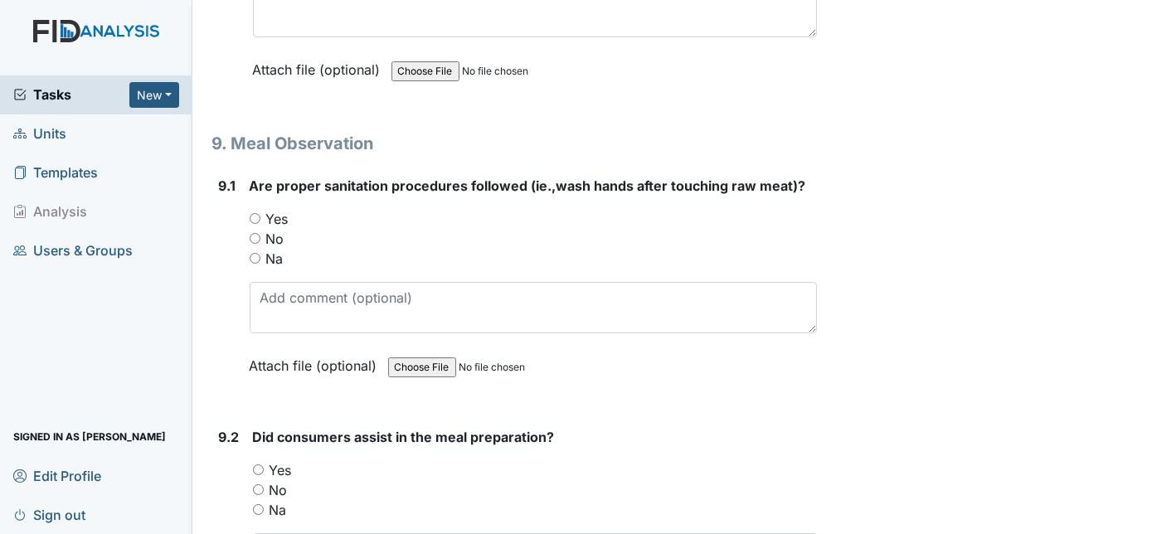
scroll to position [12691, 0]
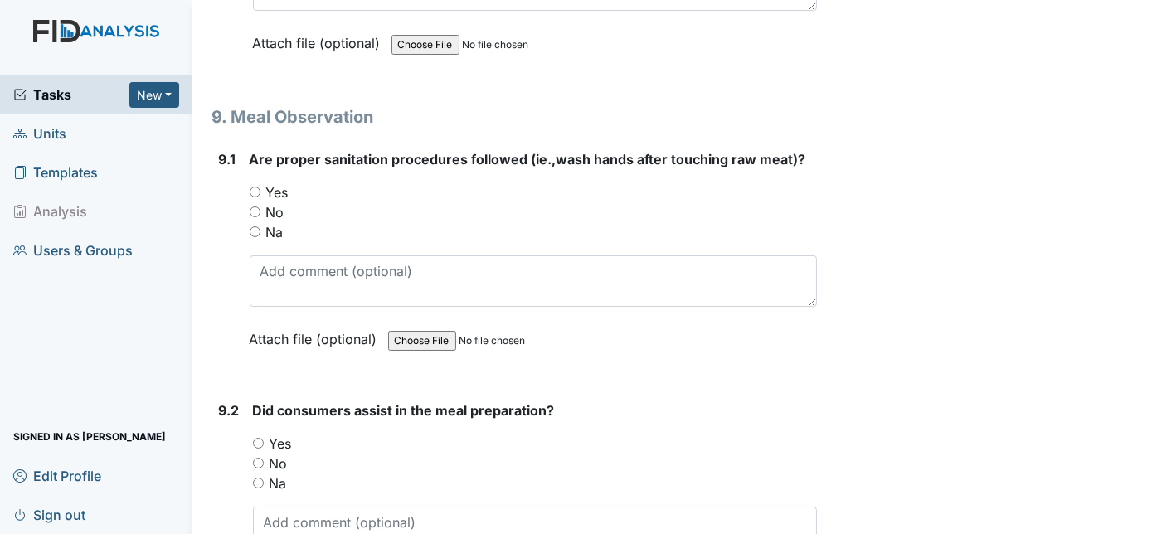
click at [254, 187] on input "Yes" at bounding box center [255, 192] width 11 height 11
radio input "true"
click at [258, 438] on input "Yes" at bounding box center [258, 443] width 11 height 11
radio input "true"
click at [232, 400] on div "9.2" at bounding box center [229, 512] width 21 height 225
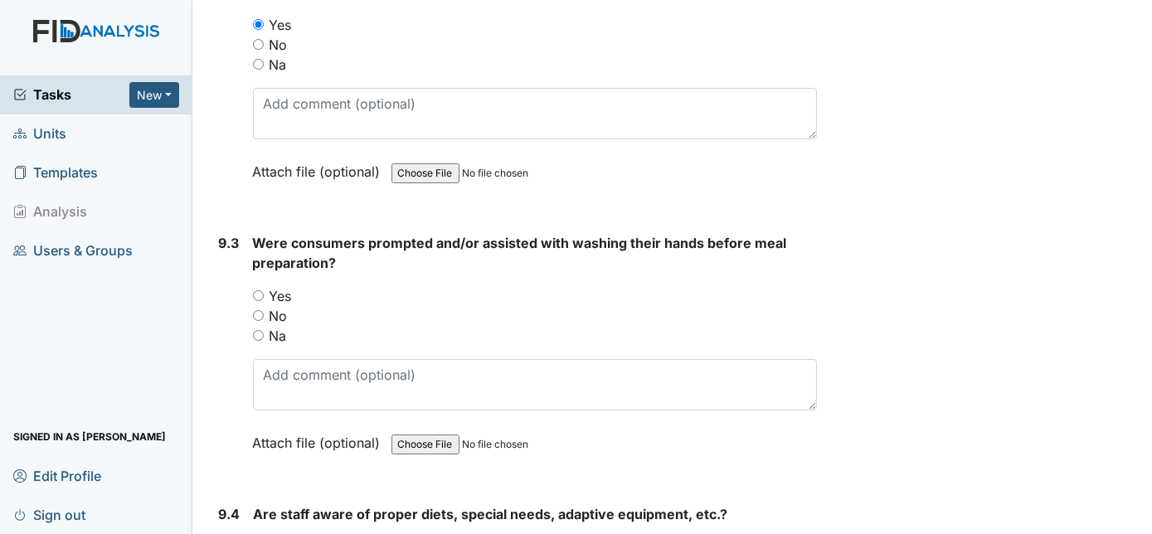
scroll to position [13143, 0]
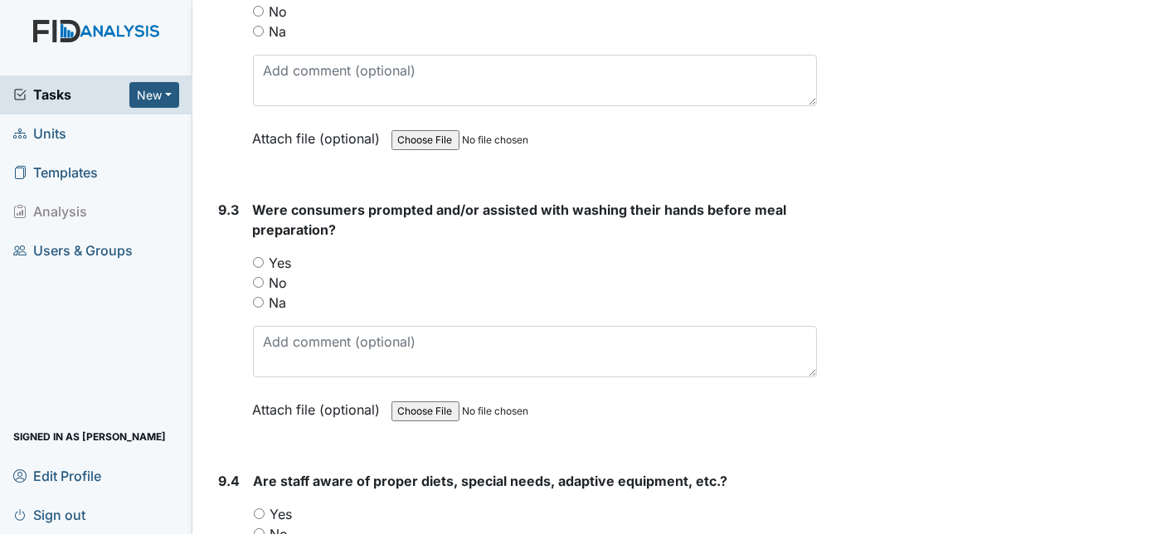
click at [259, 257] on input "Yes" at bounding box center [258, 262] width 11 height 11
radio input "true"
click at [223, 253] on div "9.3" at bounding box center [229, 322] width 21 height 245
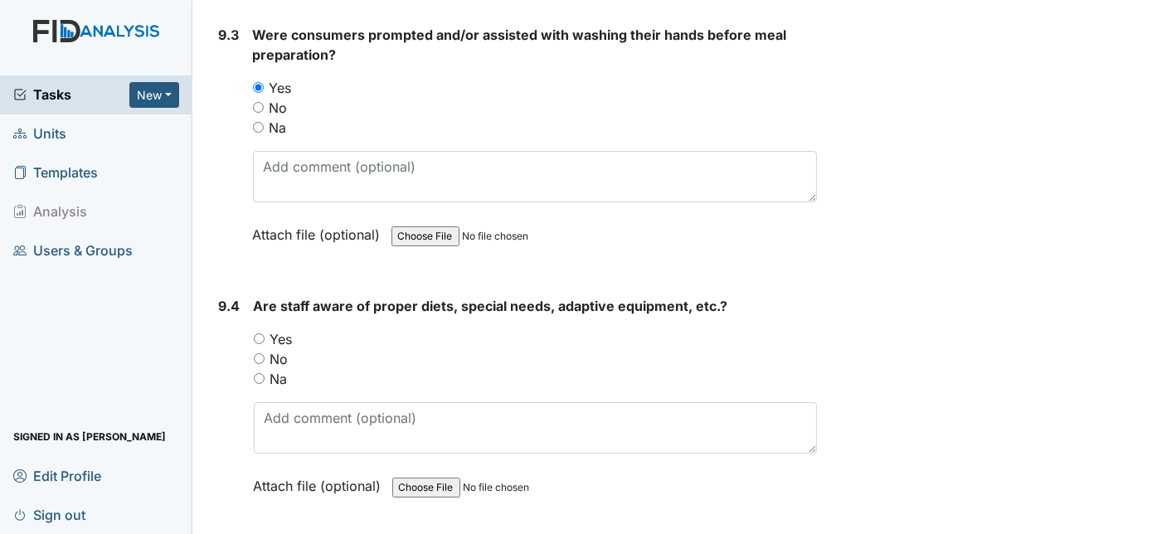
scroll to position [13355, 0]
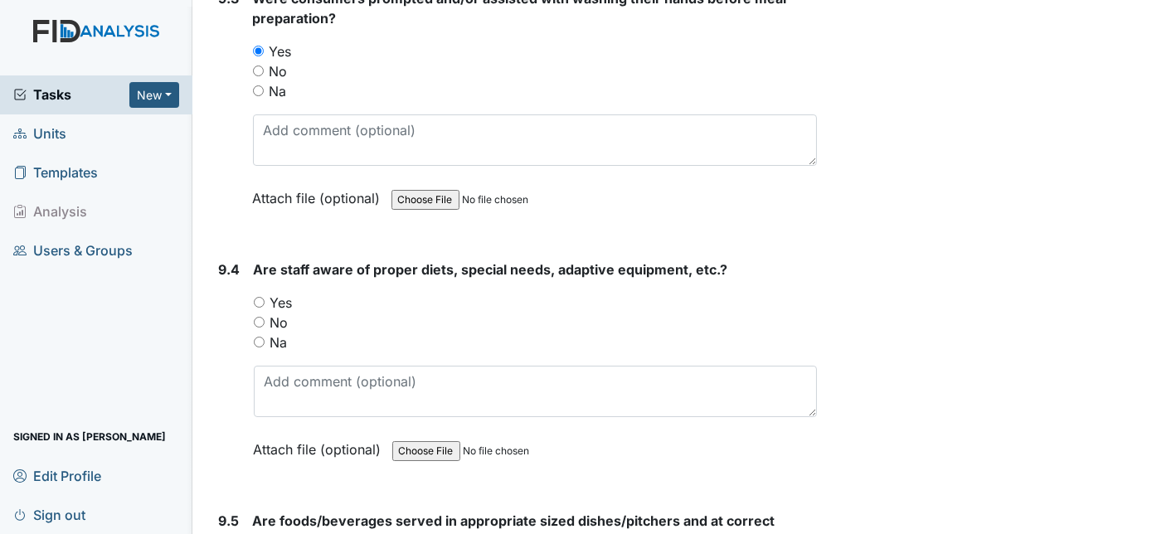
click at [259, 297] on input "Yes" at bounding box center [259, 302] width 11 height 11
radio input "true"
click at [234, 283] on div "9.4" at bounding box center [230, 371] width 22 height 225
click at [232, 298] on div "9.4" at bounding box center [230, 371] width 22 height 225
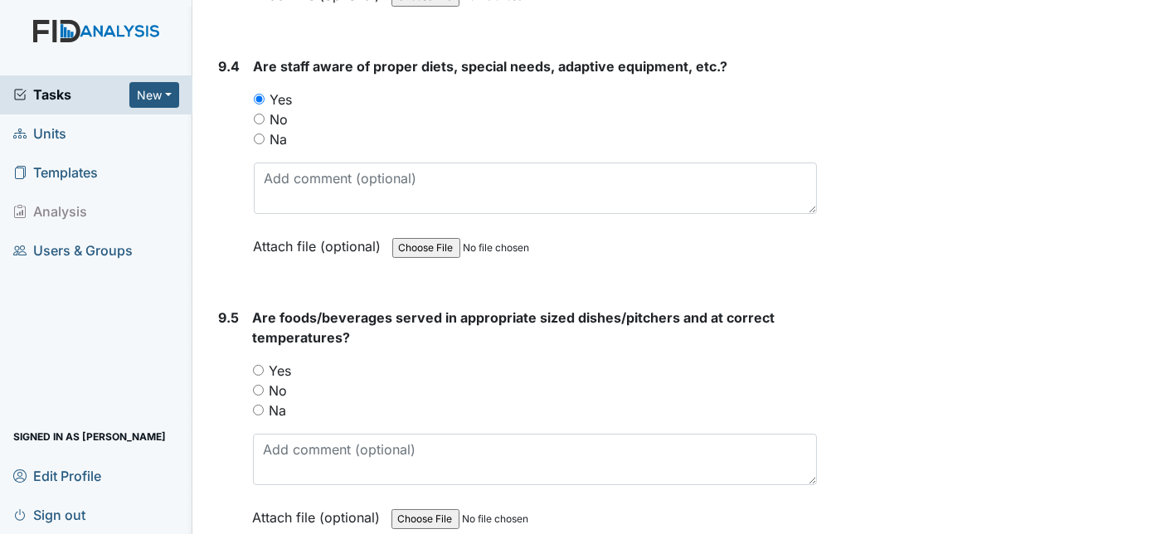
scroll to position [13565, 0]
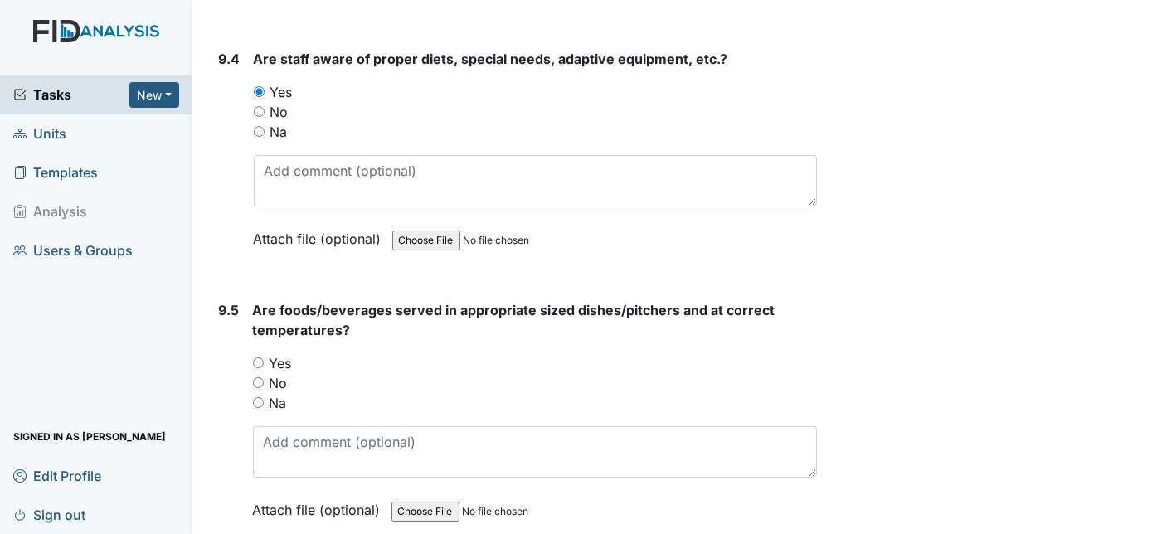
click at [258, 357] on input "Yes" at bounding box center [258, 362] width 11 height 11
radio input "true"
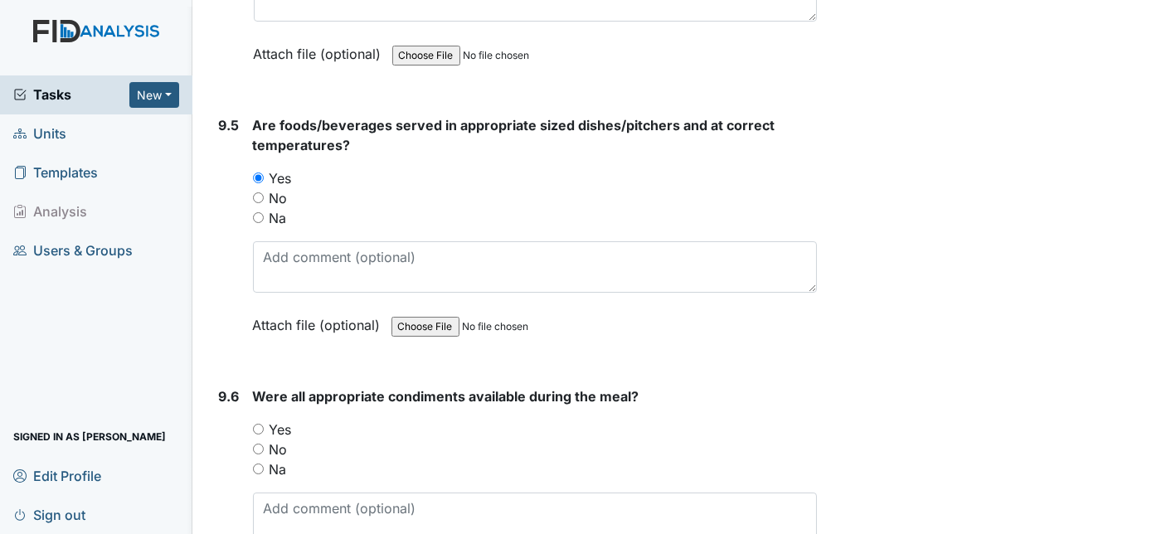
scroll to position [13806, 0]
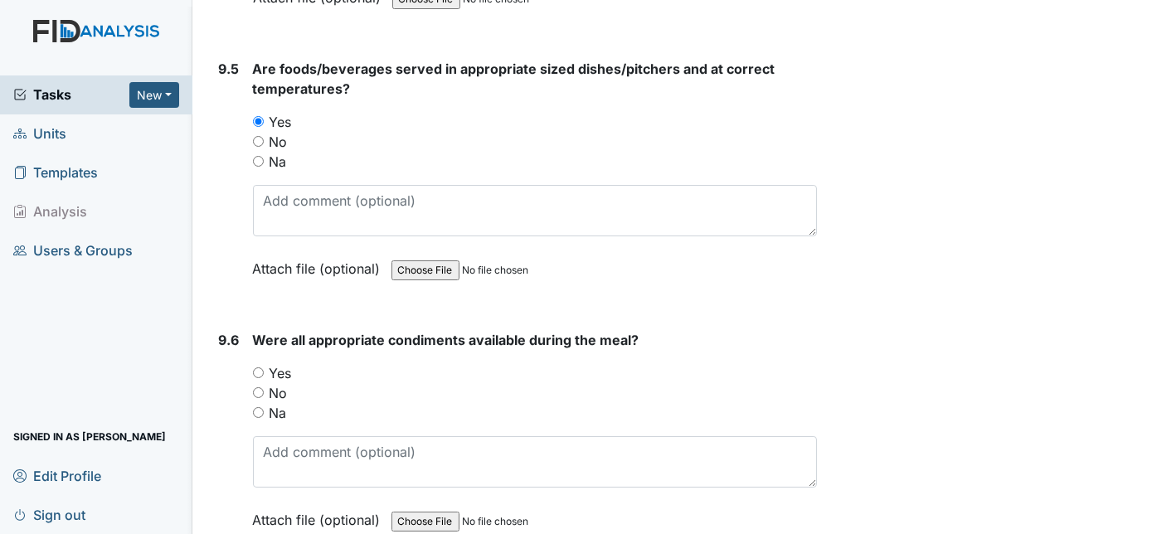
click at [259, 367] on input "Yes" at bounding box center [258, 372] width 11 height 11
radio input "true"
click at [221, 333] on div "9.6" at bounding box center [229, 442] width 21 height 225
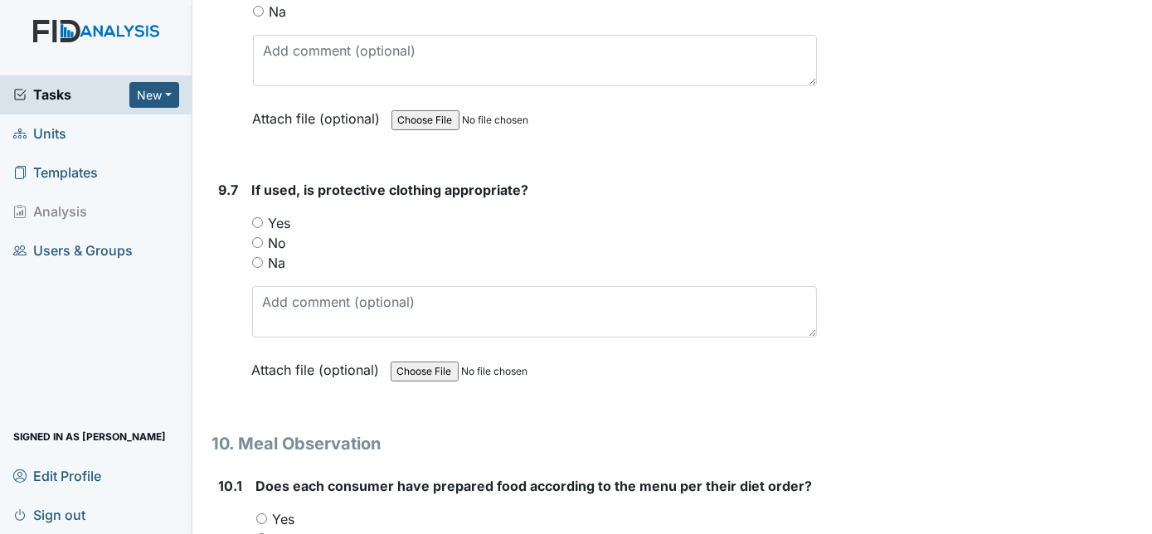
scroll to position [14228, 0]
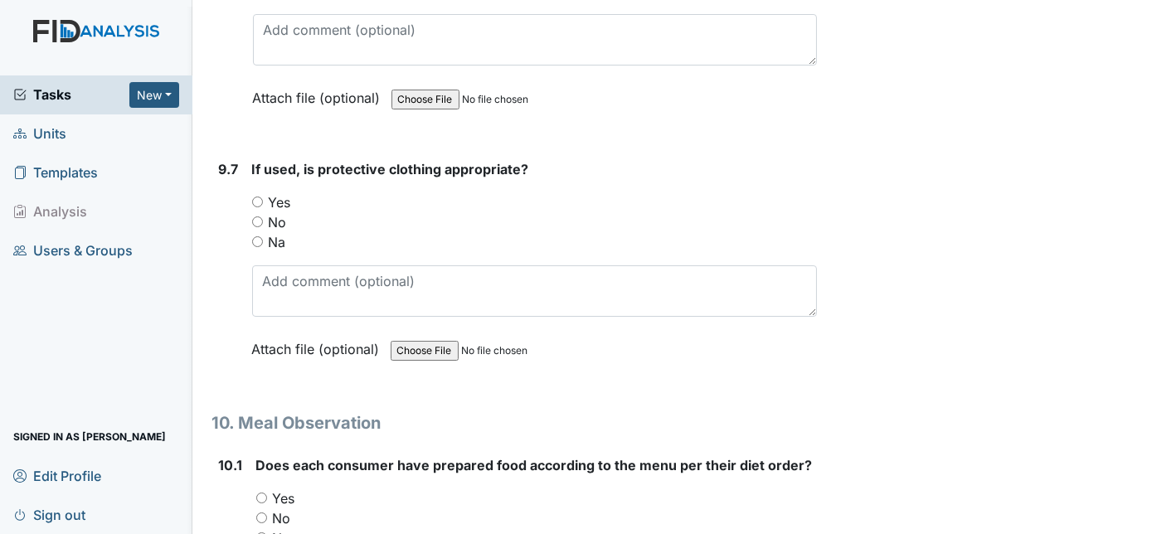
click at [256, 196] on input "Yes" at bounding box center [257, 201] width 11 height 11
radio input "true"
click at [237, 167] on div "9.7" at bounding box center [229, 271] width 20 height 225
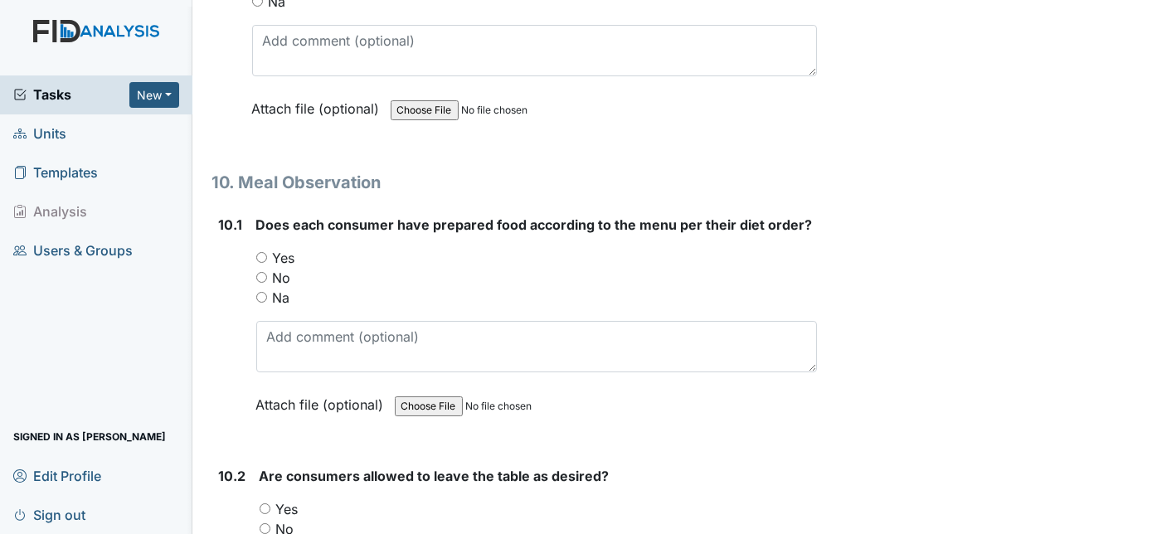
scroll to position [14470, 0]
click at [257, 251] on input "Yes" at bounding box center [261, 256] width 11 height 11
radio input "true"
click at [260, 502] on input "Yes" at bounding box center [264, 507] width 11 height 11
radio input "true"
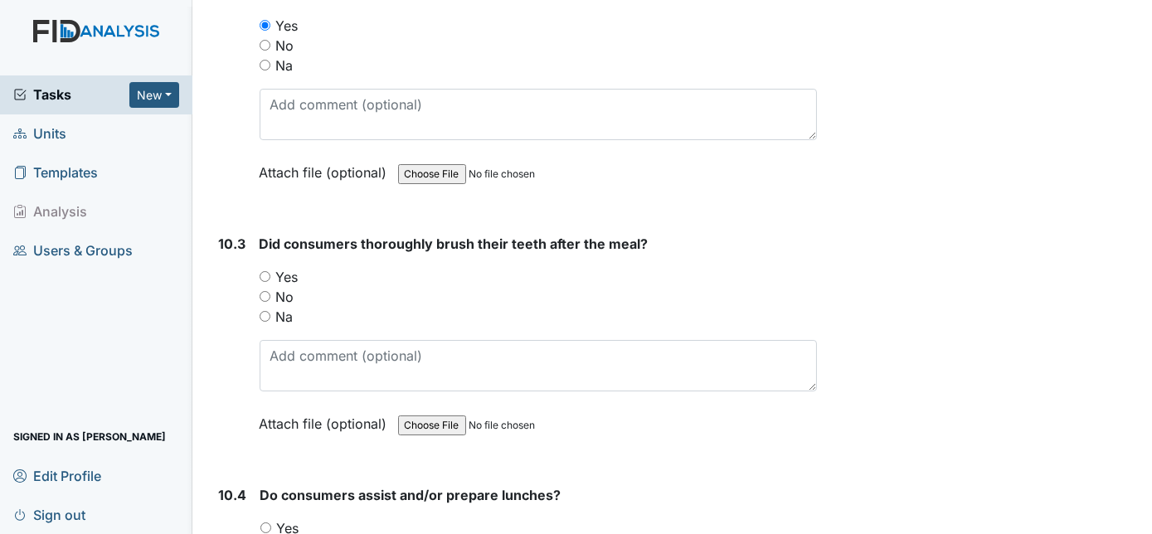
scroll to position [14982, 0]
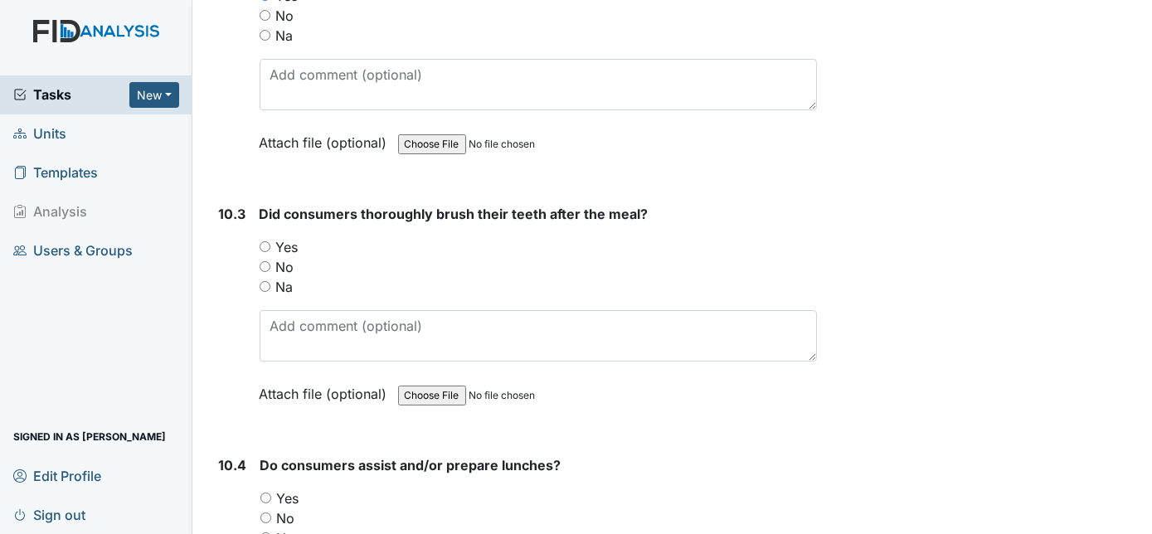
click at [262, 237] on div "Yes" at bounding box center [538, 247] width 558 height 20
click at [264, 241] on input "Yes" at bounding box center [264, 246] width 11 height 11
radio input "true"
click at [264, 492] on input "Yes" at bounding box center [265, 497] width 11 height 11
radio input "true"
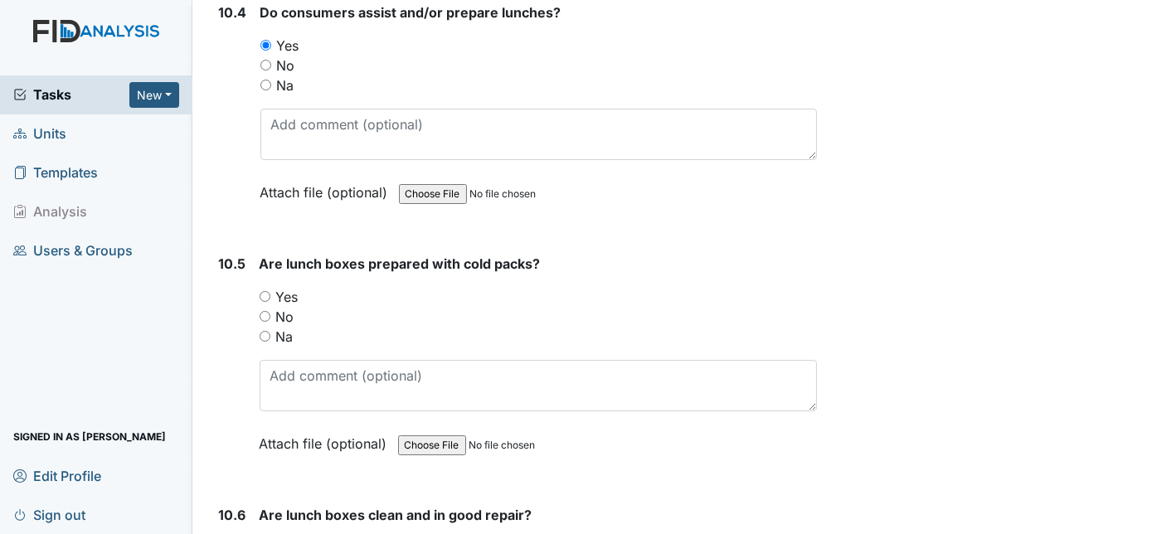
scroll to position [15464, 0]
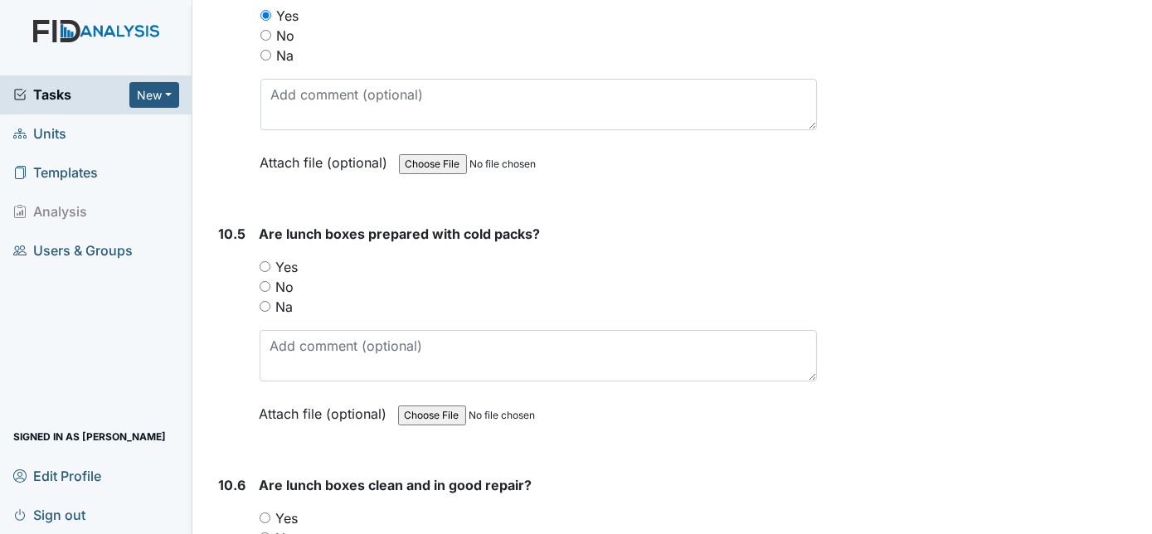
click at [263, 261] on input "Yes" at bounding box center [264, 266] width 11 height 11
radio input "true"
click at [245, 225] on div "10.5 Are lunch boxes prepared with cold packs? You must select one of the below…" at bounding box center [514, 336] width 605 height 225
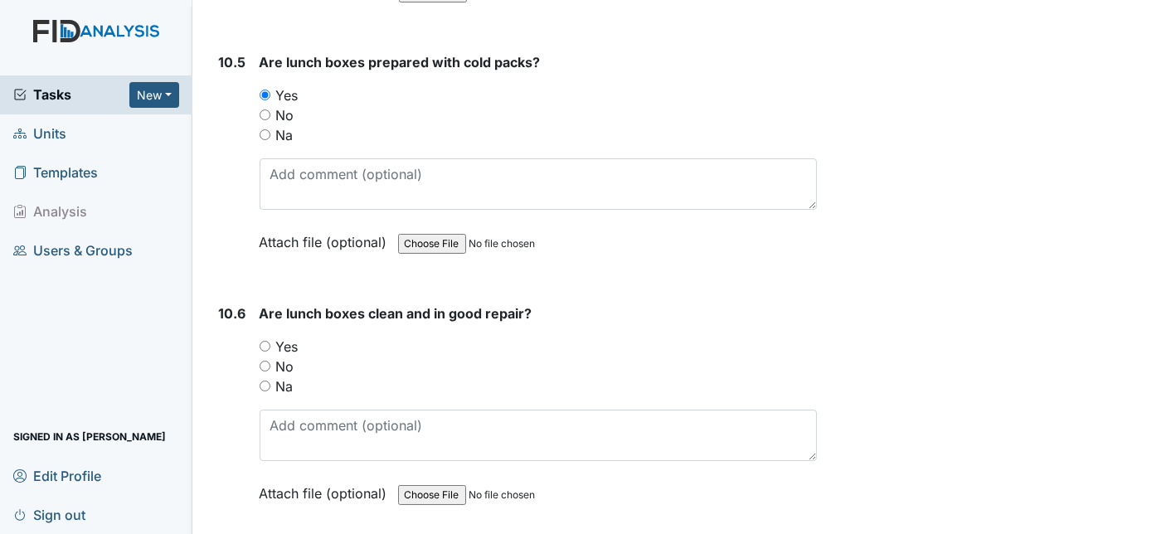
scroll to position [15706, 0]
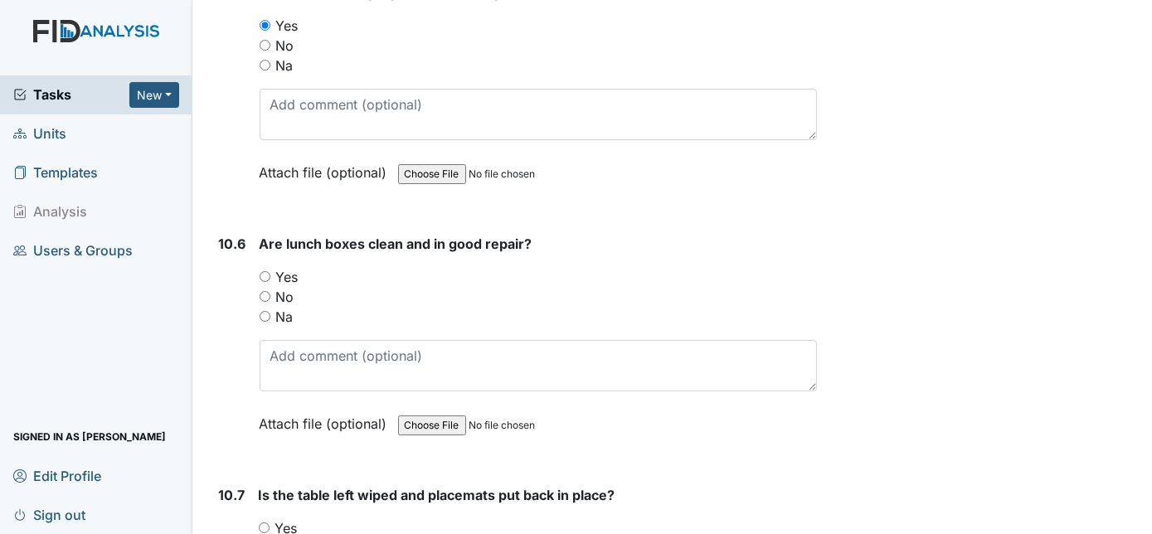
click at [264, 271] on input "Yes" at bounding box center [264, 276] width 11 height 11
radio input "true"
click at [200, 269] on div "Inspection: Random Inspection for AM ID: #00011343 Open Autosaving... Am Random…" at bounding box center [515, 503] width 630 height 32390
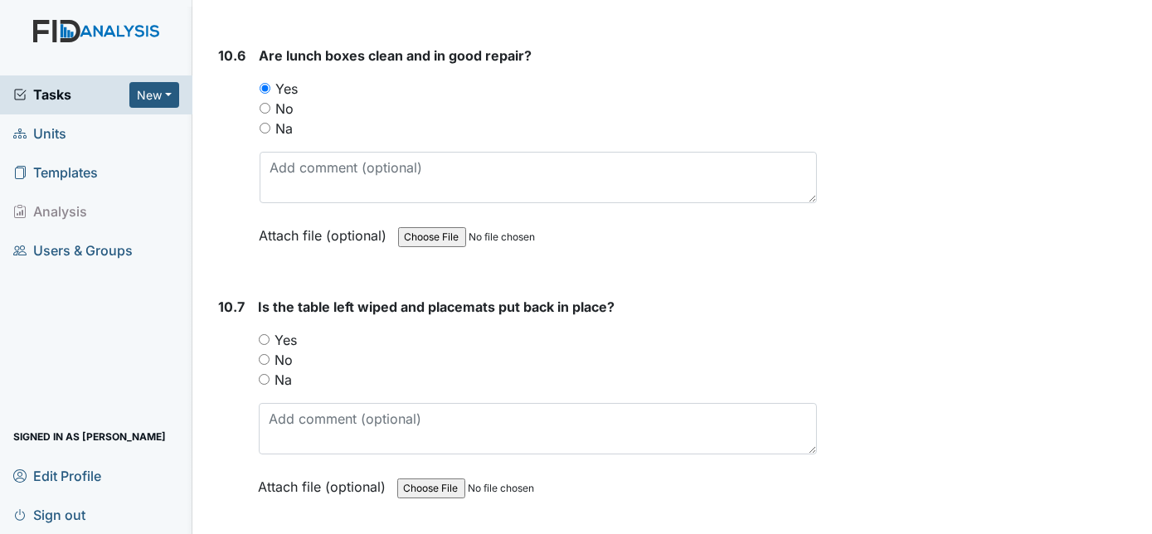
scroll to position [16007, 0]
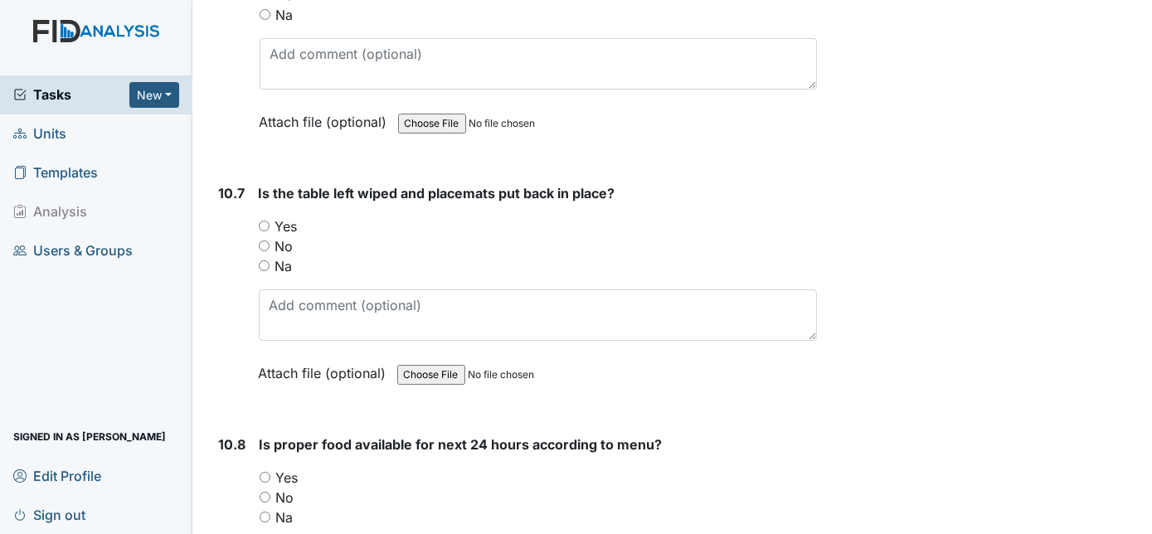
click at [260, 221] on input "Yes" at bounding box center [264, 226] width 11 height 11
radio input "true"
click at [264, 472] on input "Yes" at bounding box center [264, 477] width 11 height 11
radio input "true"
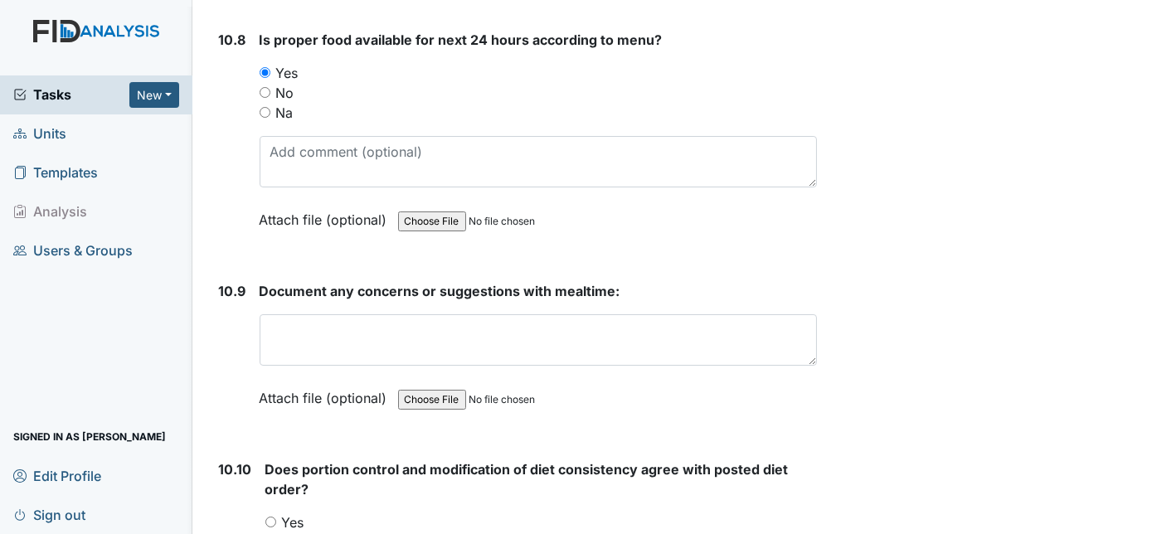
scroll to position [16459, 0]
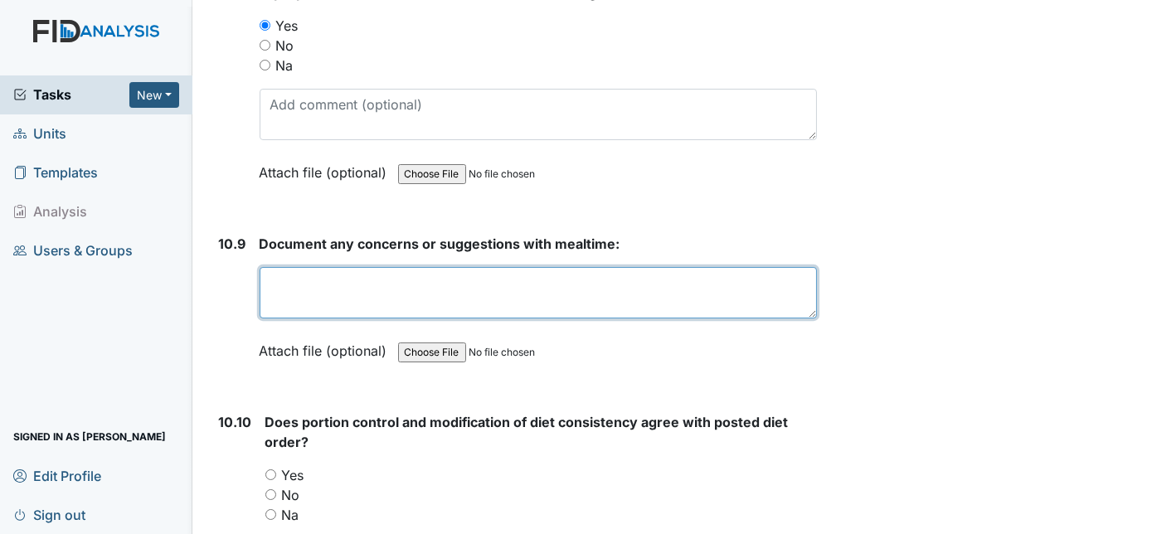
click at [323, 267] on textarea at bounding box center [538, 292] width 558 height 51
type textarea "No concerns"
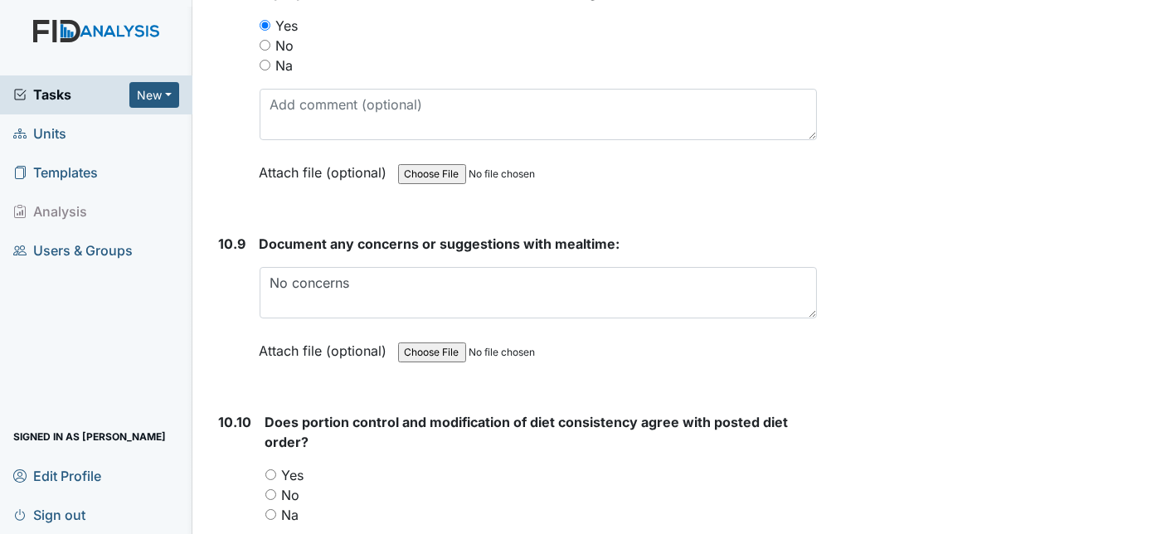
click at [233, 241] on div "10.9" at bounding box center [232, 310] width 27 height 152
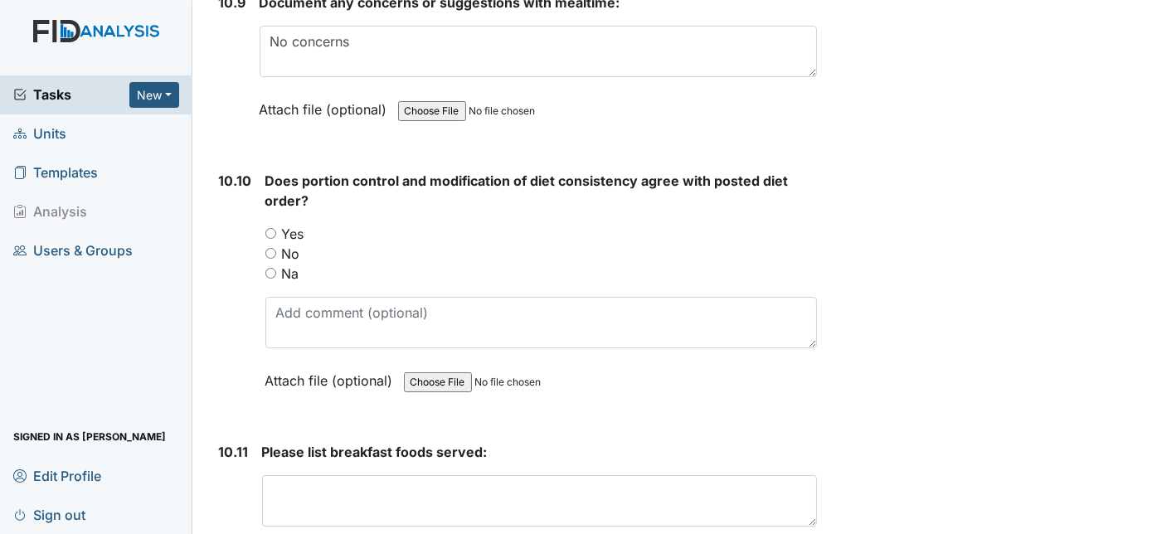
scroll to position [16671, 0]
